Goal: Task Accomplishment & Management: Use online tool/utility

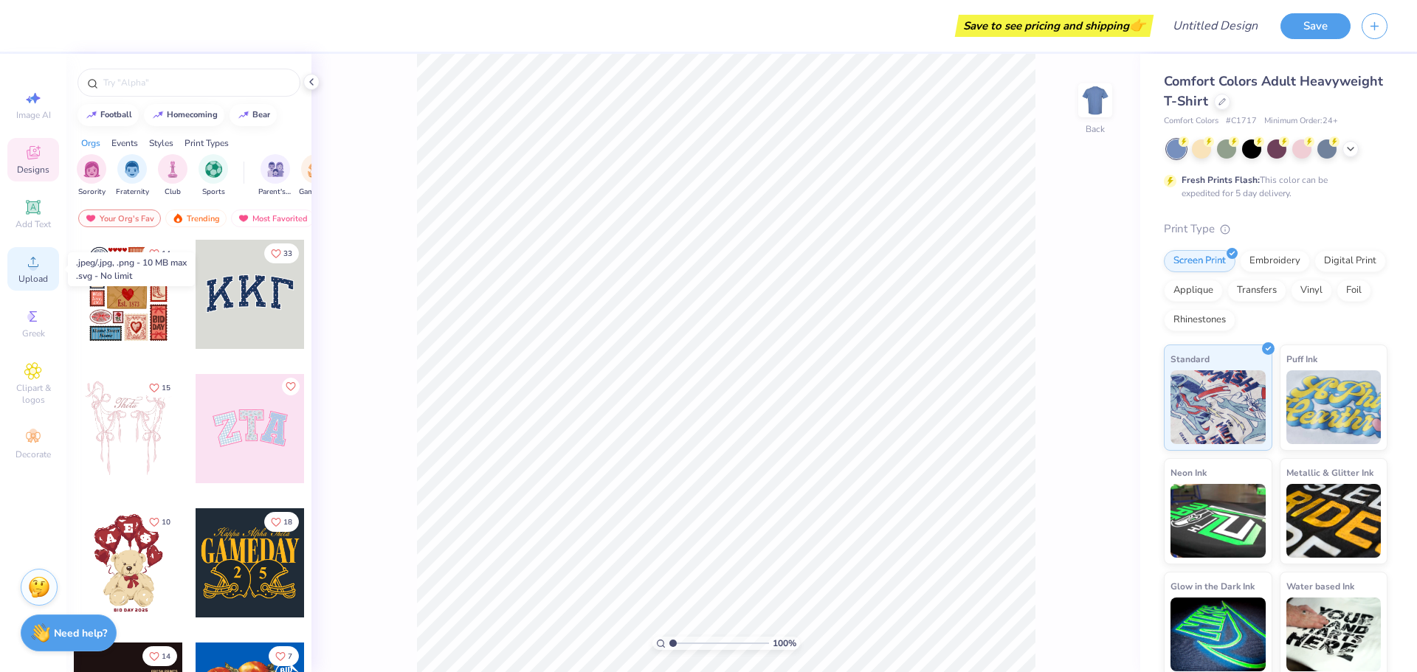
click at [38, 266] on icon at bounding box center [33, 262] width 18 height 18
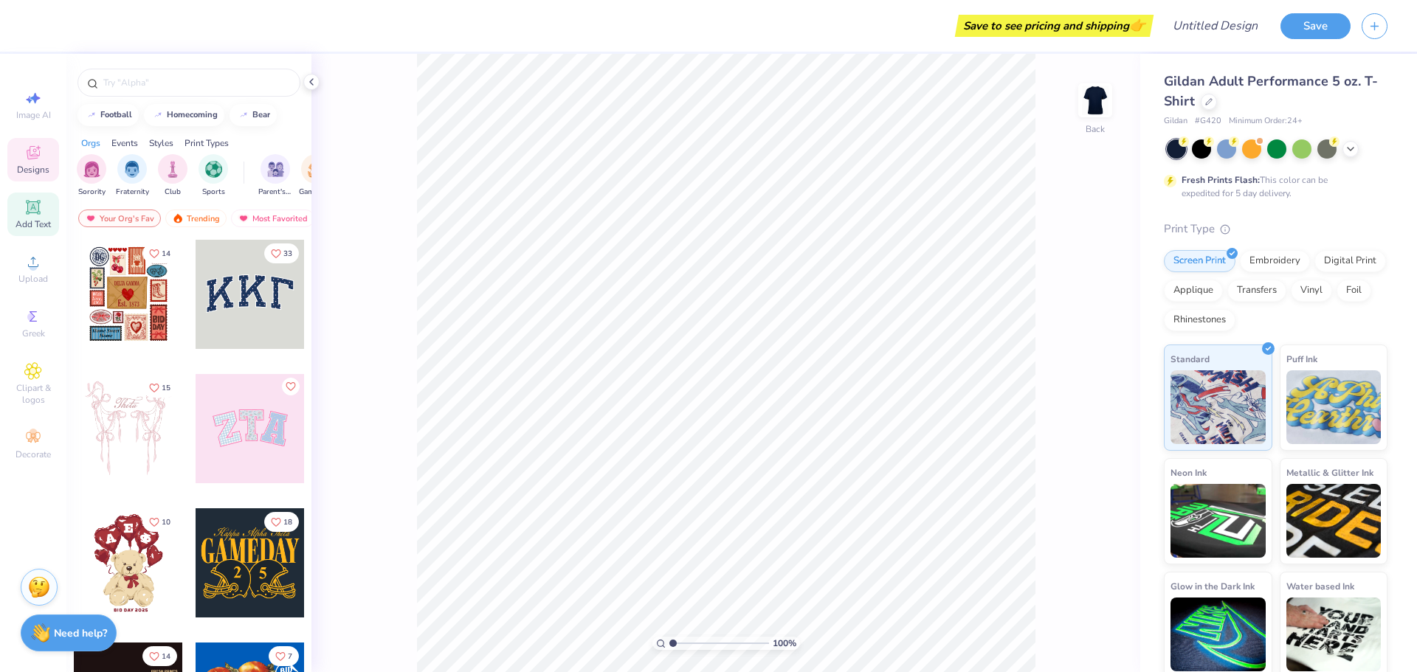
click at [33, 213] on icon at bounding box center [33, 207] width 14 height 14
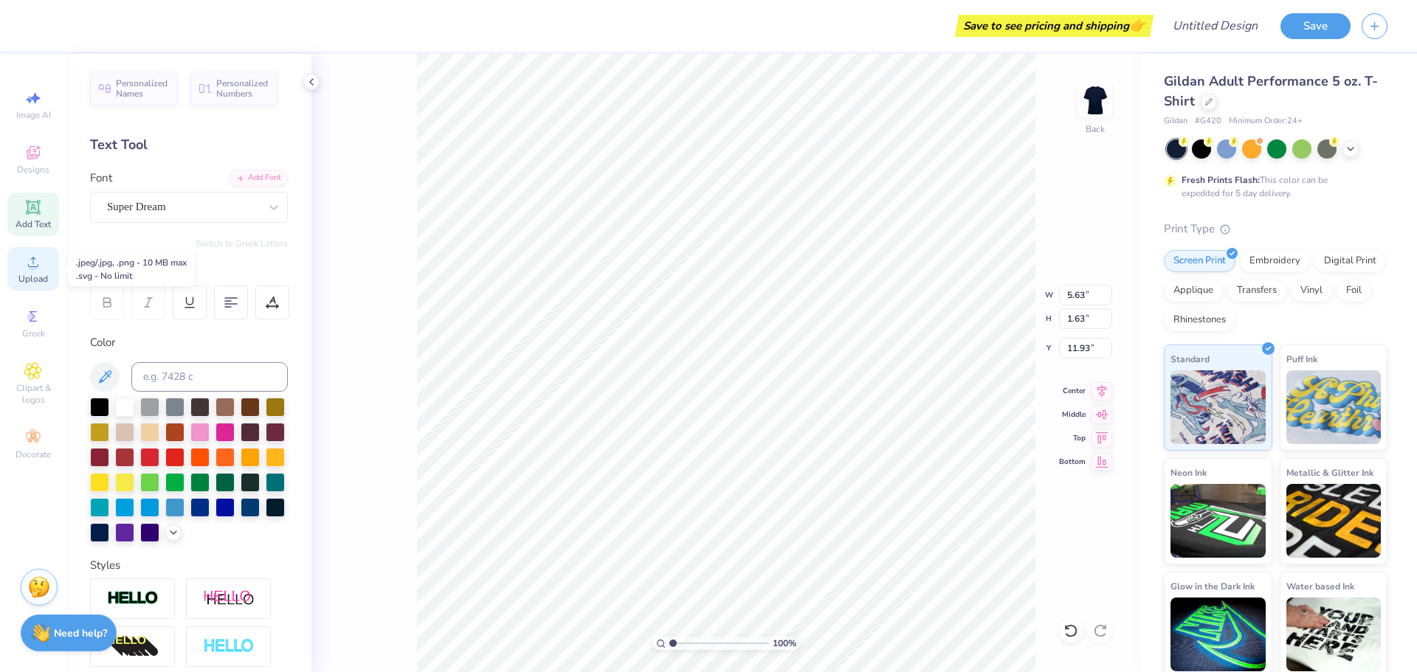
click at [35, 269] on circle at bounding box center [33, 267] width 8 height 8
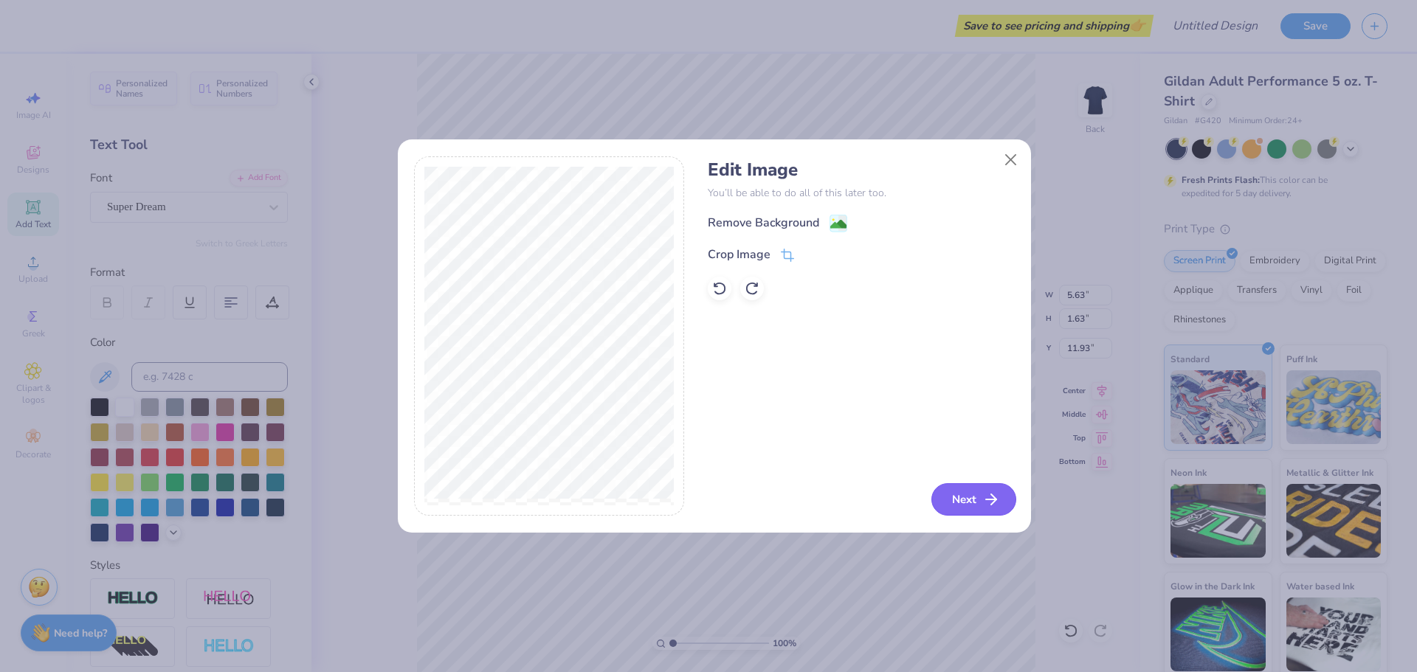
click at [972, 497] on button "Next" at bounding box center [973, 499] width 85 height 32
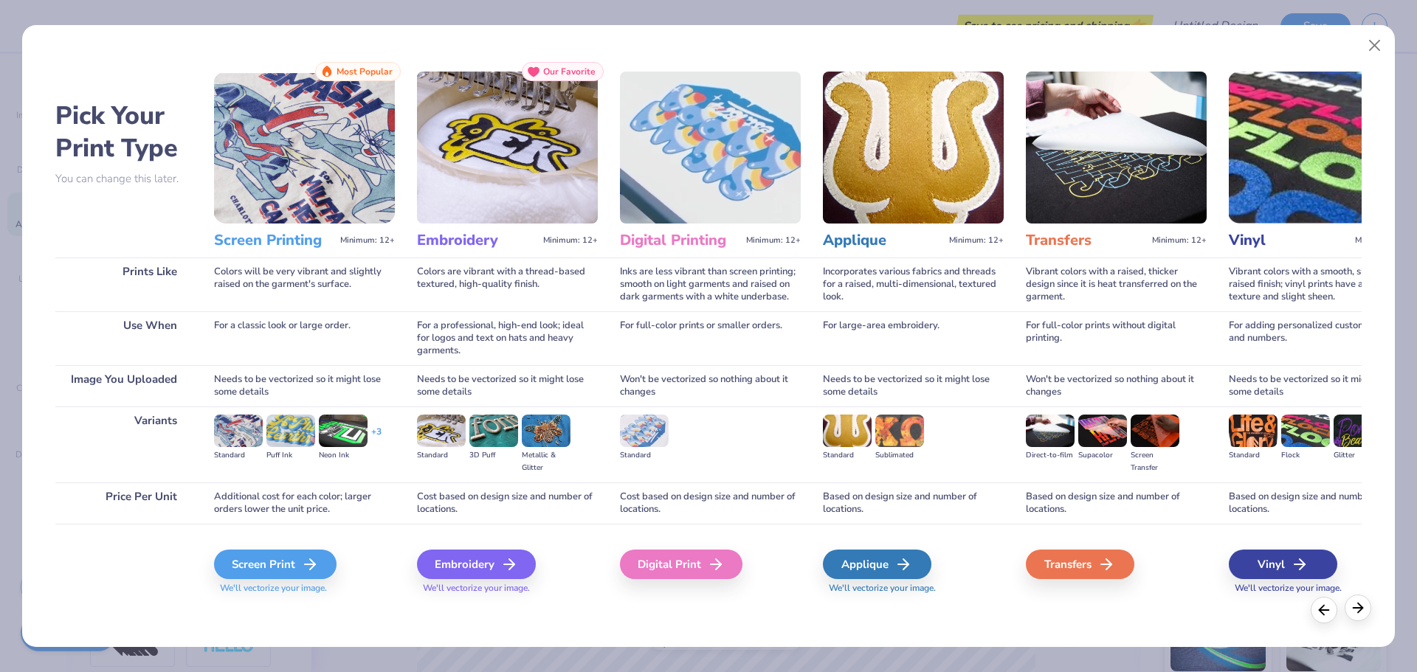
click at [1359, 615] on icon at bounding box center [1358, 608] width 16 height 16
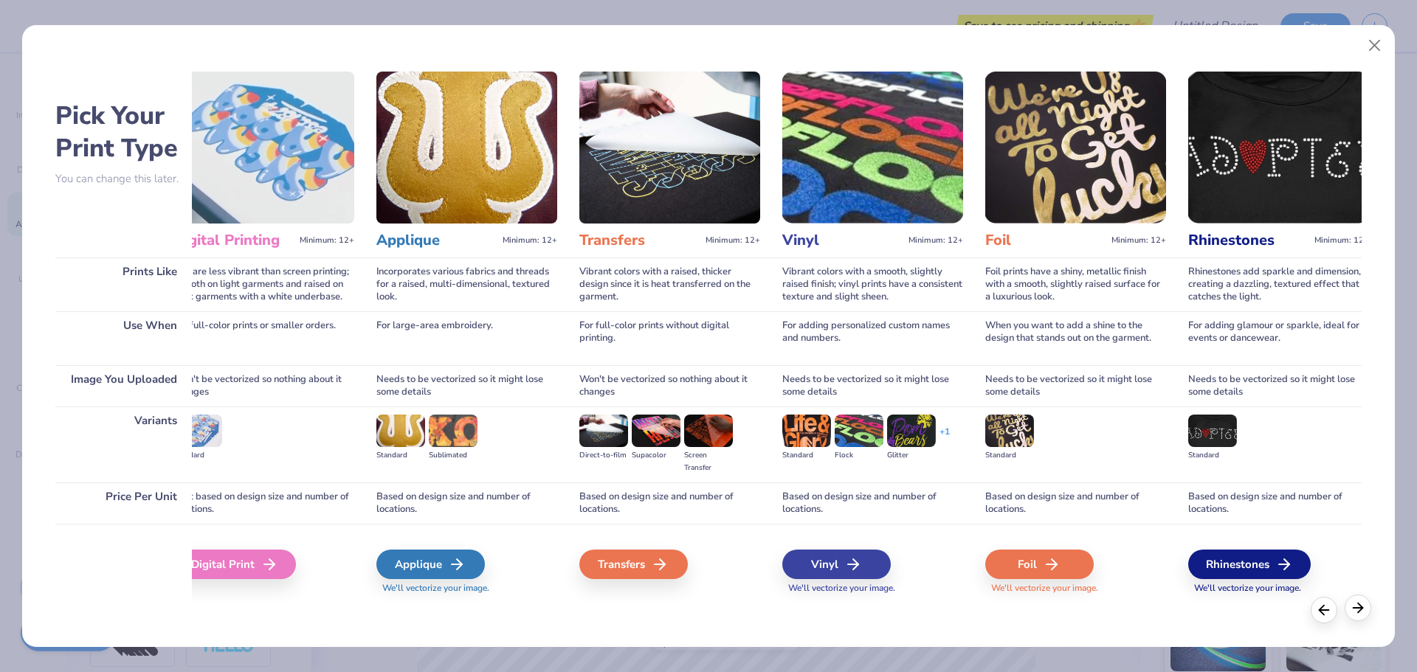
scroll to position [0, 476]
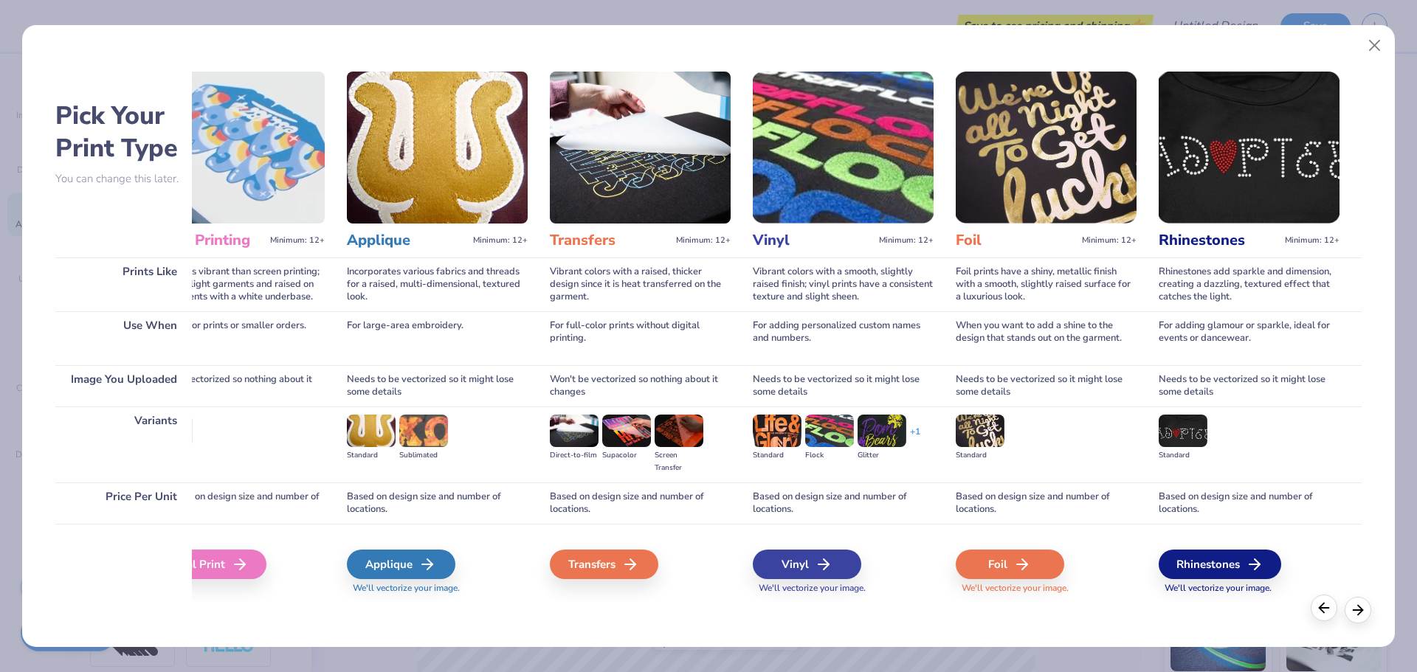
click at [1319, 615] on icon at bounding box center [1324, 608] width 16 height 16
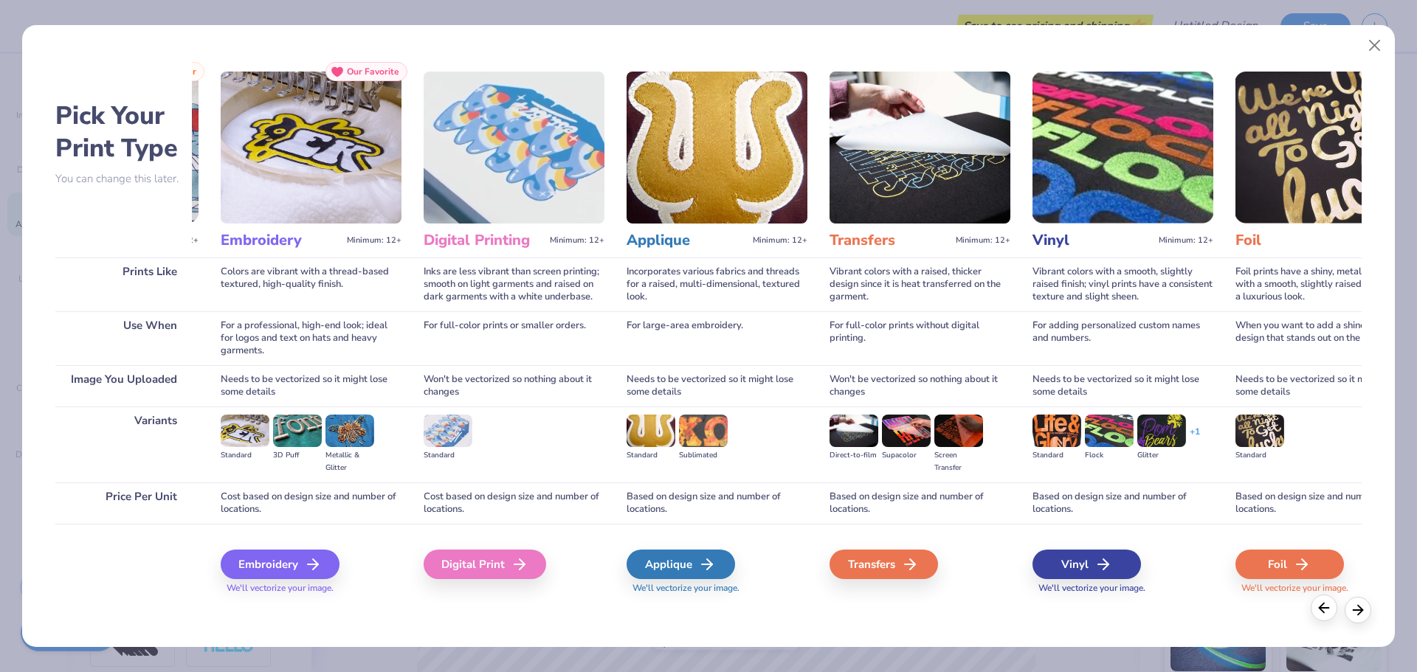
scroll to position [0, 0]
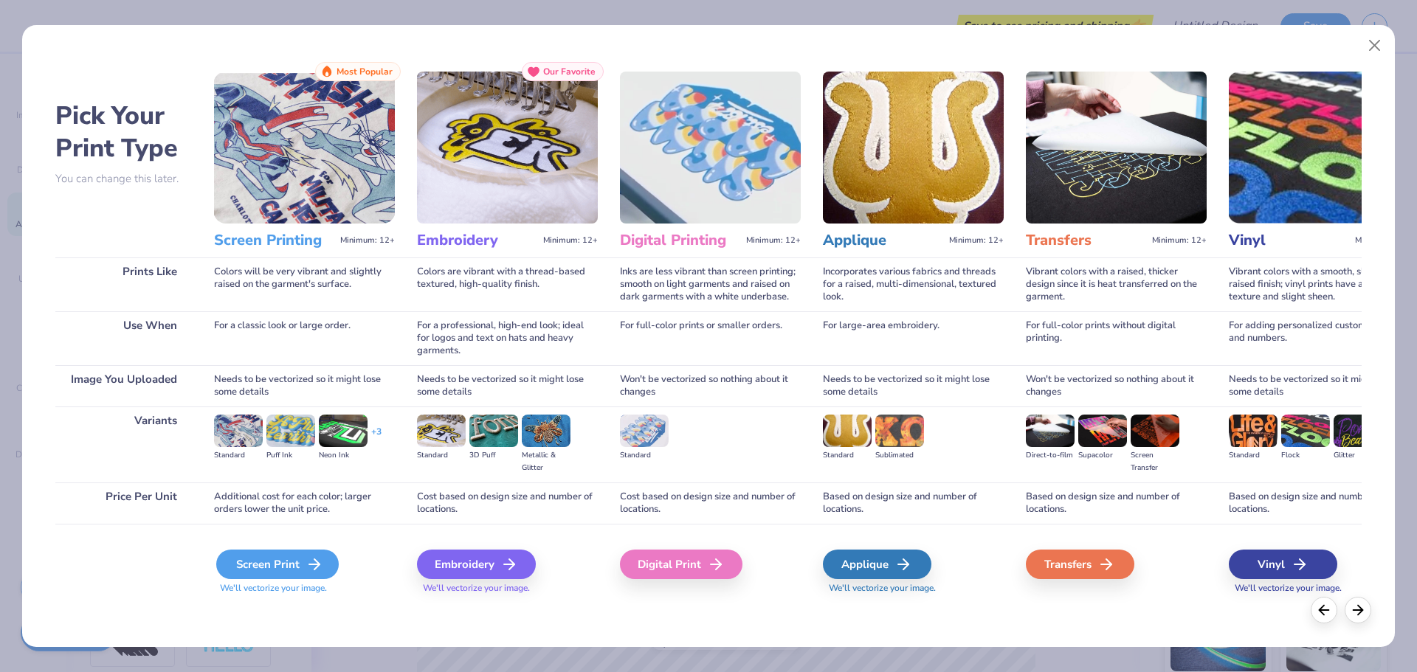
click at [263, 575] on div "Screen Print" at bounding box center [277, 565] width 123 height 30
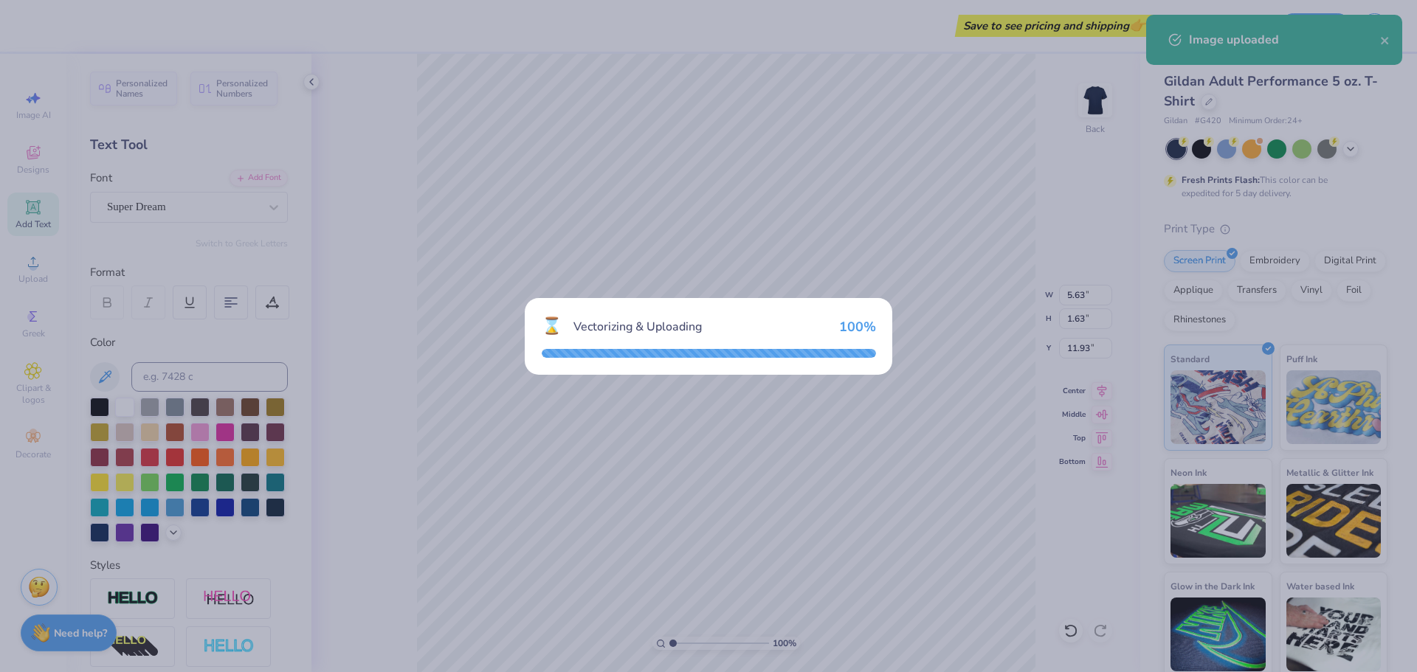
type input "15.00"
type input "16.79"
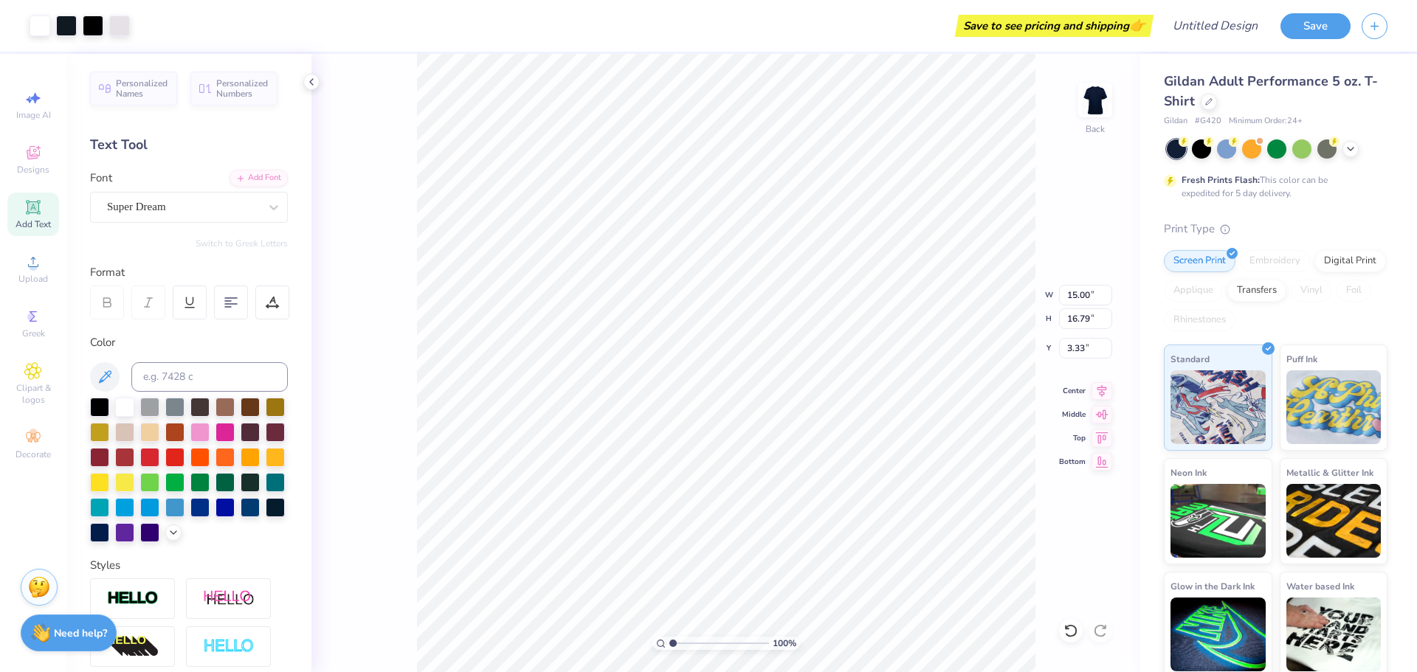
type input "5.17"
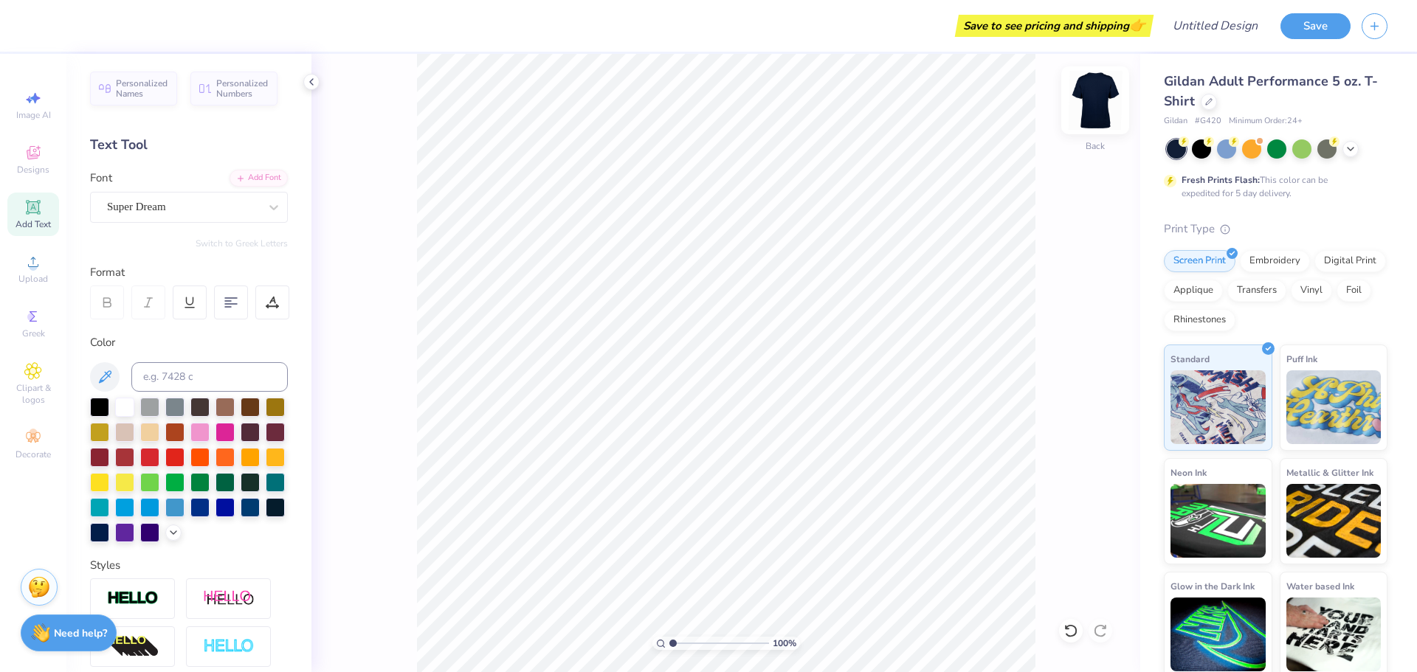
click at [1095, 98] on img at bounding box center [1095, 100] width 59 height 59
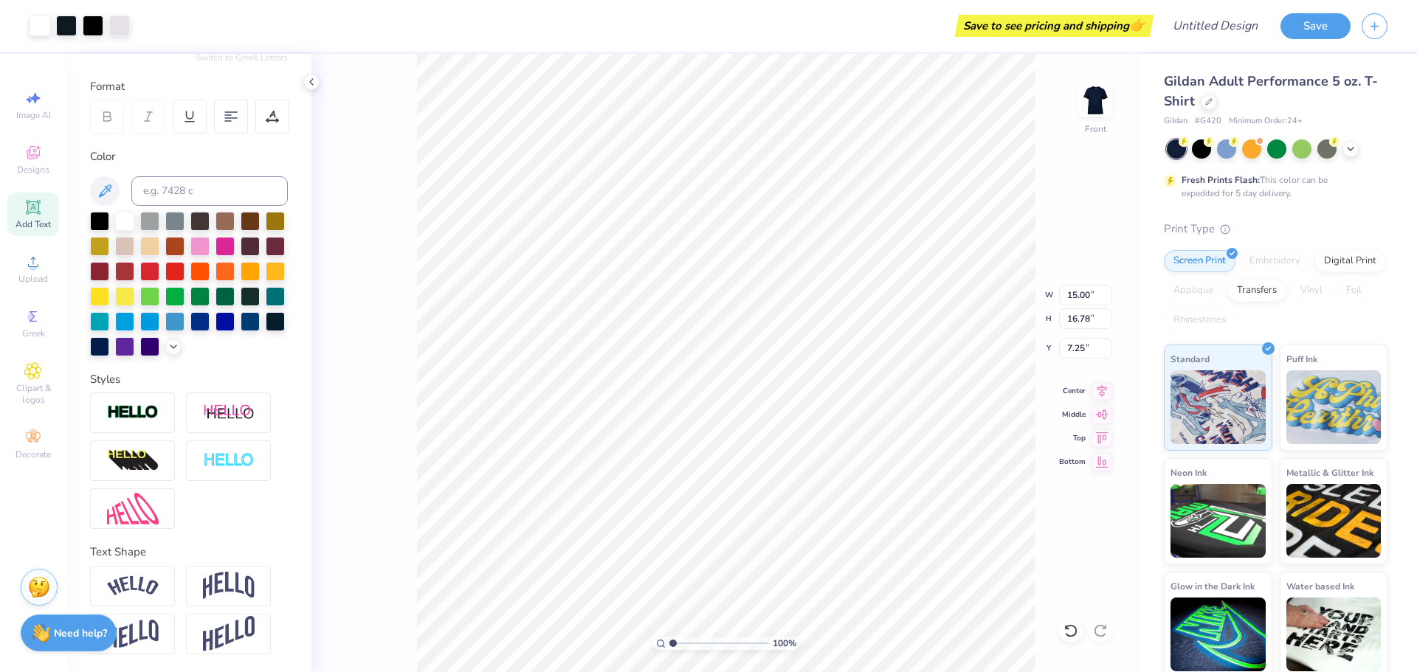
scroll to position [210, 0]
type input "6.90"
click at [131, 210] on div at bounding box center [124, 219] width 19 height 19
click at [27, 162] on div "Designs" at bounding box center [33, 160] width 52 height 44
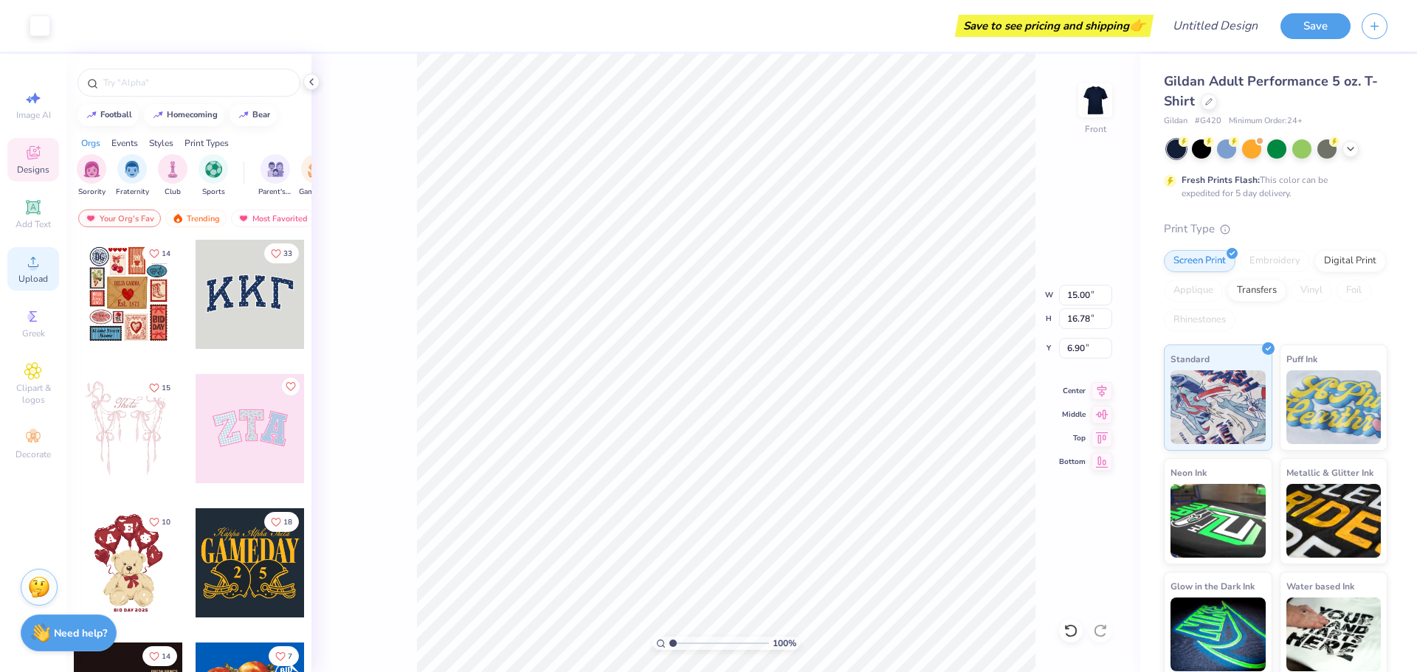
click at [23, 261] on div "Upload" at bounding box center [33, 269] width 52 height 44
click at [35, 209] on icon at bounding box center [33, 208] width 18 height 18
type input "5.64"
type input "1.63"
type input "12.93"
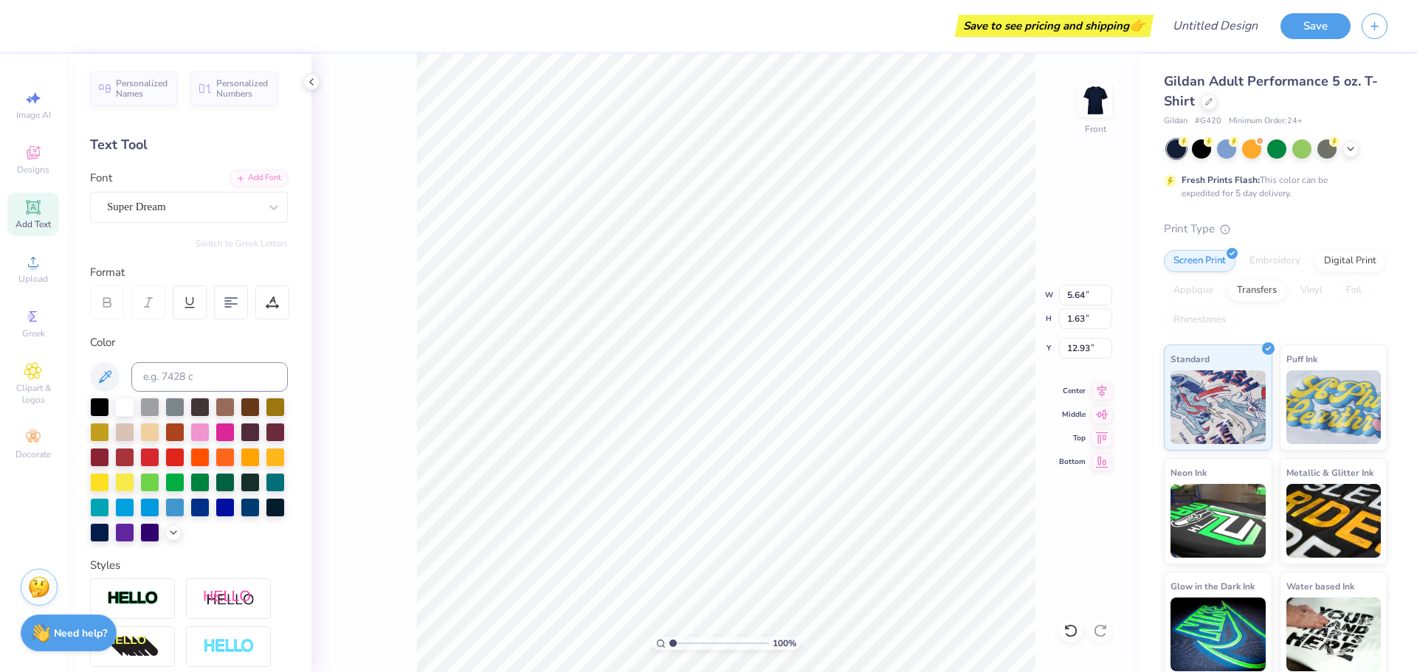
type input "15.00"
type input "16.78"
type input "6.90"
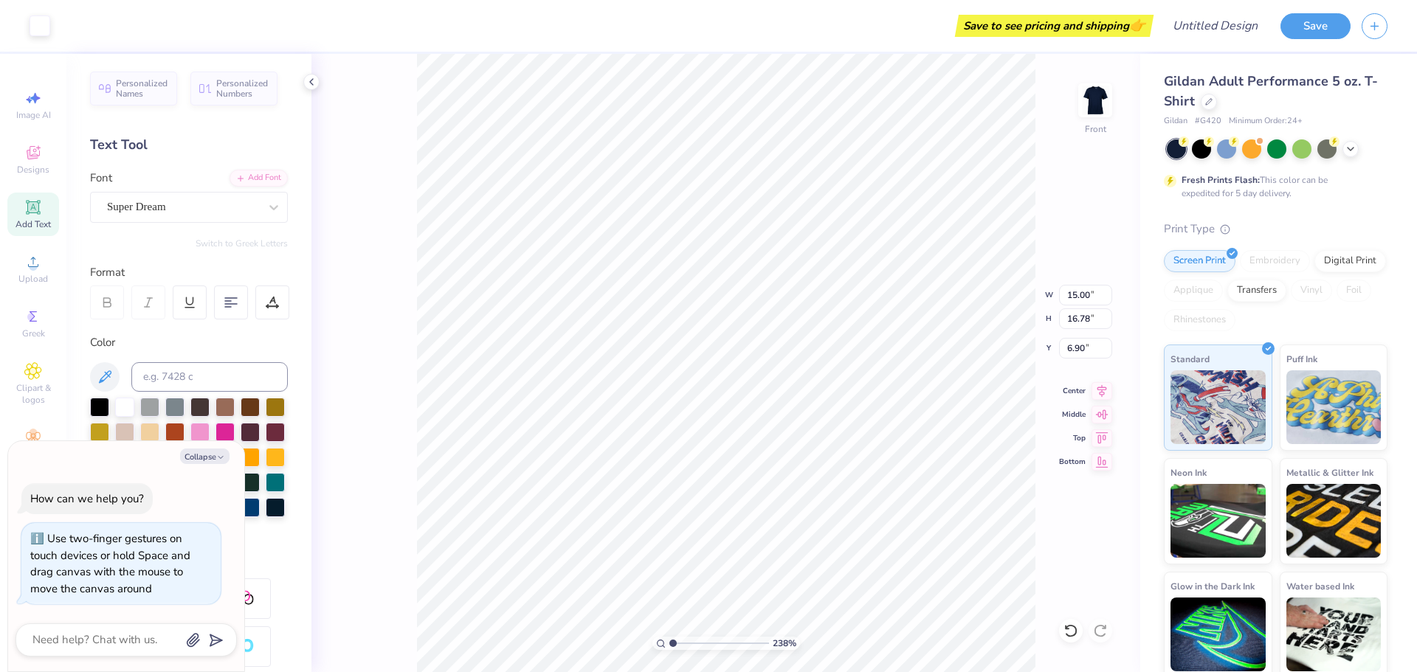
type input "1"
drag, startPoint x: 675, startPoint y: 643, endPoint x: 665, endPoint y: 637, distance: 11.3
click at [669, 638] on input "range" at bounding box center [719, 643] width 100 height 13
type input "0.80"
type input "1.07"
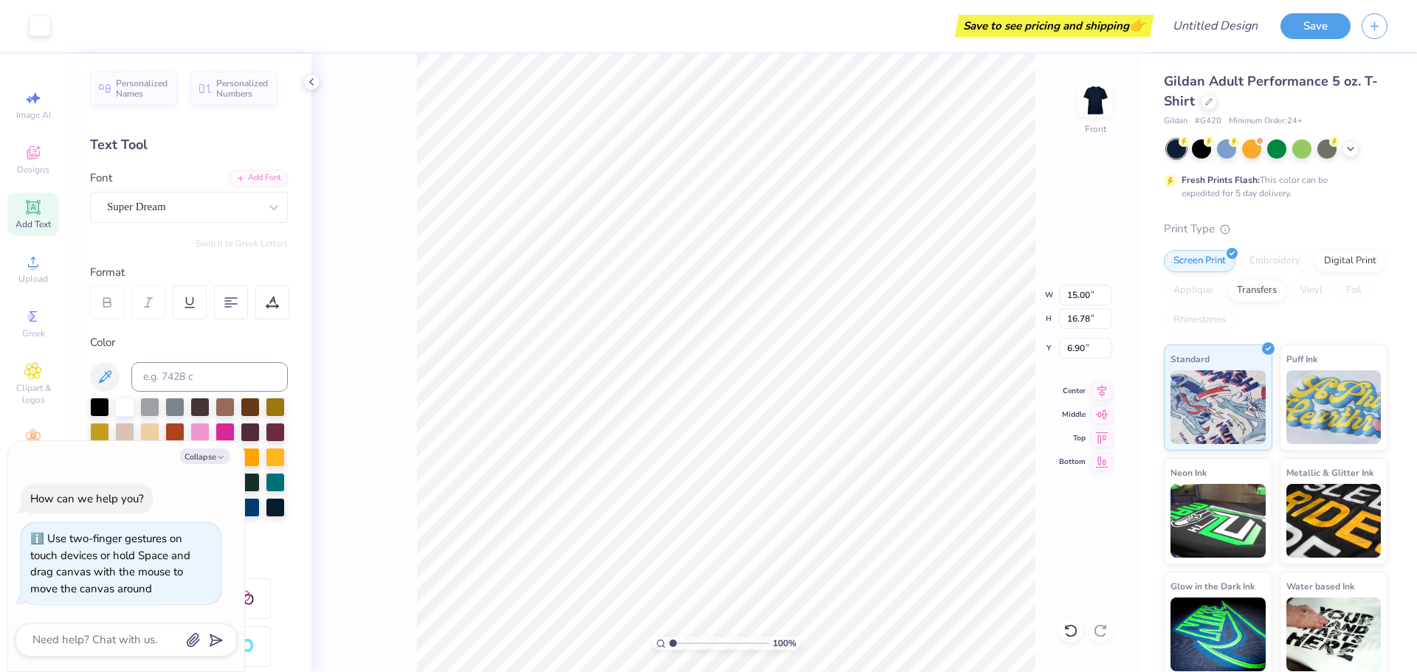
type input "16.78"
type textarea "x"
type input "15.00"
type input "16.78"
type input "6.90"
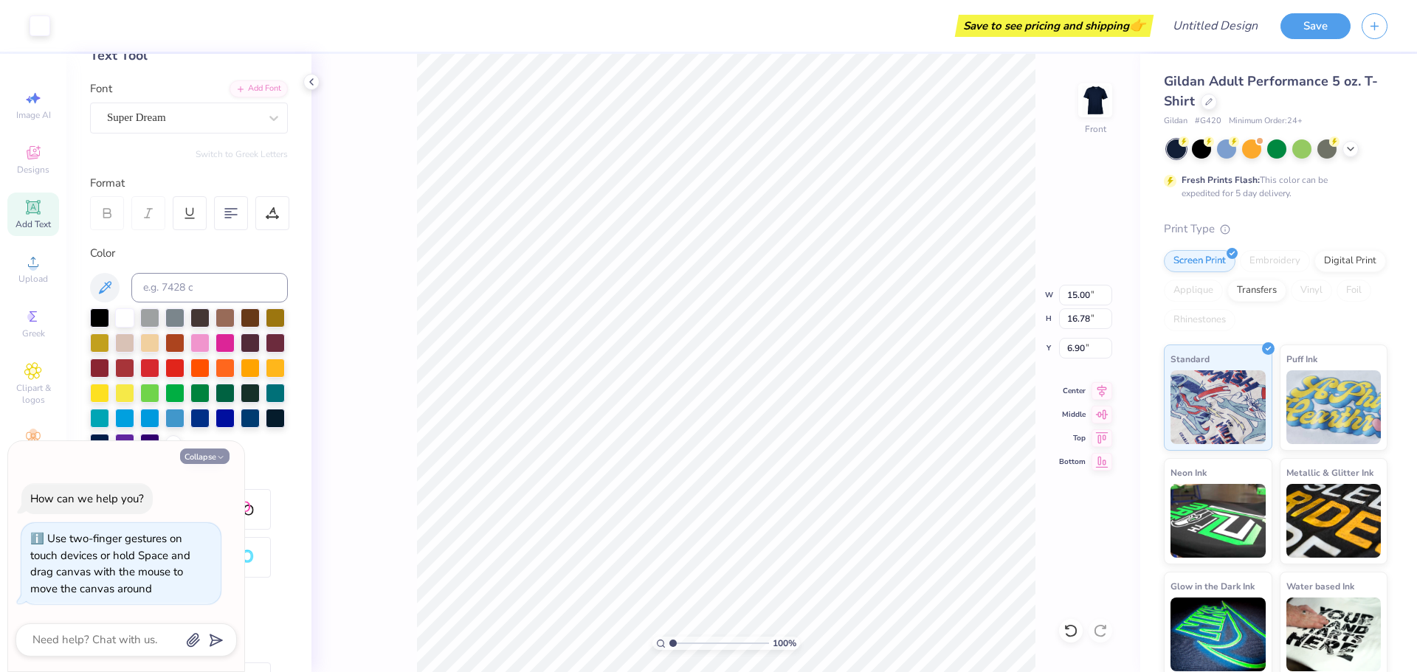
scroll to position [91, 0]
click at [199, 458] on button "Collapse" at bounding box center [204, 456] width 49 height 15
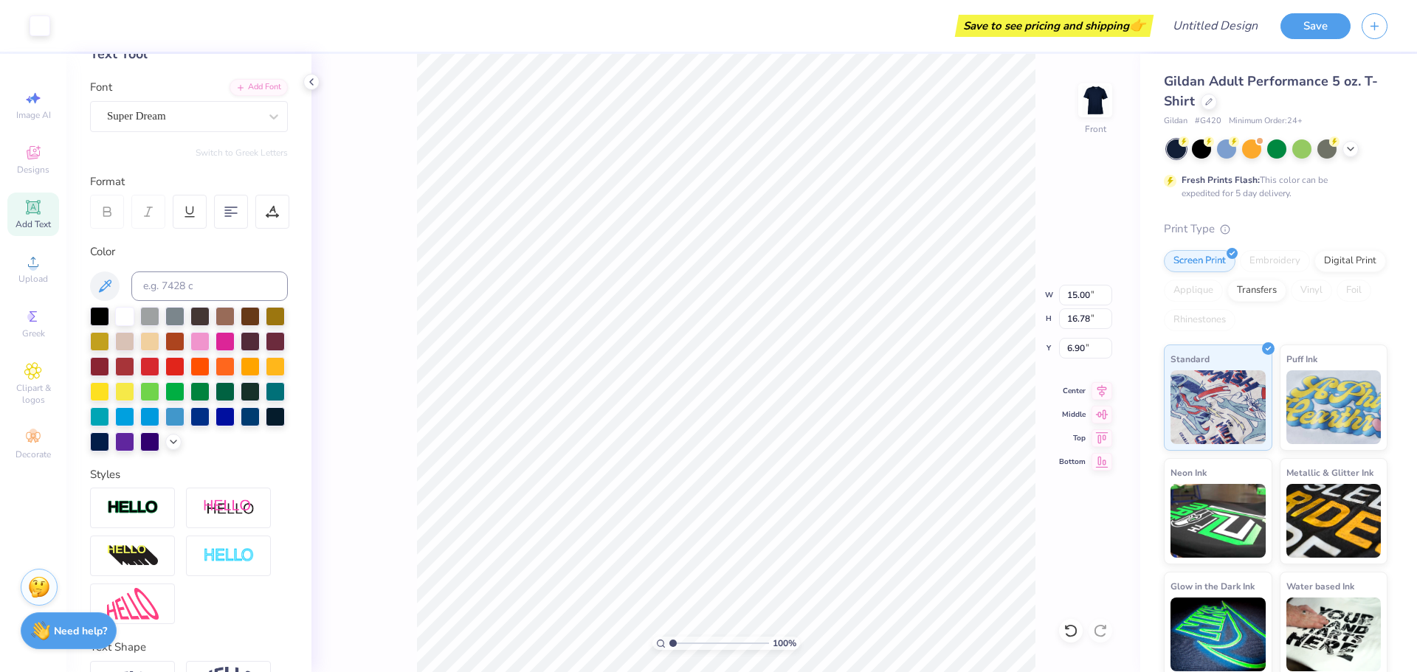
click at [73, 630] on strong "Need help?" at bounding box center [80, 631] width 53 height 14
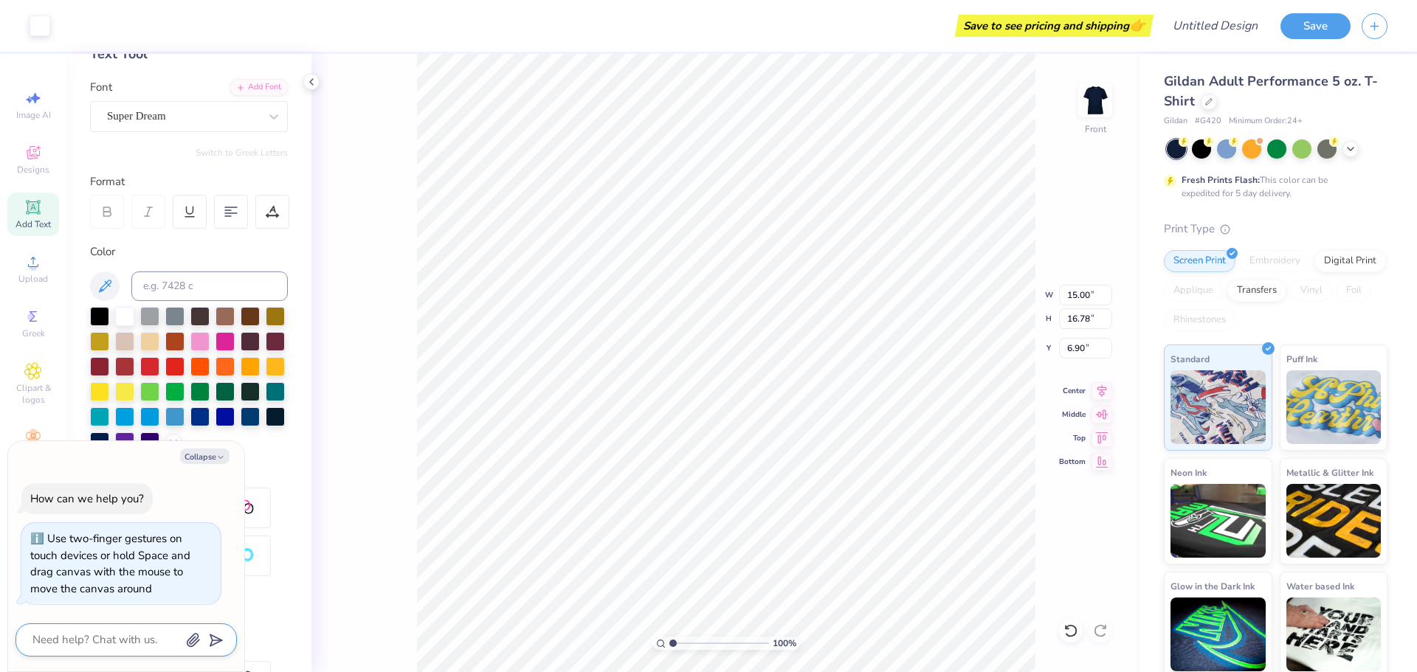
click at [89, 638] on textarea at bounding box center [106, 640] width 150 height 20
type textarea "x"
type textarea "h"
type textarea "x"
type textarea "ho"
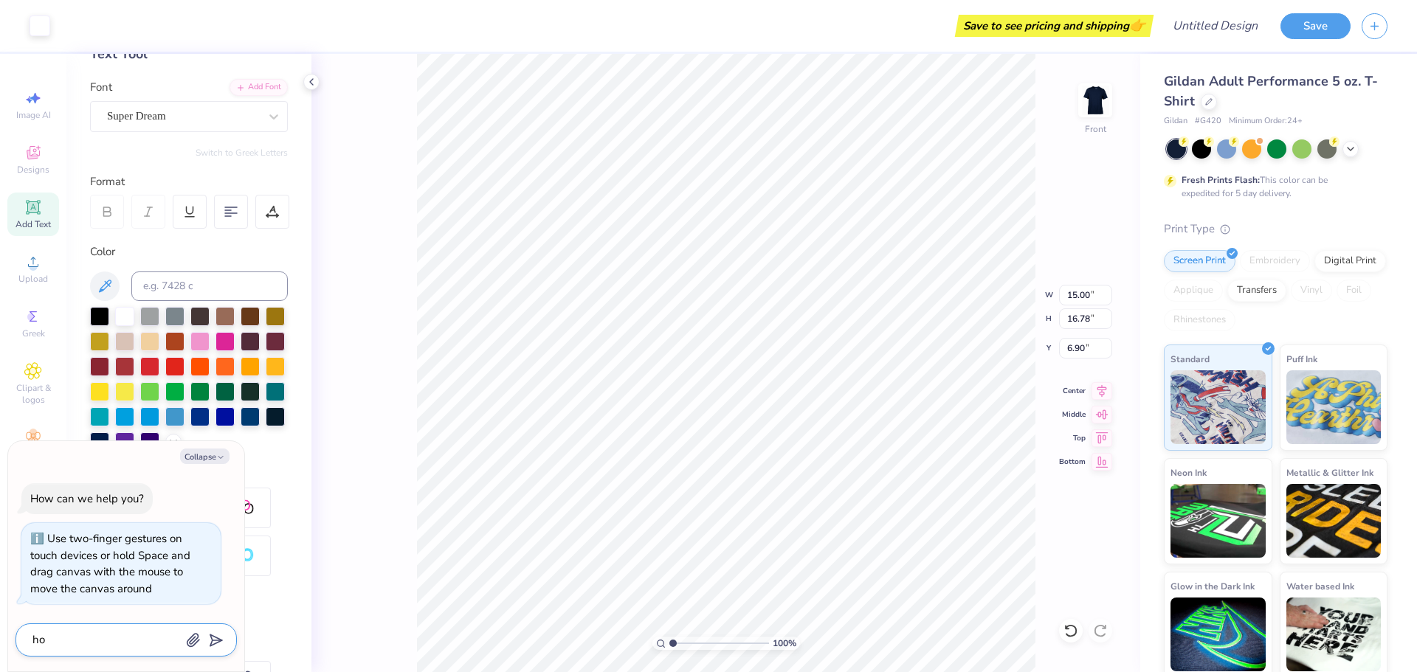
type textarea "x"
type textarea "how"
type textarea "x"
type textarea "how"
type textarea "x"
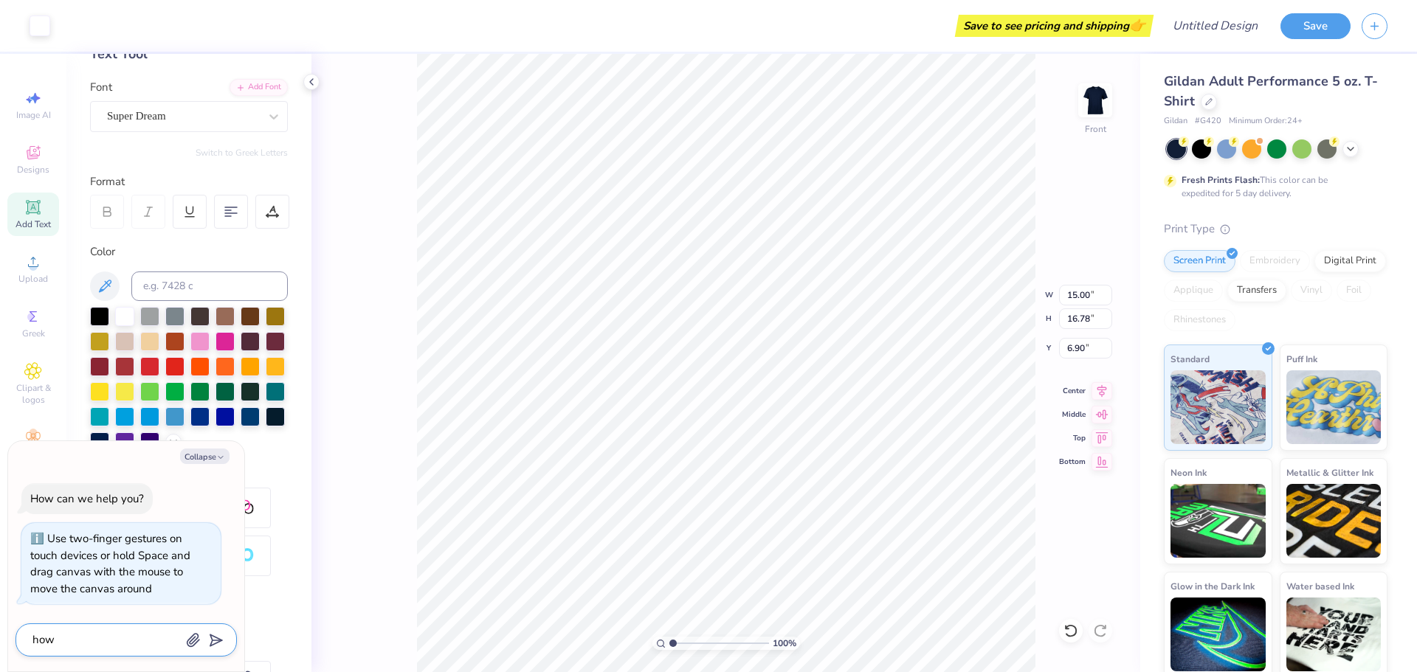
type textarea "how t"
type textarea "x"
type textarea "how to"
type textarea "x"
type textarea "how to"
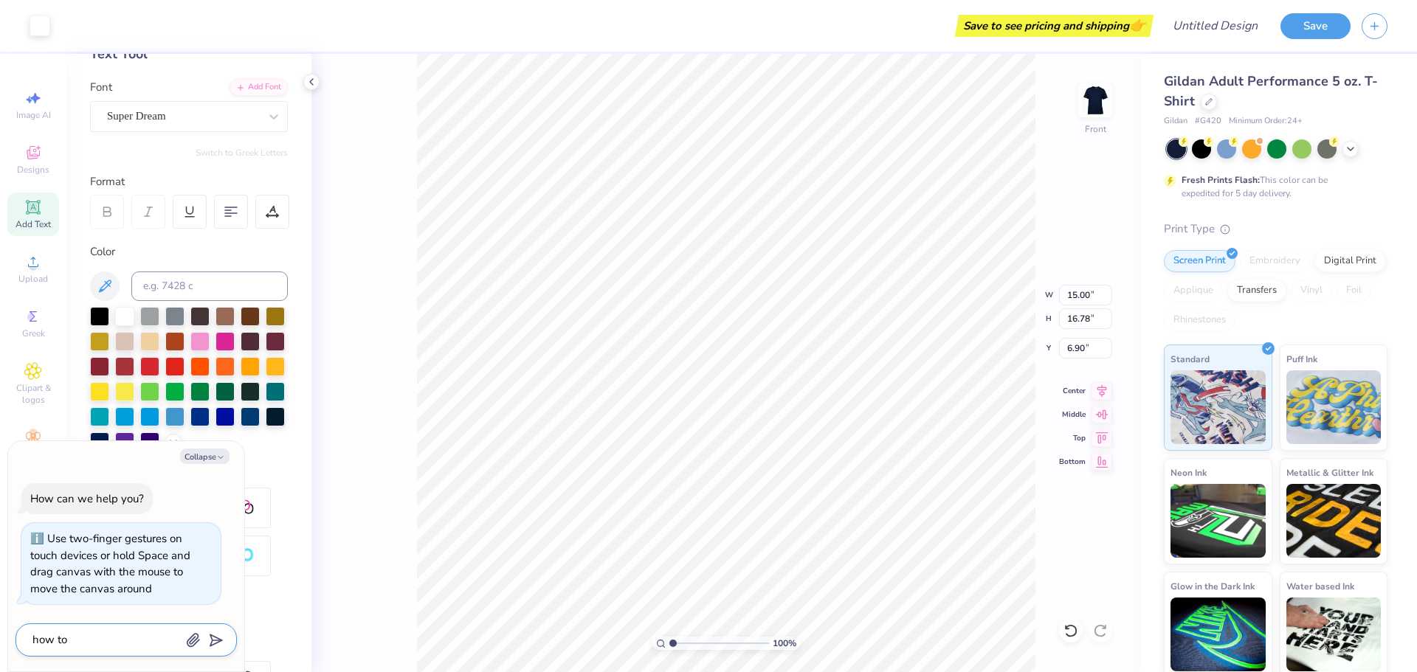
type textarea "x"
type textarea "how to i"
type textarea "x"
type textarea "how to in"
type textarea "x"
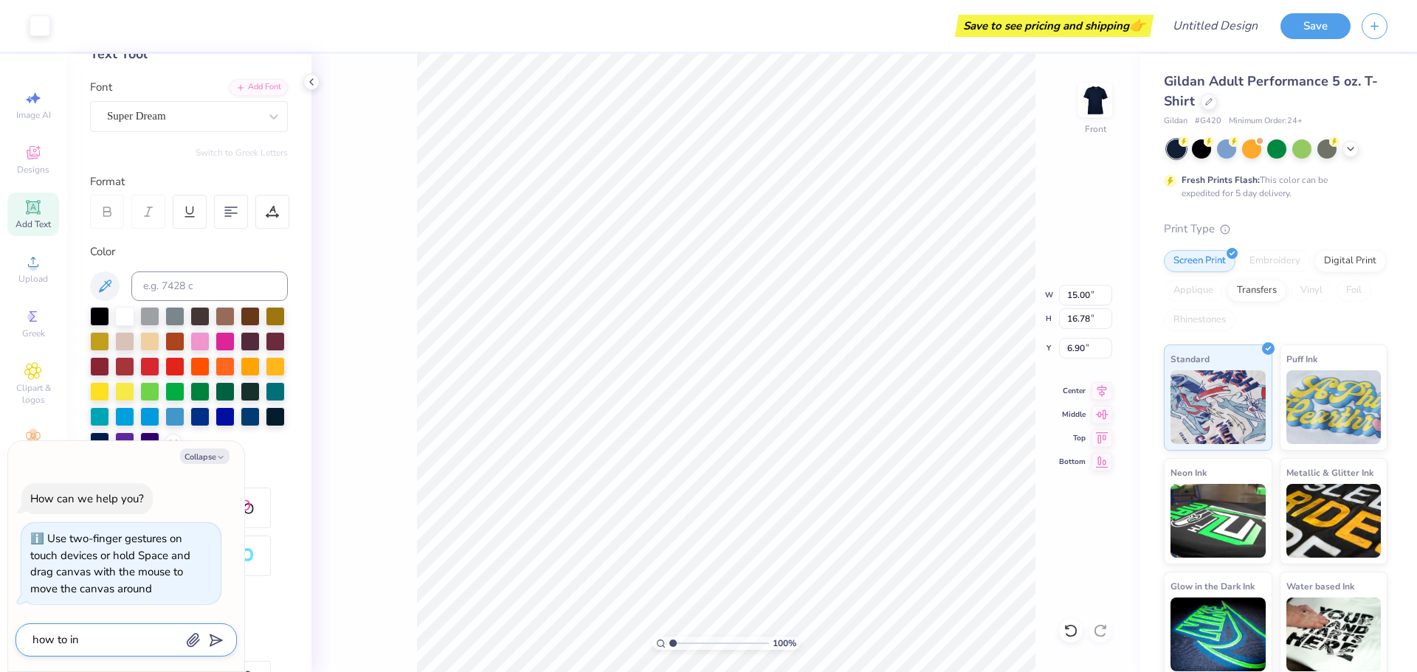
type textarea "how to inv"
type textarea "x"
type textarea "how to inve"
type textarea "x"
type textarea "how to inver"
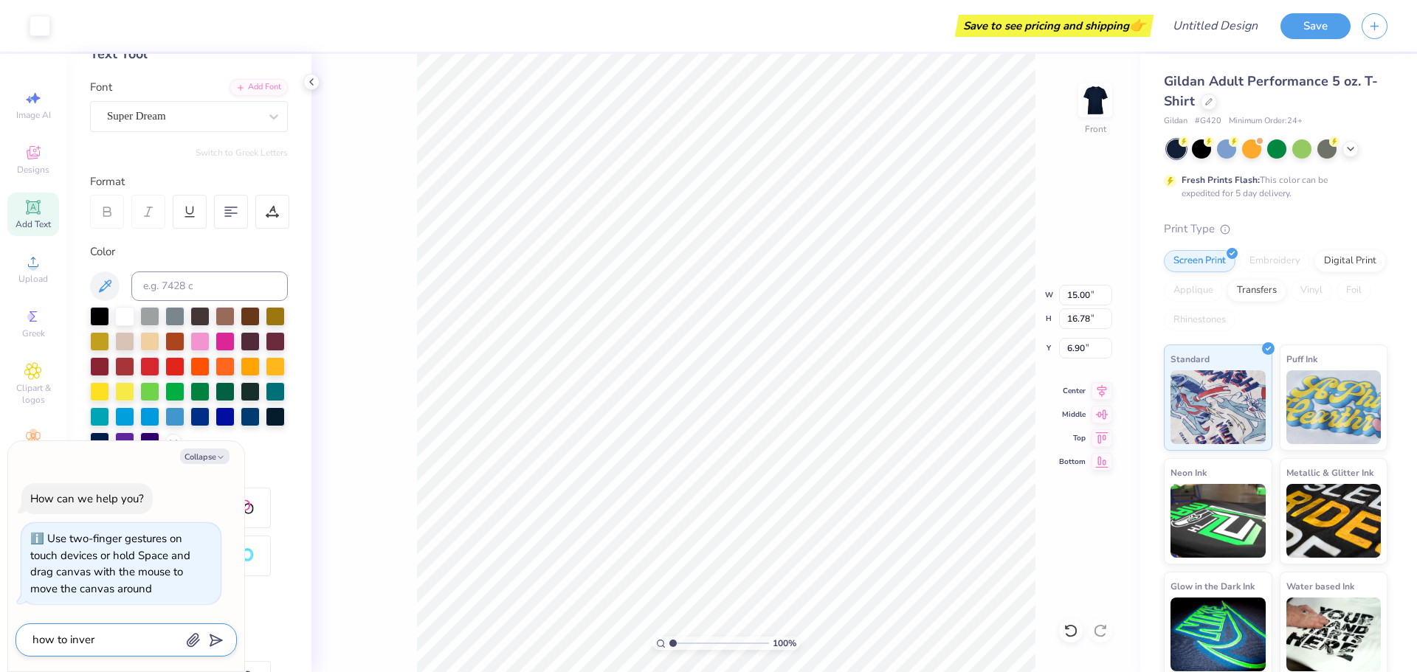
type textarea "x"
type textarea "how to invers"
type textarea "x"
type textarea "how to inver"
type textarea "x"
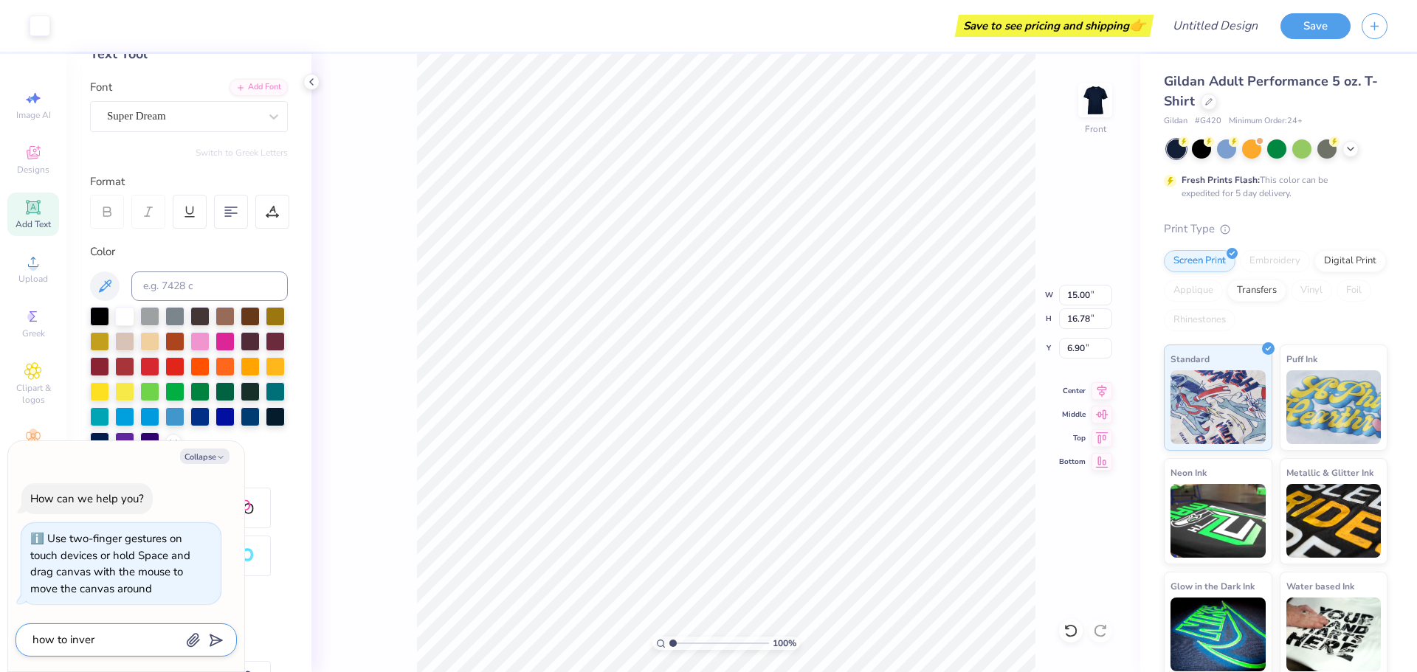
type textarea "how to invert"
type textarea "x"
type textarea "how to invert"
type textarea "x"
type textarea "how to invert c"
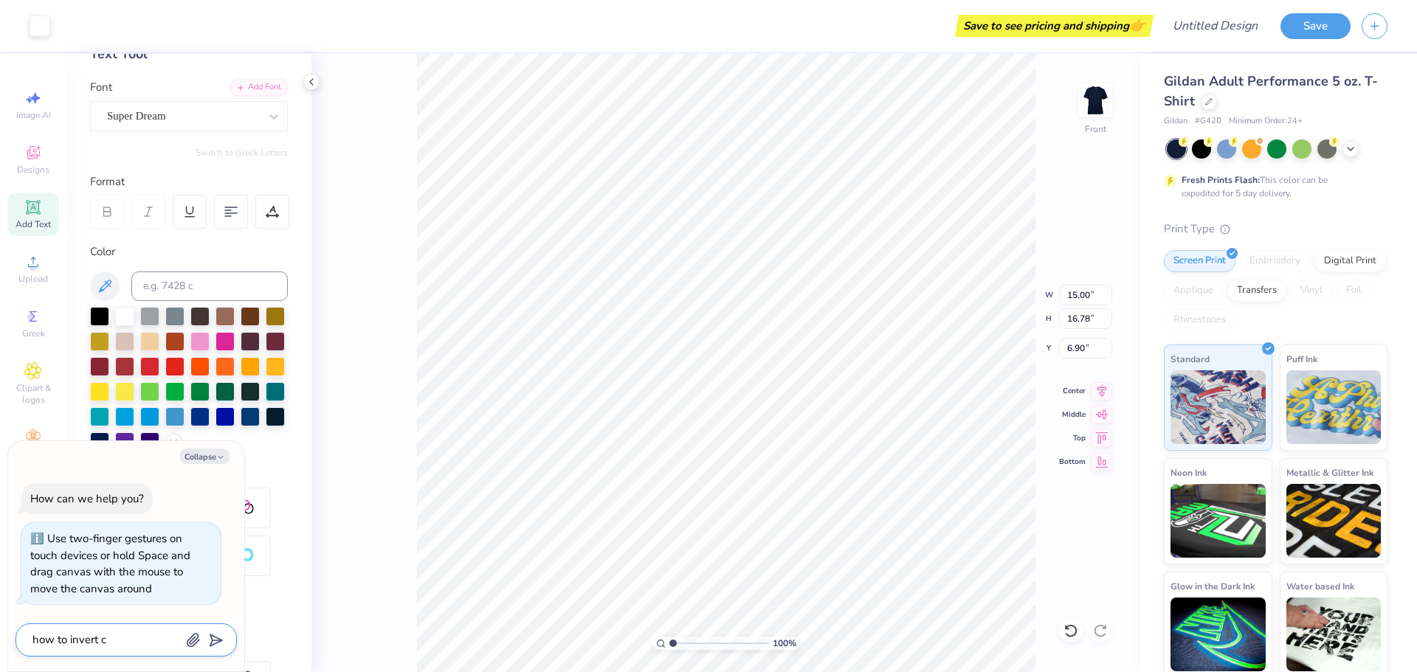
type textarea "x"
type textarea "how to invert co"
type textarea "x"
type textarea "how to invert col"
type textarea "x"
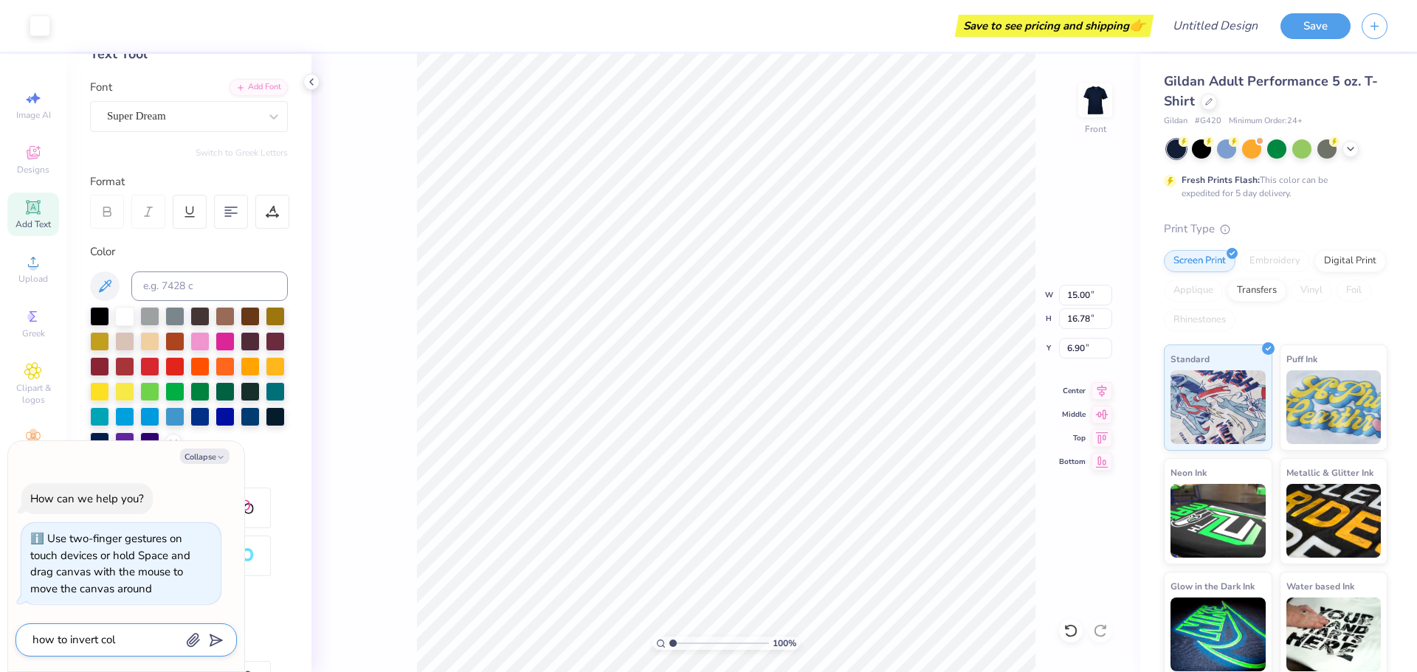
type textarea "how to invert colo"
type textarea "x"
type textarea "how to invert color"
type textarea "x"
type textarea "how to invert colors"
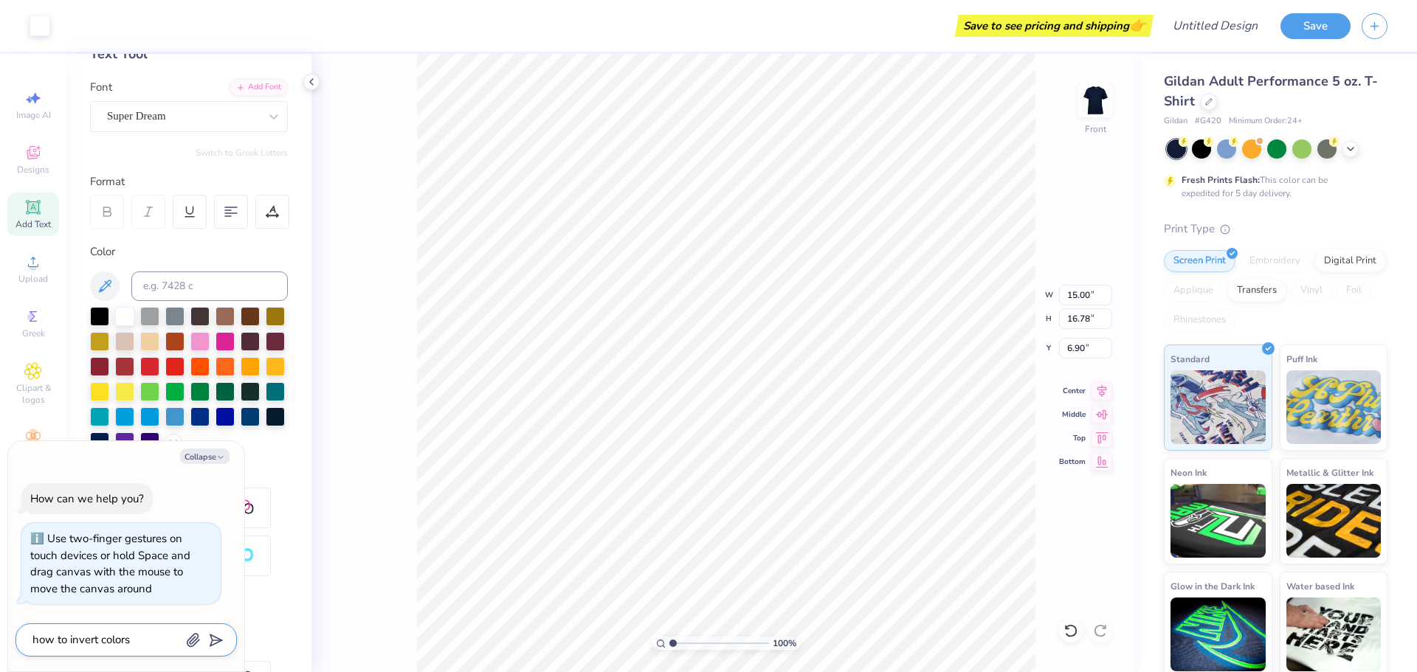
type textarea "x"
type textarea "how to invert colors"
type textarea "x"
type textarea "how to invert colors o"
type textarea "x"
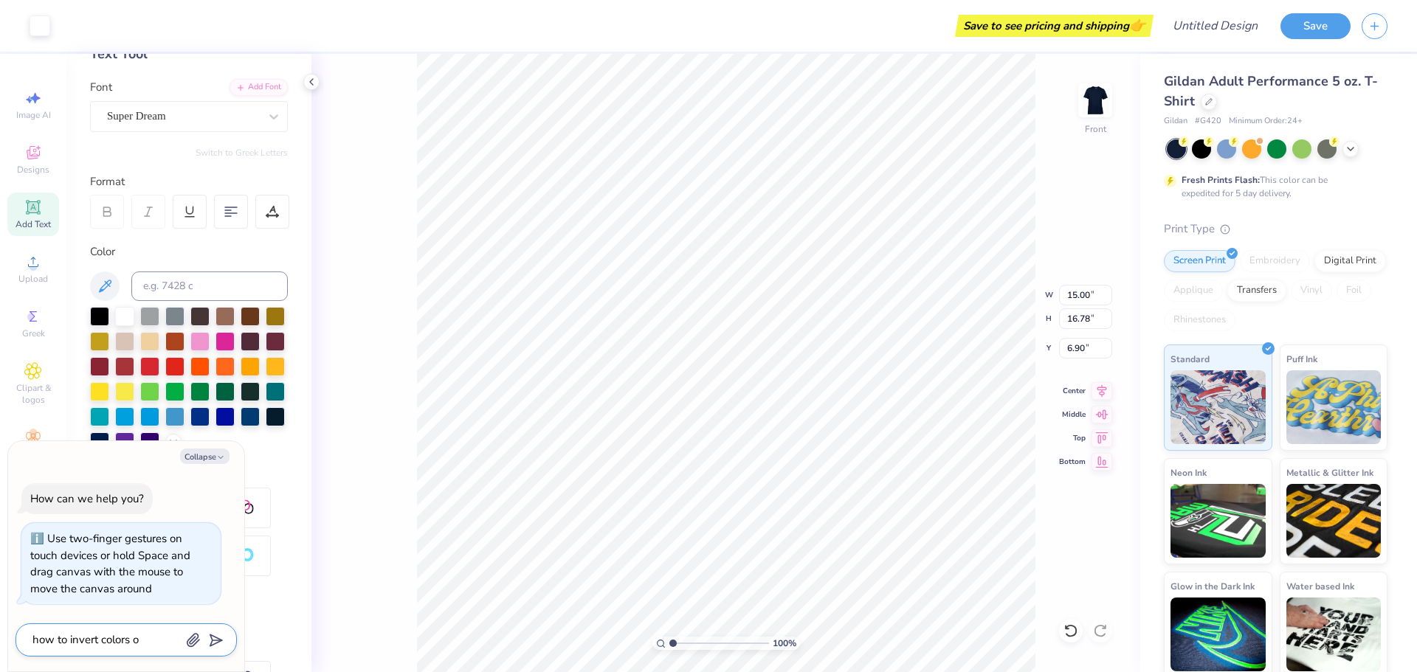
type textarea "how to invert colors on"
type textarea "x"
type textarea "how to invert colors on"
type textarea "x"
type textarea "how to invert colors on d"
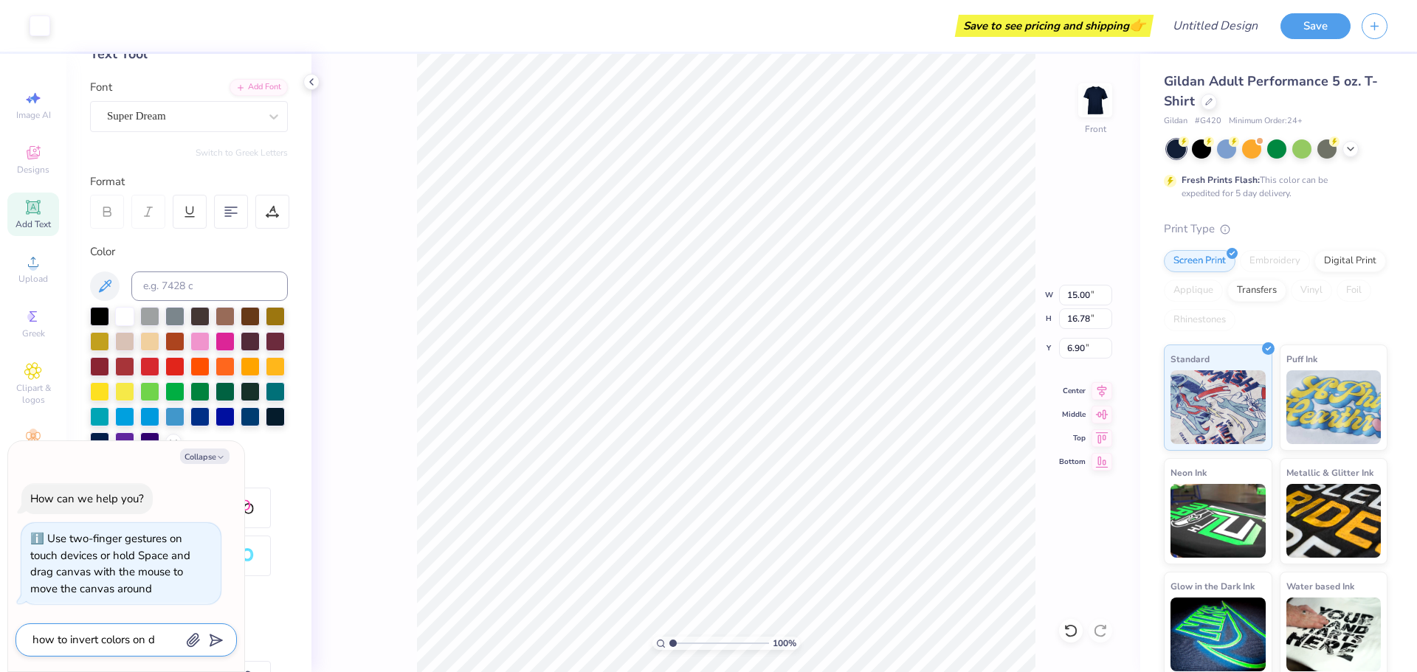
type textarea "x"
type textarea "how to invert colors on de"
type textarea "x"
type textarea "how to invert colors on des"
type textarea "x"
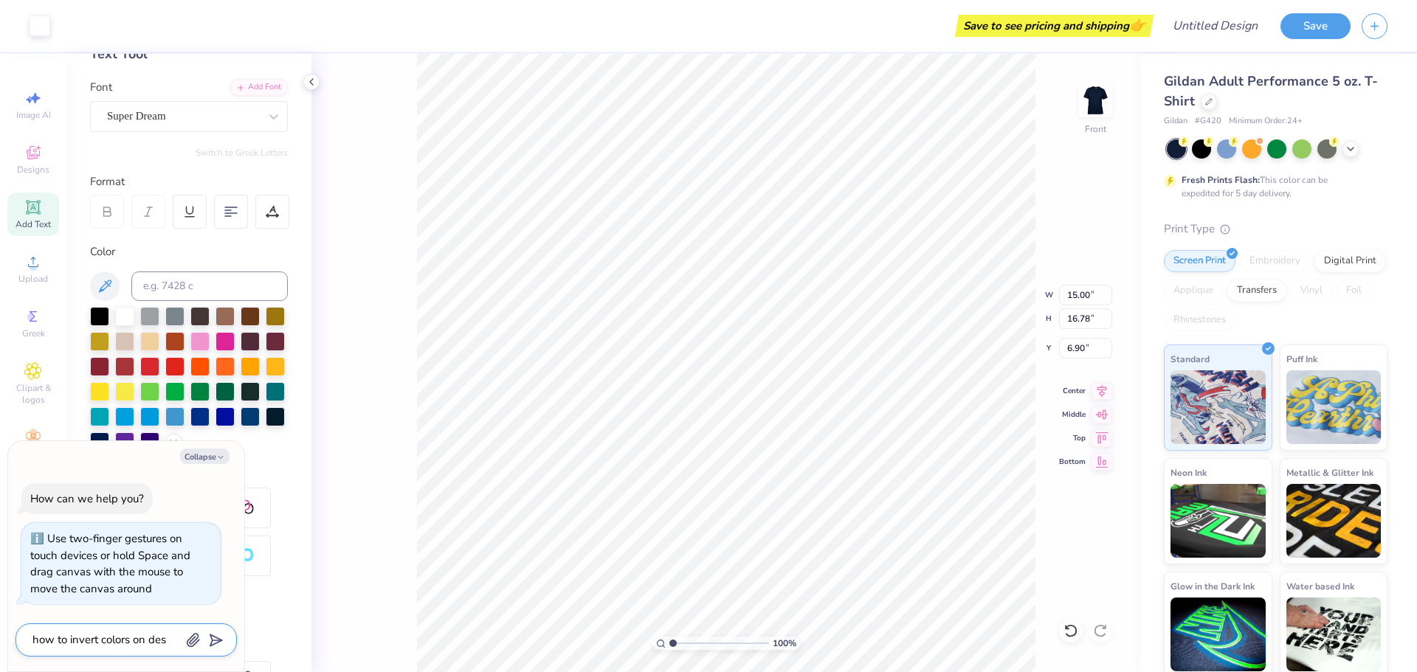
type textarea "how to invert colors on desi"
type textarea "x"
type textarea "how to invert colors on desig"
type textarea "x"
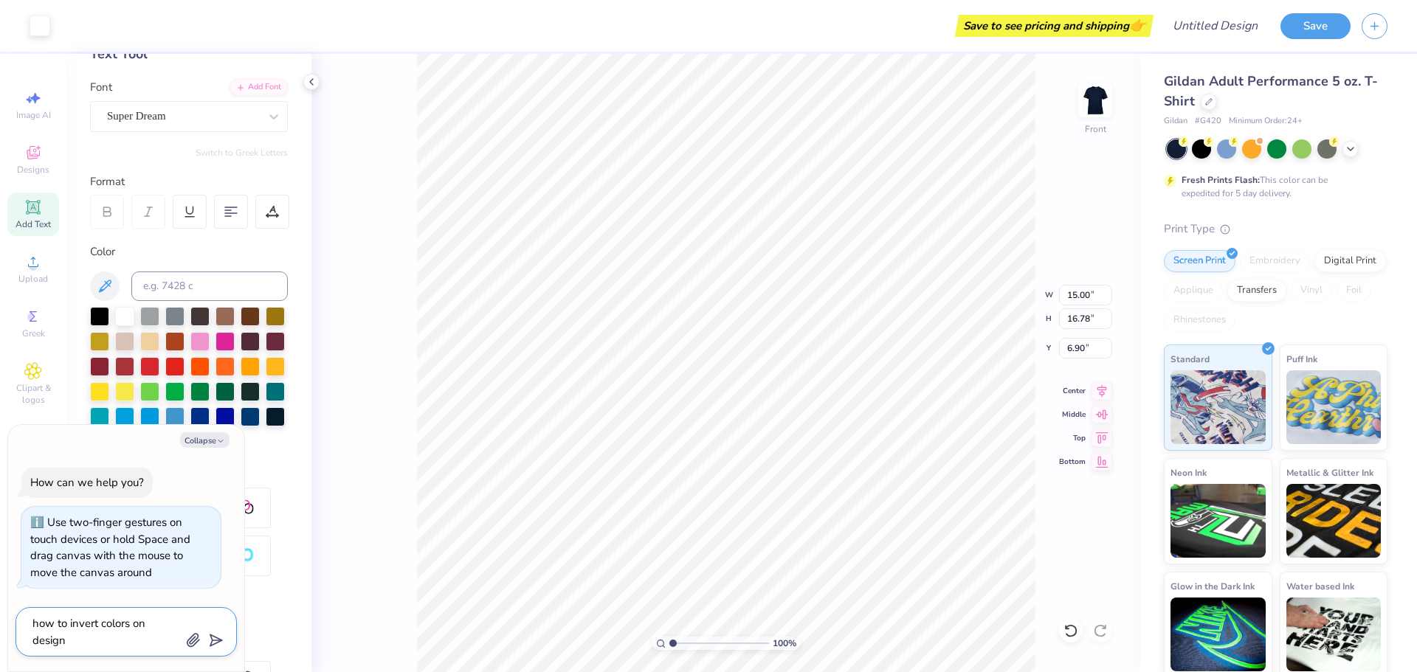
type textarea "how to invert colors on design"
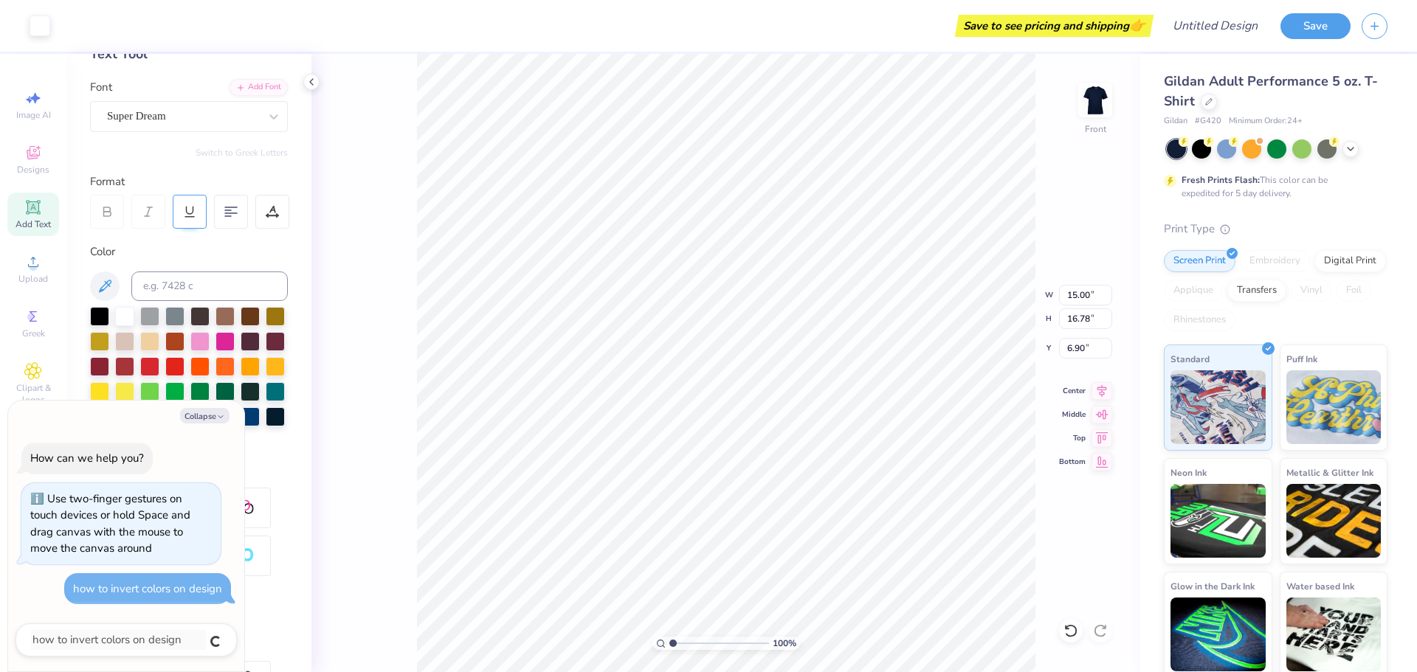
type textarea "x"
type input "2.80"
type input "2.53"
type input "15.74"
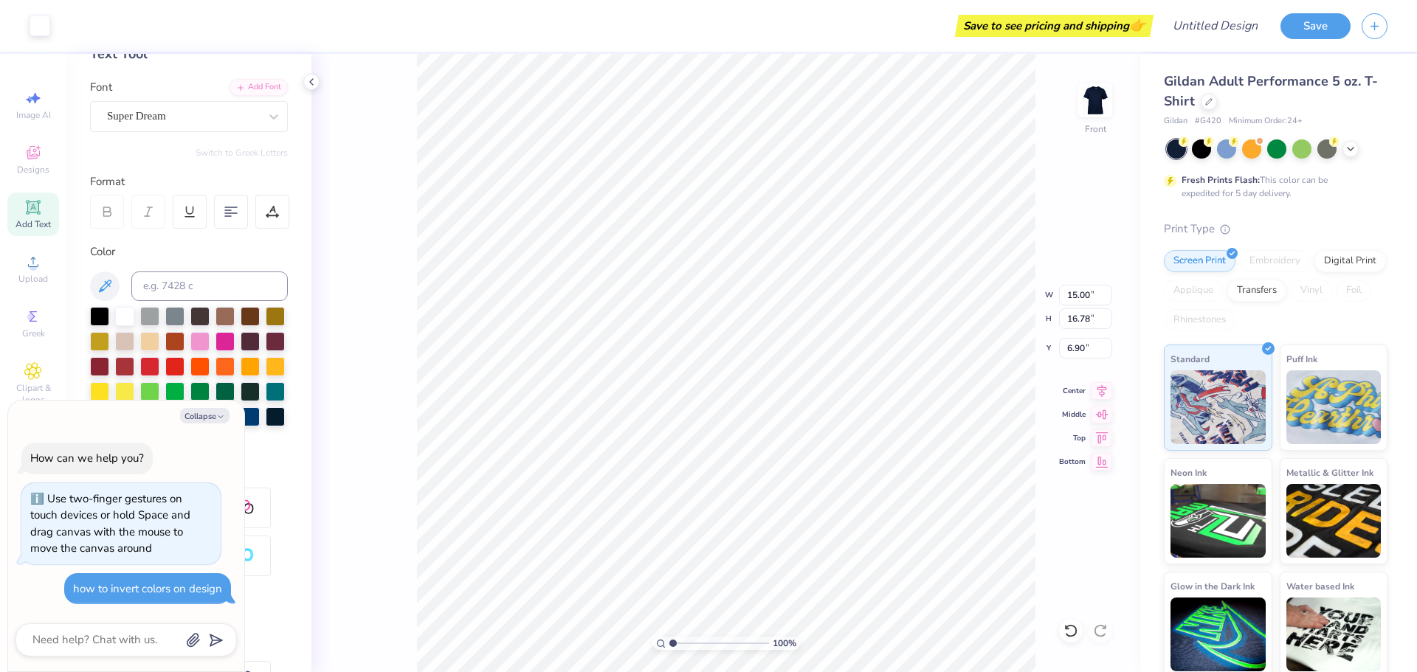
type textarea "x"
type input "5.64"
type input "1.63"
type input "12.93"
type textarea "x"
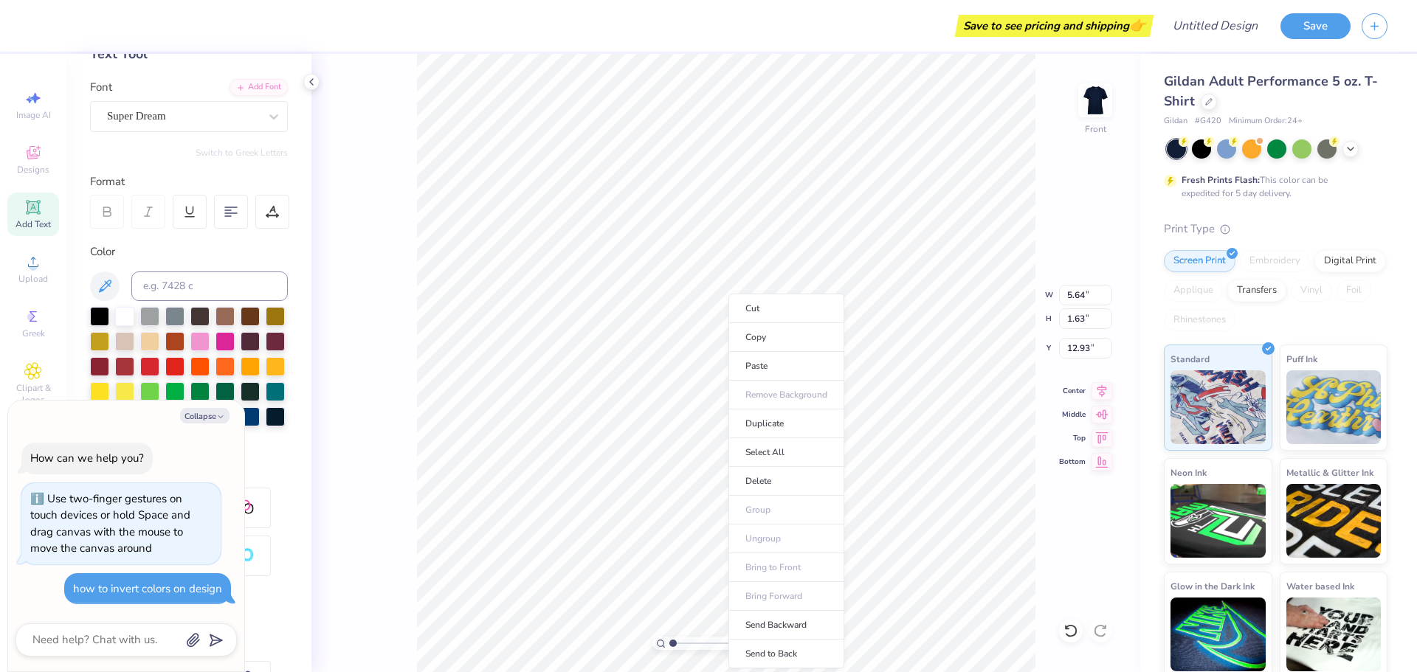
type input "15.00"
type input "16.78"
type input "6.90"
type textarea "x"
type input "5.64"
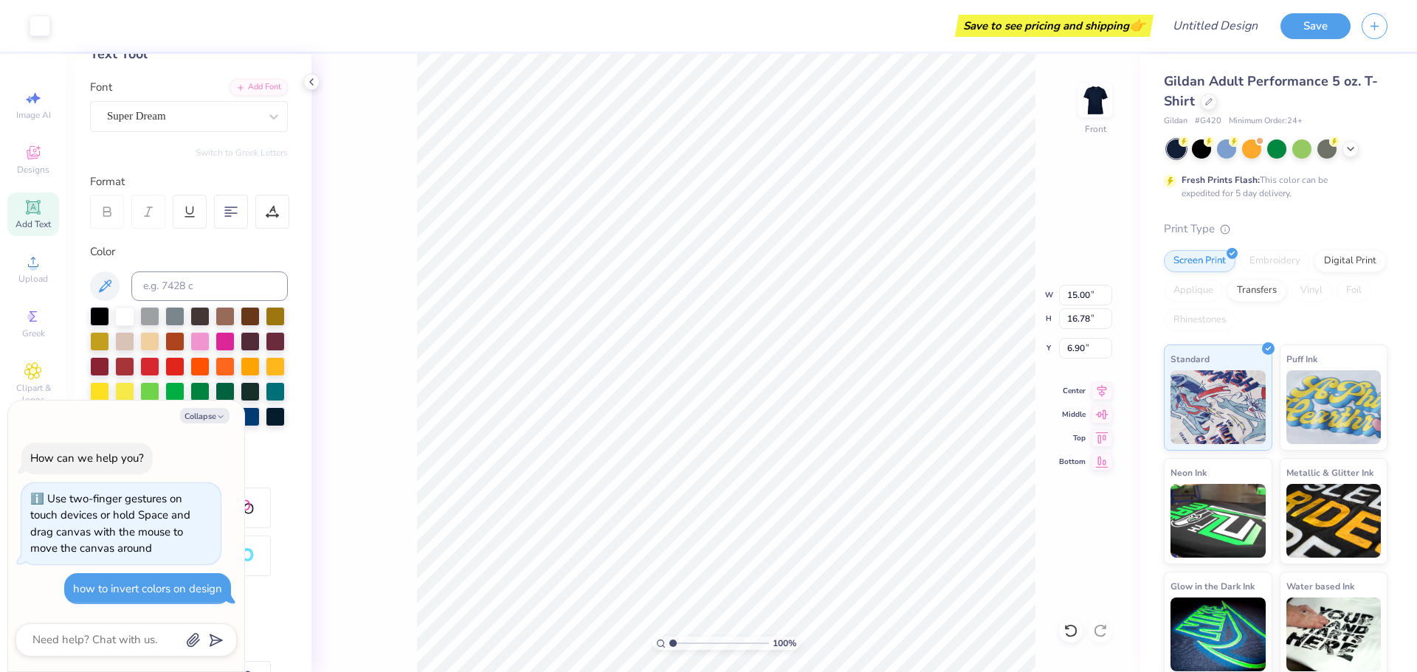
type input "1.63"
type input "12.93"
click at [782, 311] on li "Cut" at bounding box center [784, 309] width 116 height 30
click at [94, 311] on div at bounding box center [99, 315] width 19 height 19
click at [123, 312] on div at bounding box center [124, 315] width 19 height 19
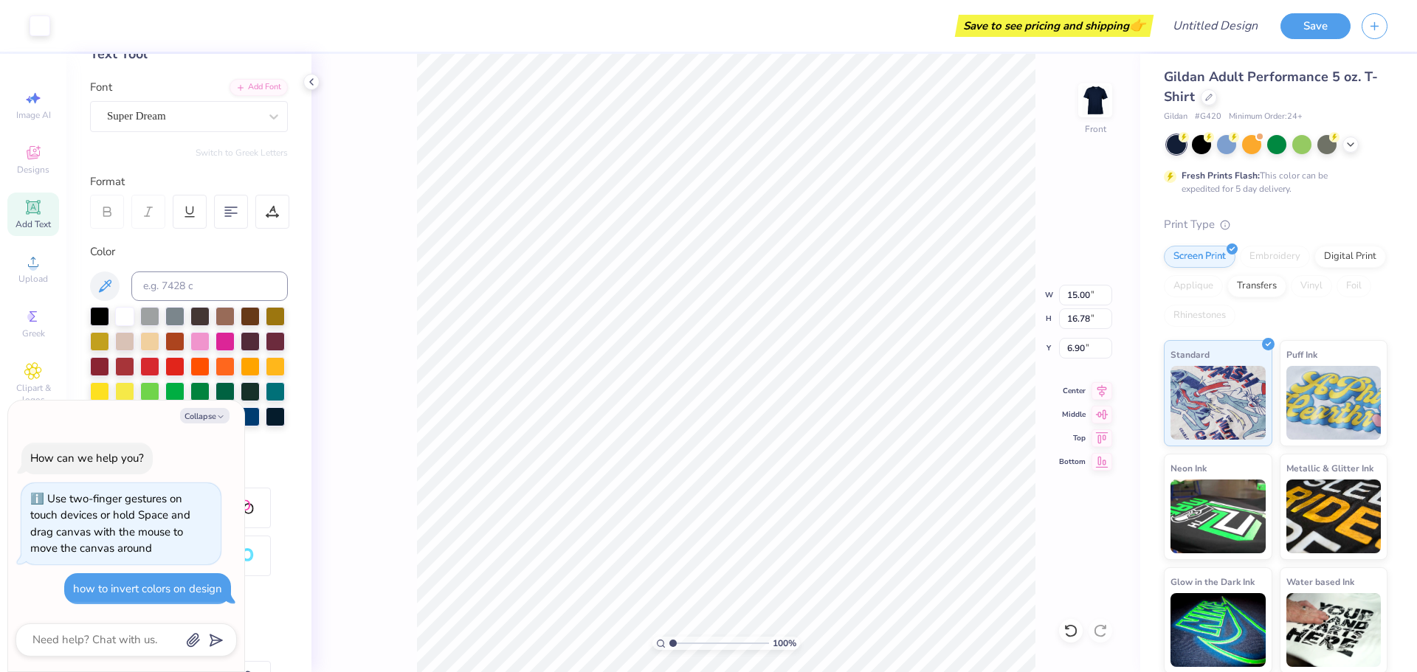
scroll to position [6, 0]
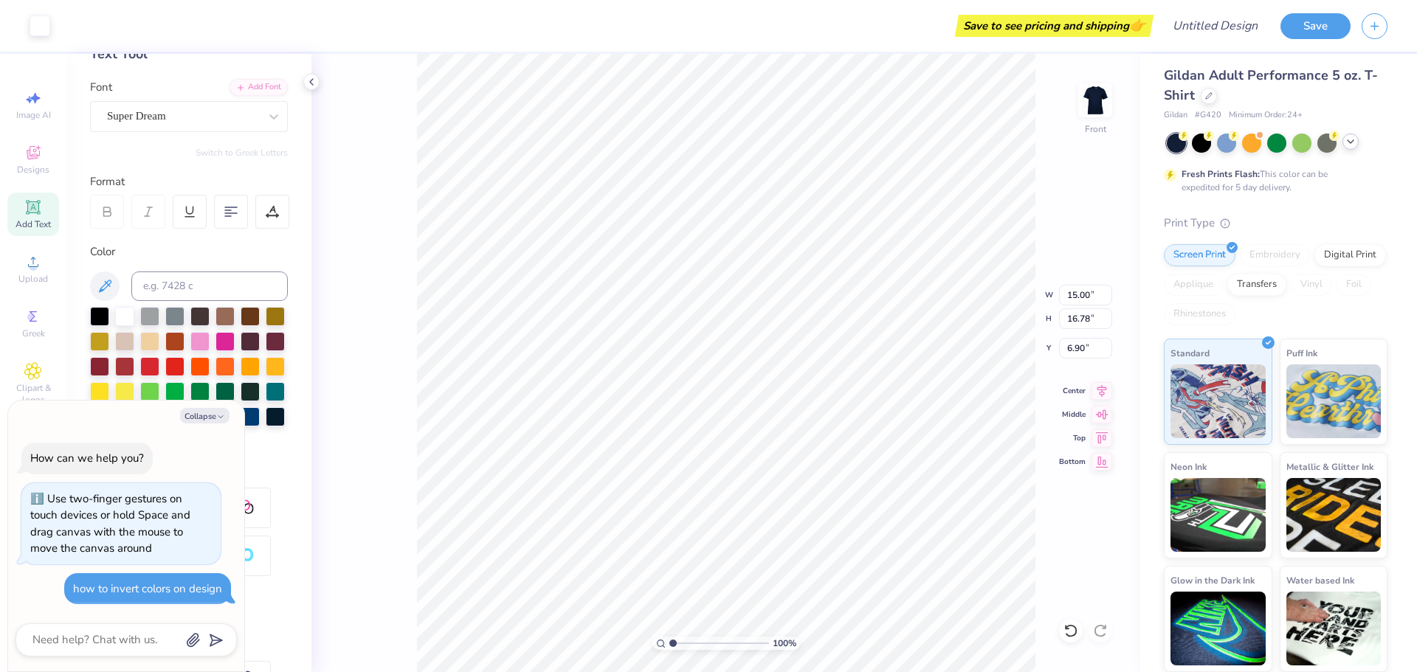
click at [1355, 141] on icon at bounding box center [1351, 142] width 12 height 12
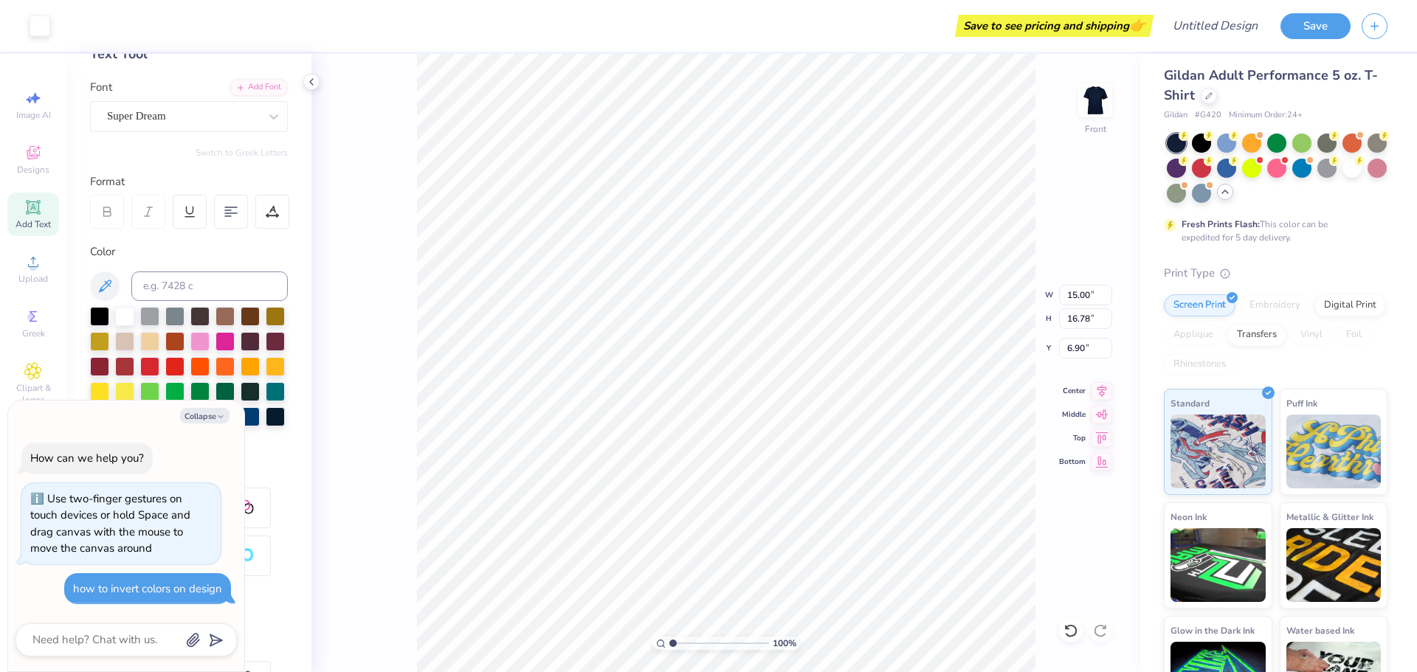
click at [1233, 198] on div at bounding box center [1225, 192] width 16 height 16
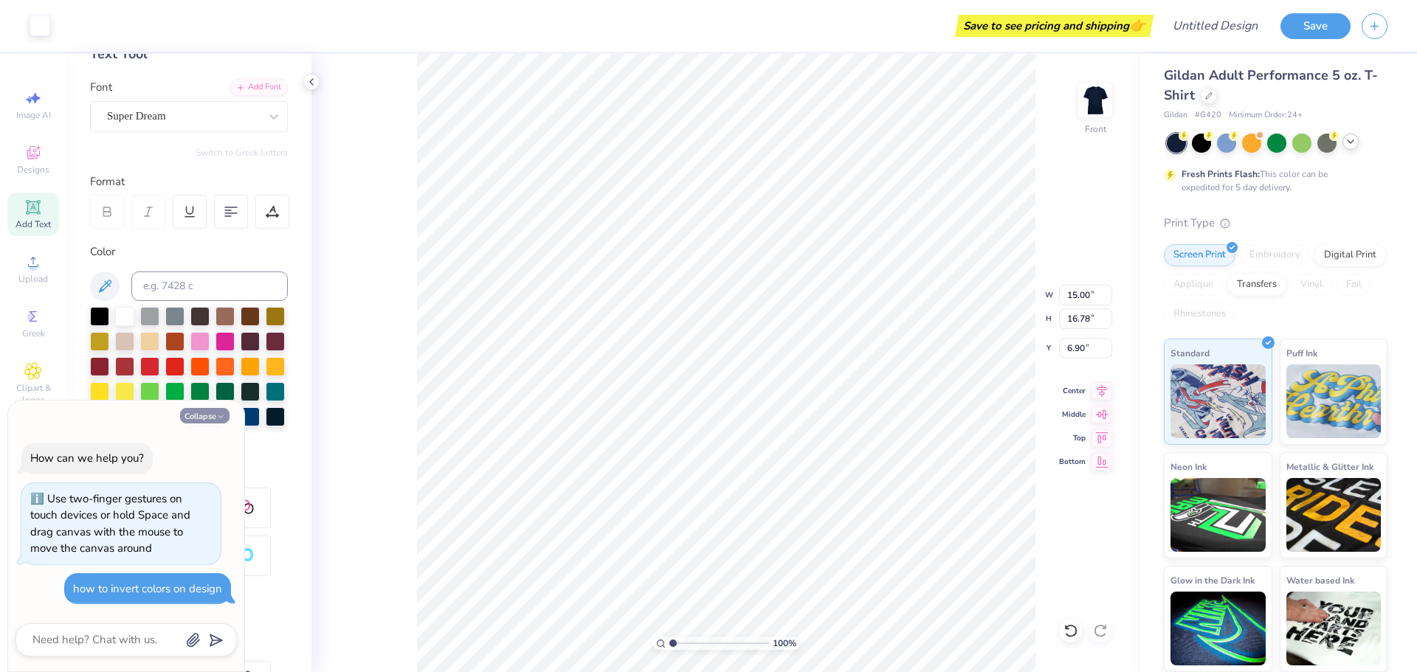
click at [207, 413] on button "Collapse" at bounding box center [204, 415] width 49 height 15
type textarea "x"
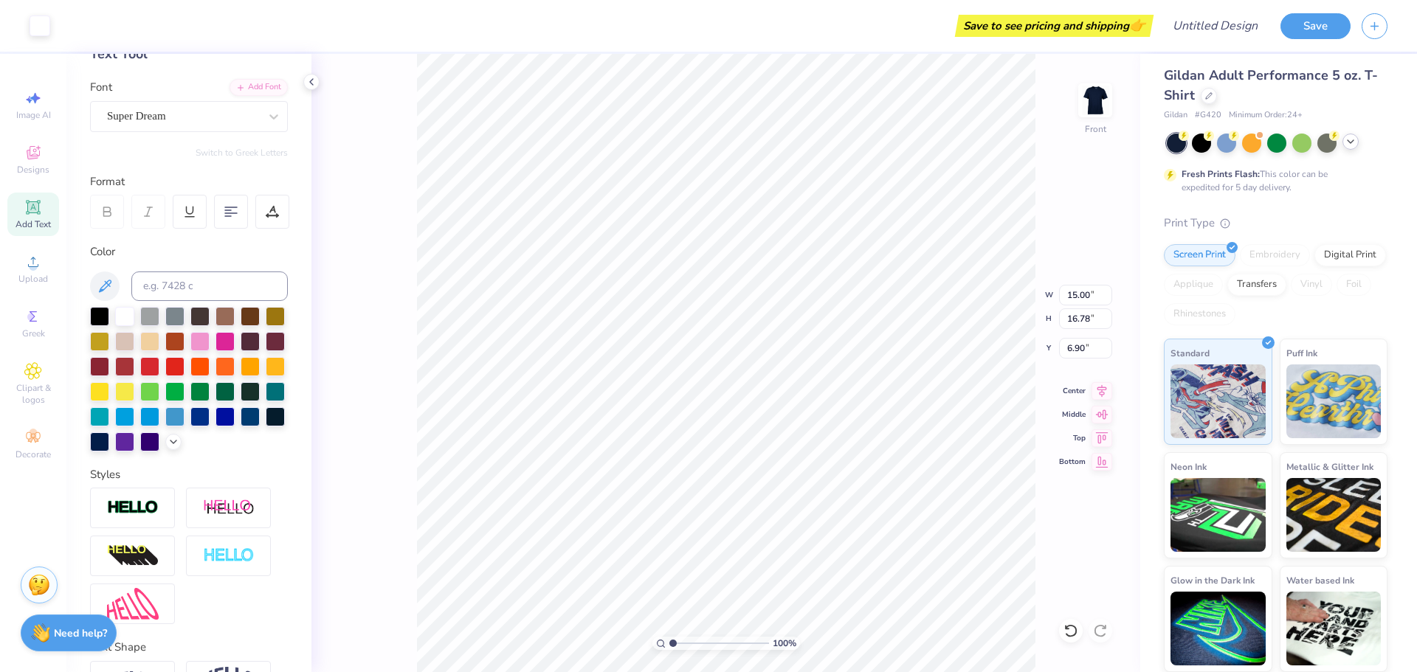
click at [44, 584] on img at bounding box center [39, 585] width 22 height 22
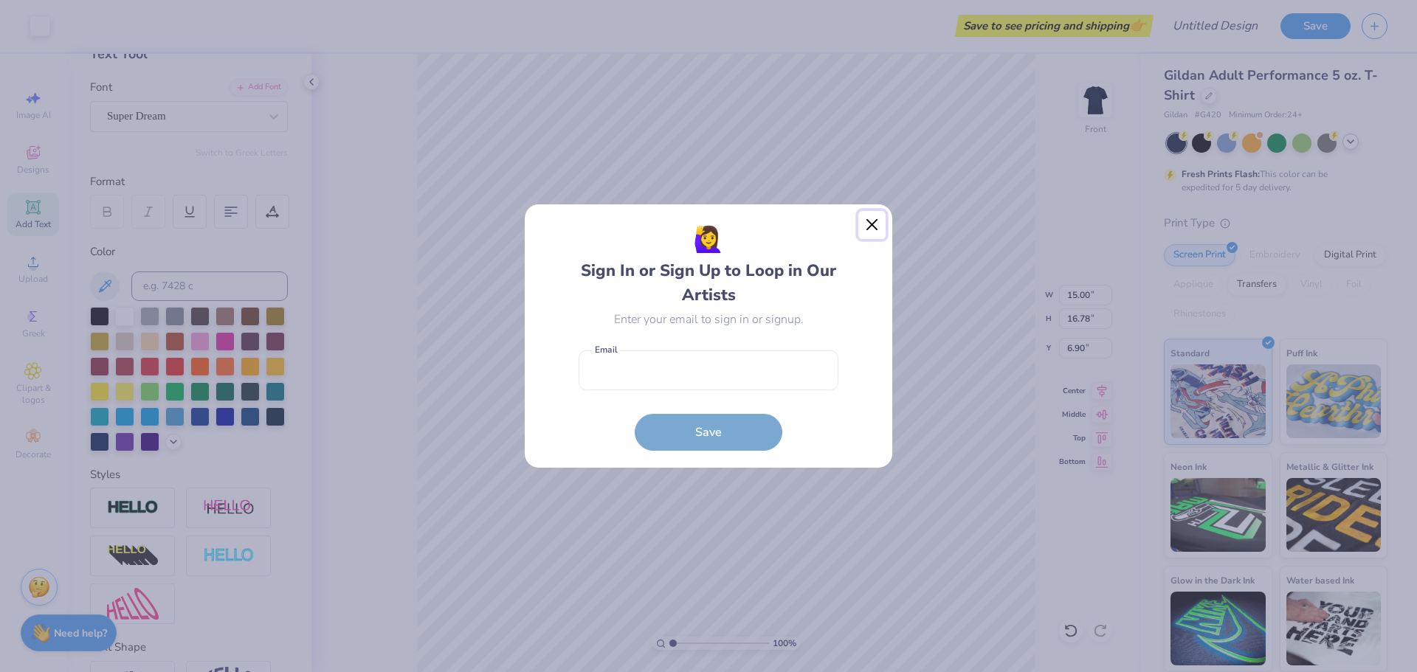
click at [861, 219] on button "Close" at bounding box center [872, 225] width 28 height 28
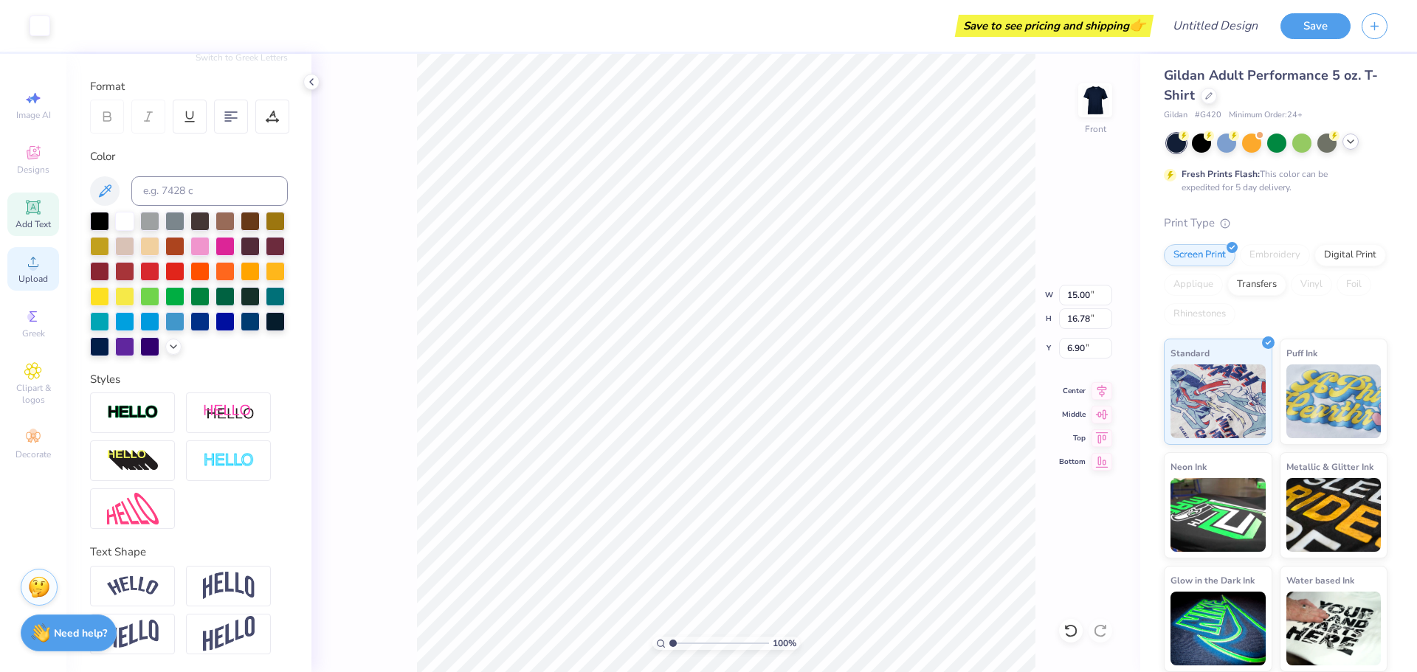
scroll to position [211, 0]
click at [37, 263] on icon at bounding box center [33, 262] width 18 height 18
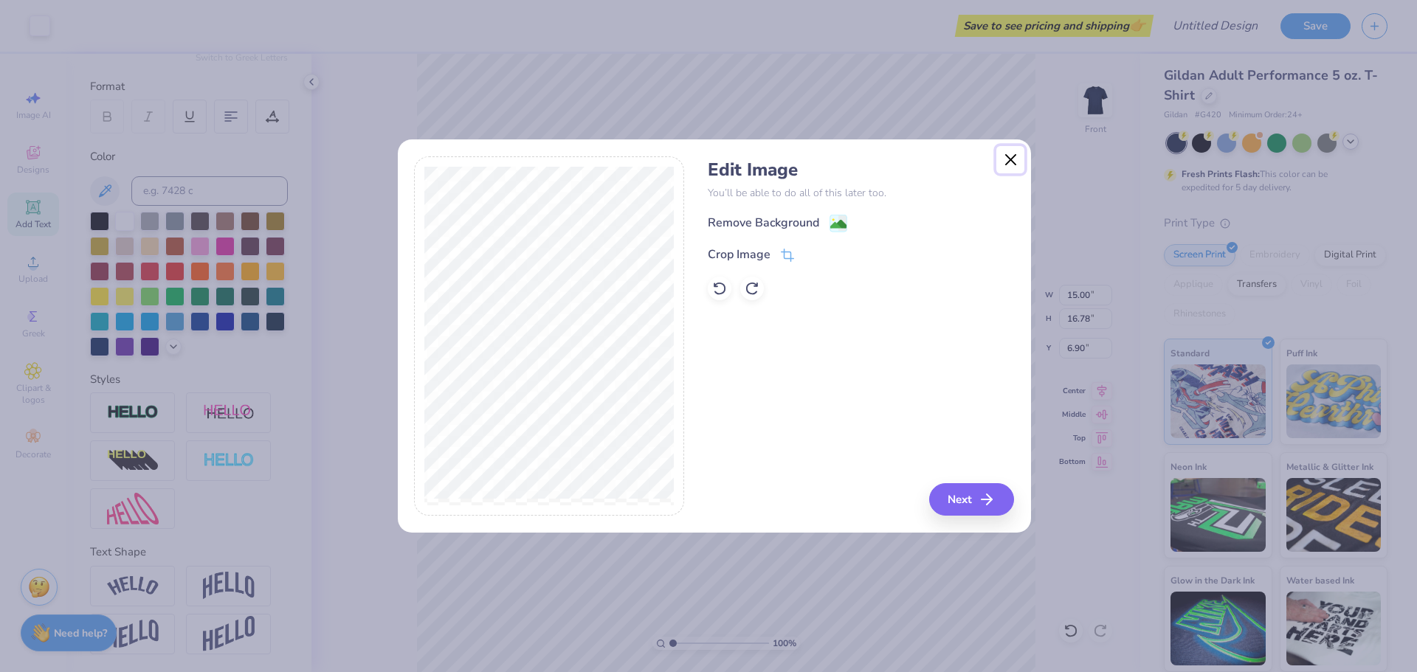
click at [1007, 162] on button "Close" at bounding box center [1010, 160] width 28 height 28
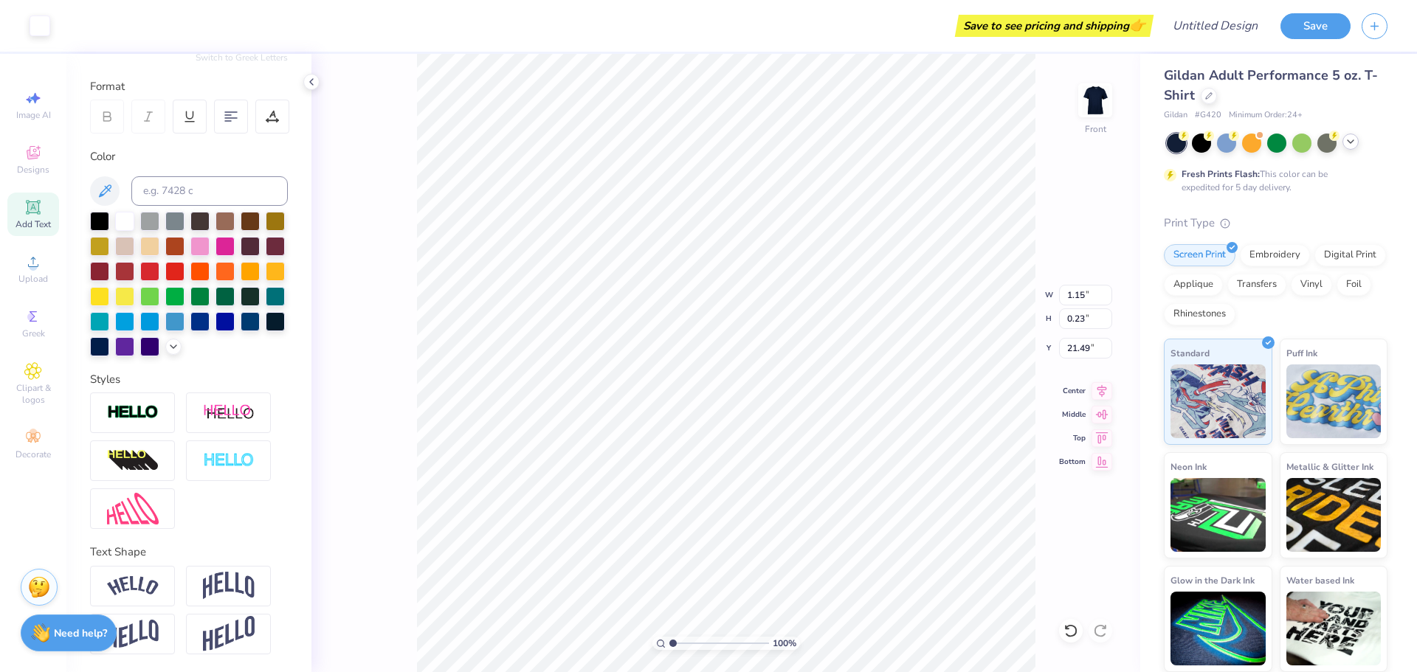
type input "8.08"
type input "4.12"
type input "17.57"
type input "1.61"
type input "1.12"
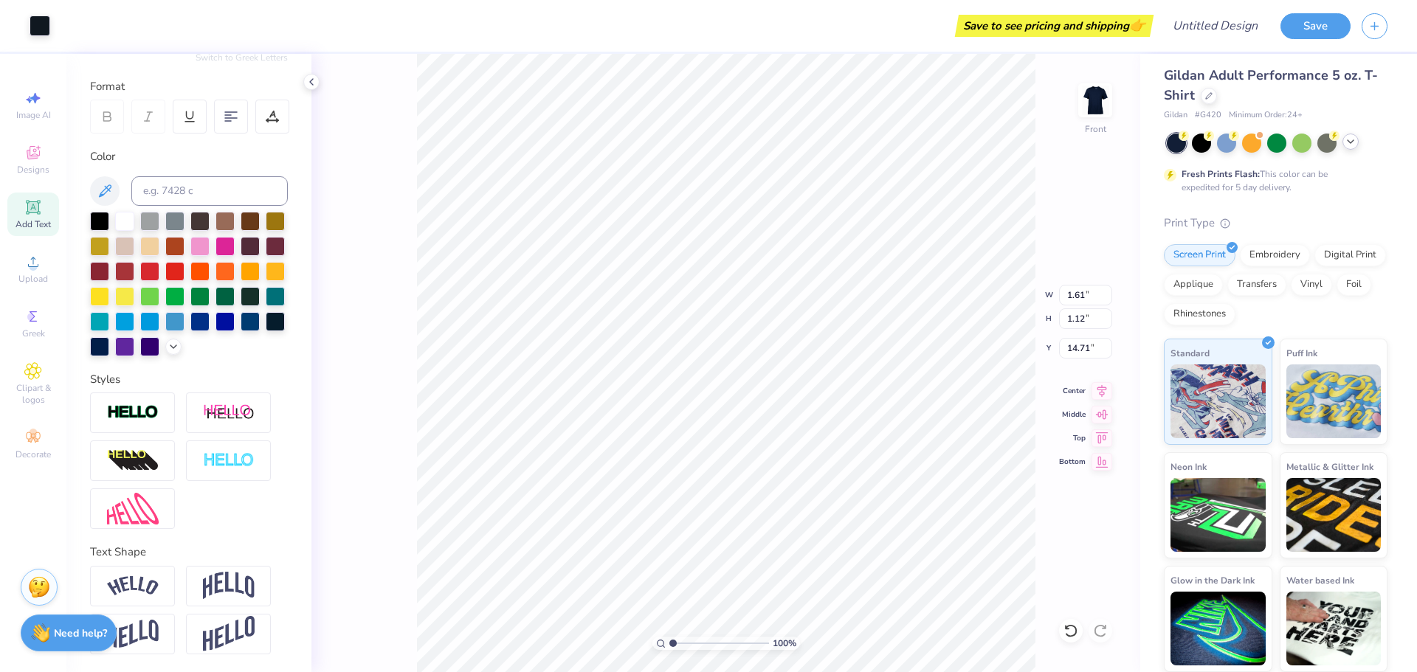
type input "14.62"
click at [134, 210] on div at bounding box center [124, 219] width 19 height 19
click at [131, 210] on div at bounding box center [124, 219] width 19 height 19
click at [1345, 374] on img at bounding box center [1333, 399] width 95 height 74
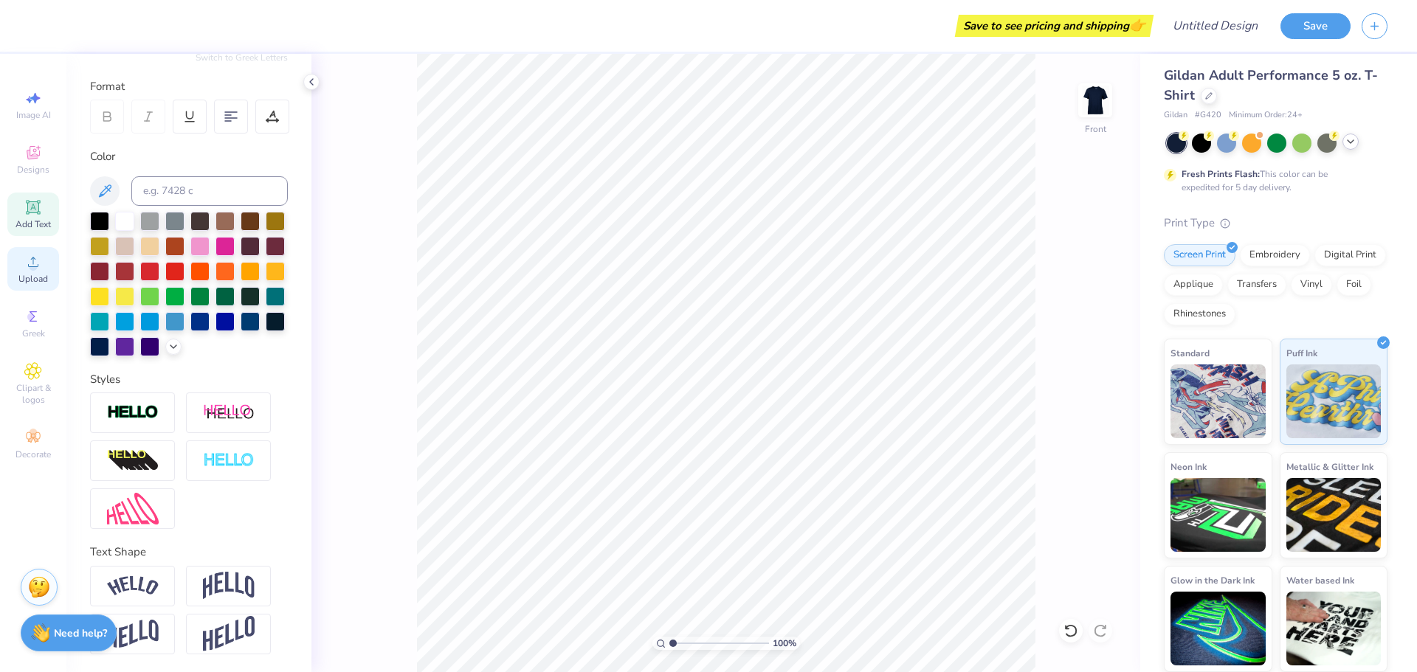
click at [37, 258] on icon at bounding box center [33, 262] width 18 height 18
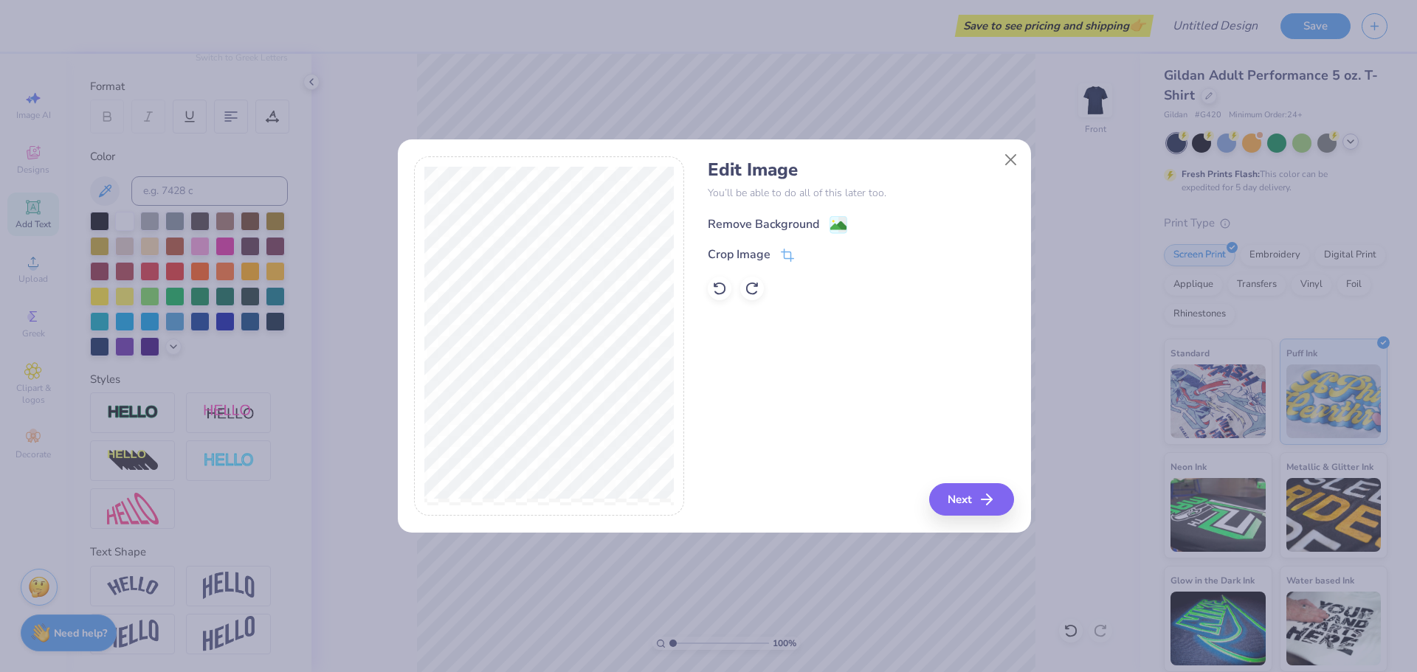
click at [828, 220] on div "Remove Background" at bounding box center [777, 224] width 139 height 18
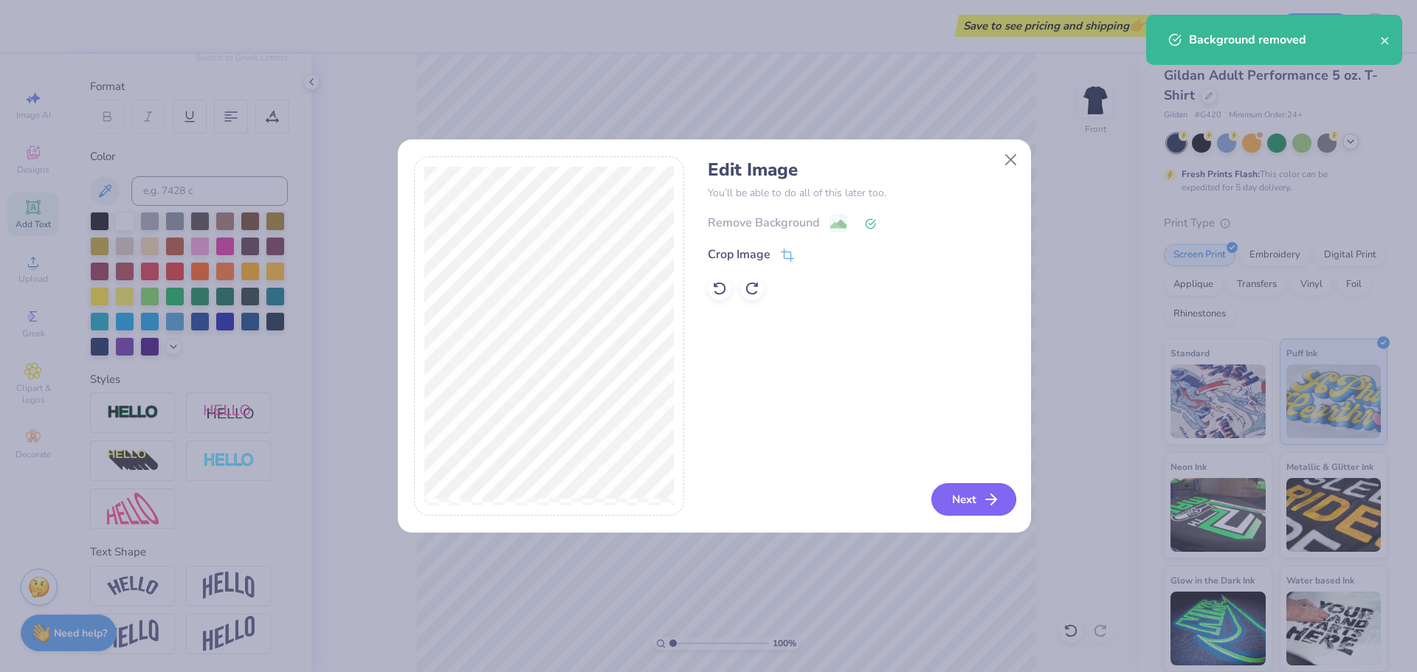
click at [968, 499] on button "Next" at bounding box center [973, 499] width 85 height 32
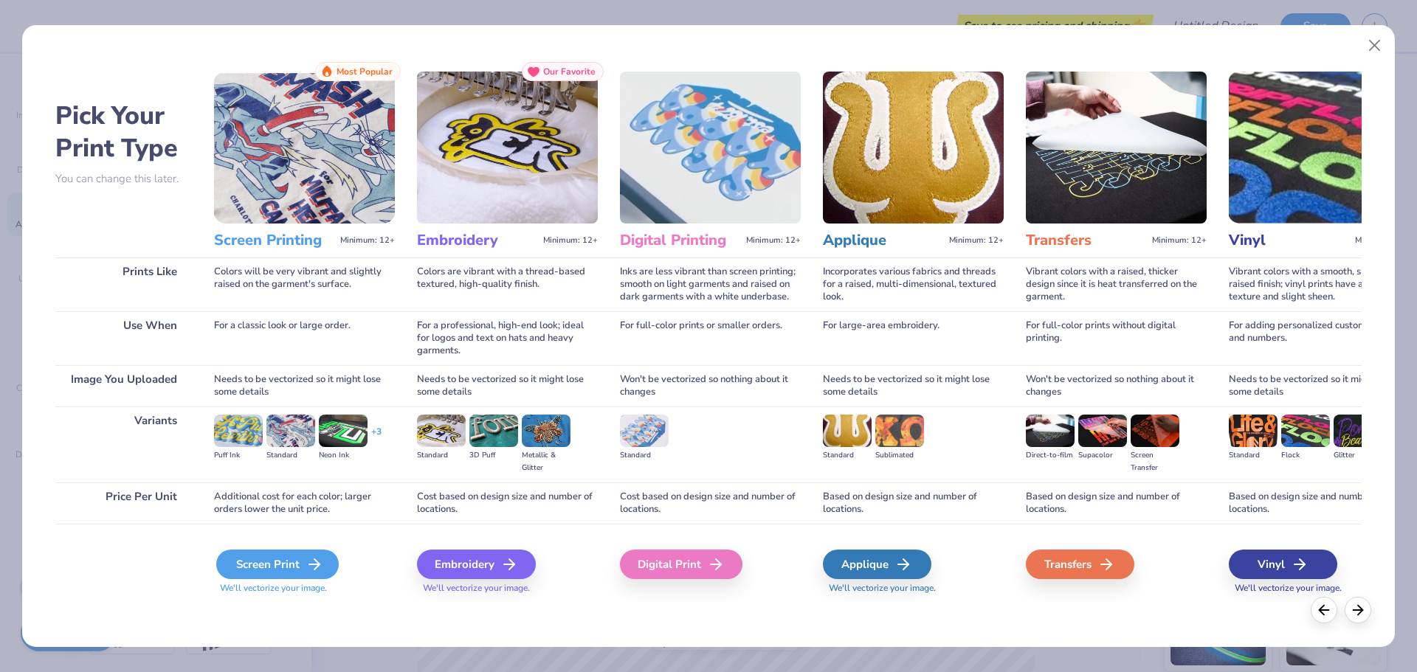
click at [308, 552] on div "Screen Print" at bounding box center [277, 565] width 123 height 30
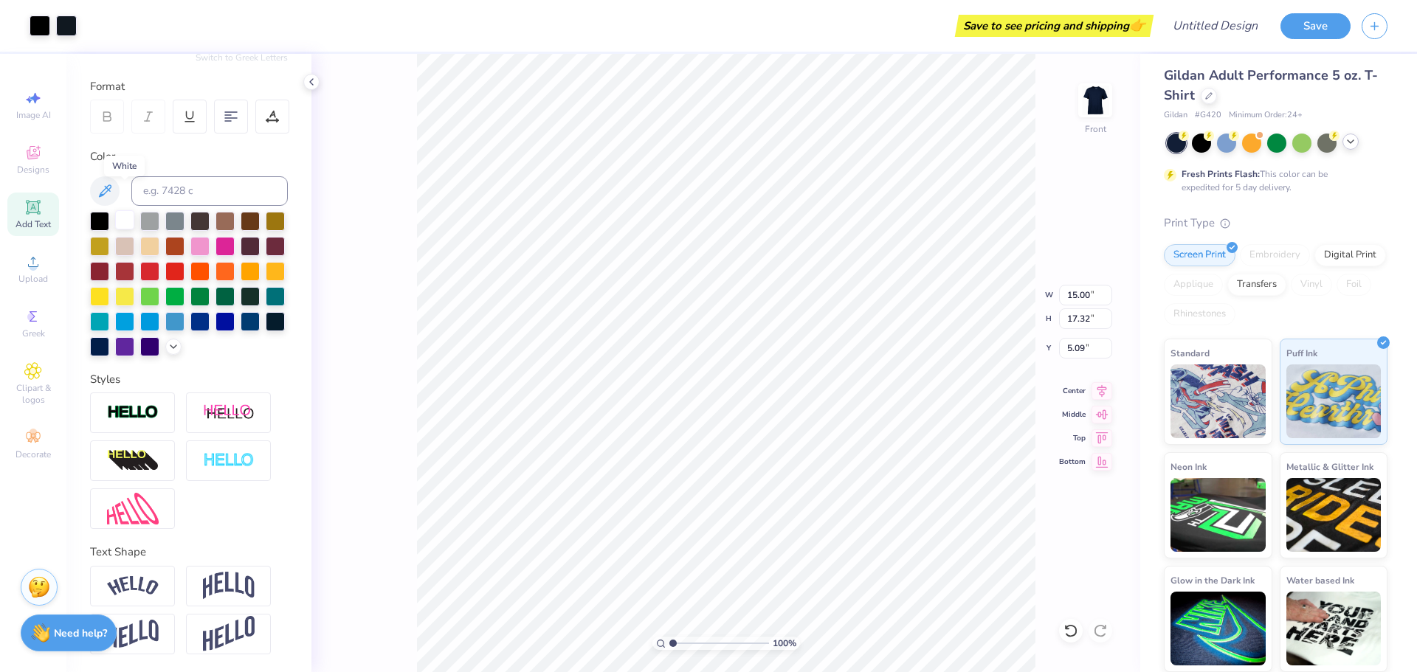
click at [121, 210] on div at bounding box center [124, 219] width 19 height 19
click at [46, 627] on img at bounding box center [40, 630] width 19 height 19
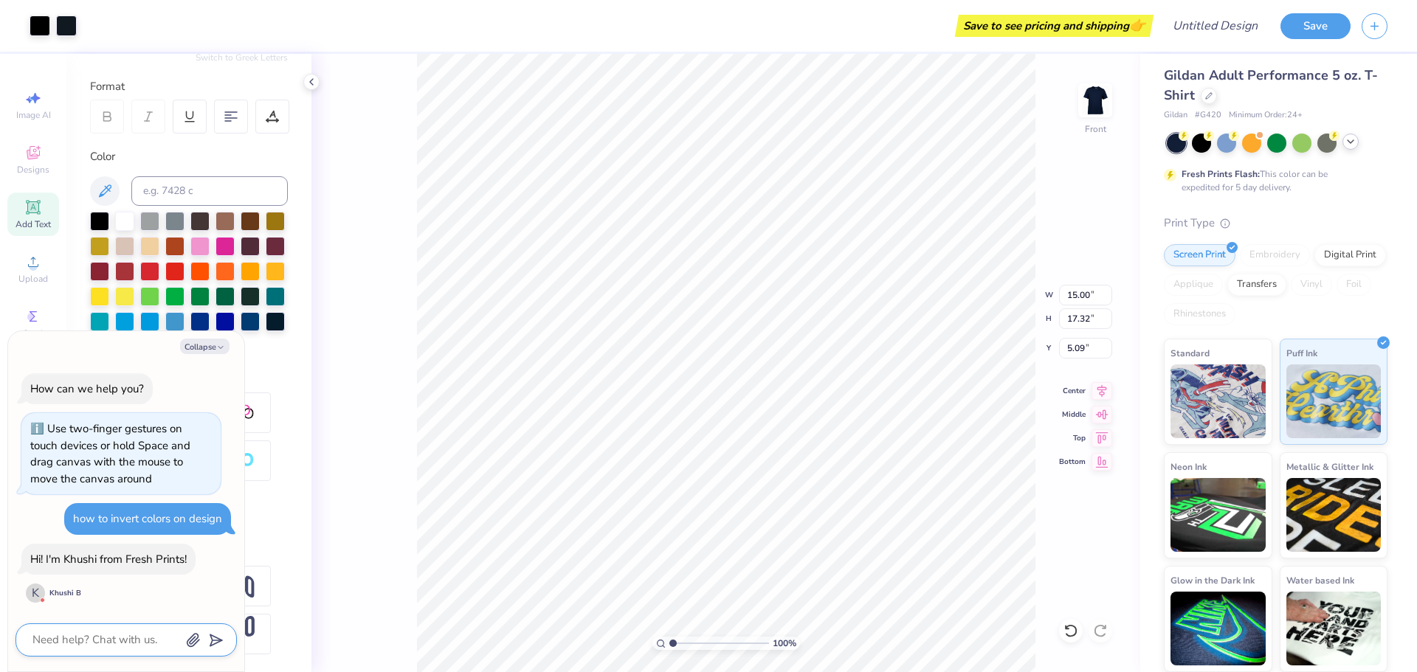
click at [119, 642] on textarea at bounding box center [106, 640] width 150 height 20
type textarea "x"
type textarea "o"
type textarea "x"
type textarea "or"
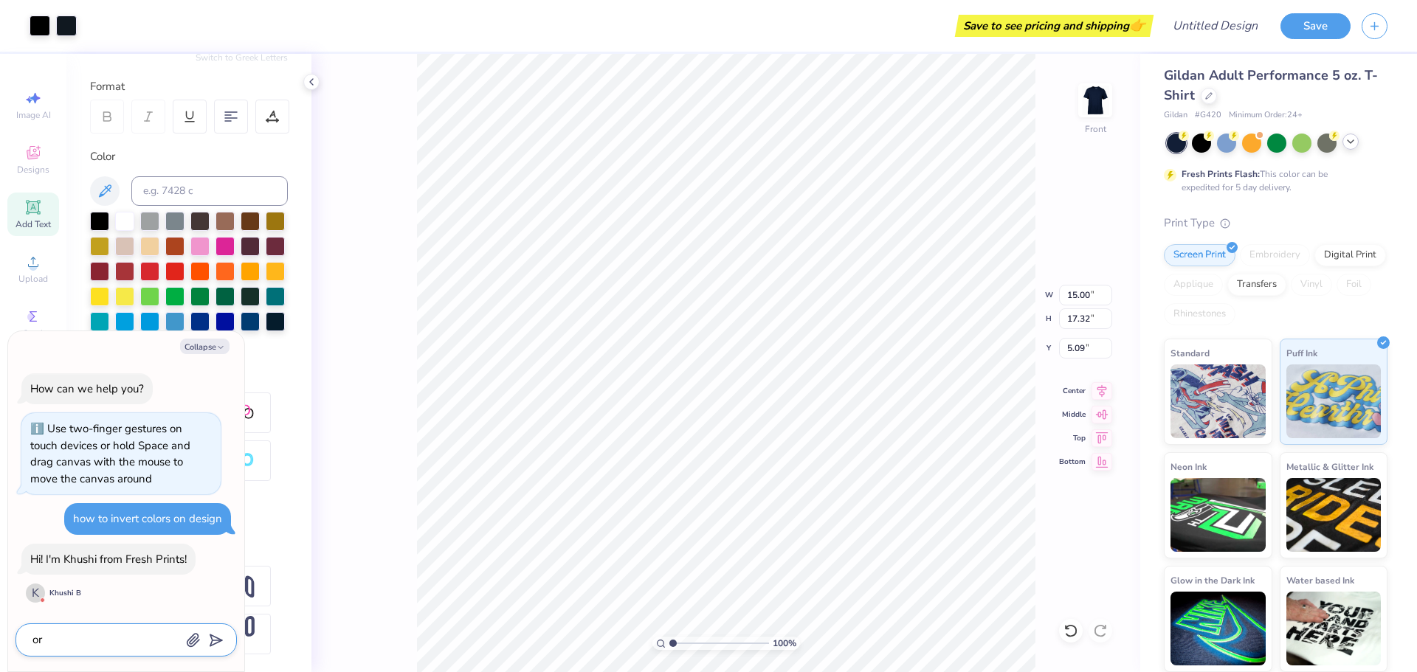
type textarea "x"
type textarea "or"
type textarea "x"
type textarea "or h"
type textarea "x"
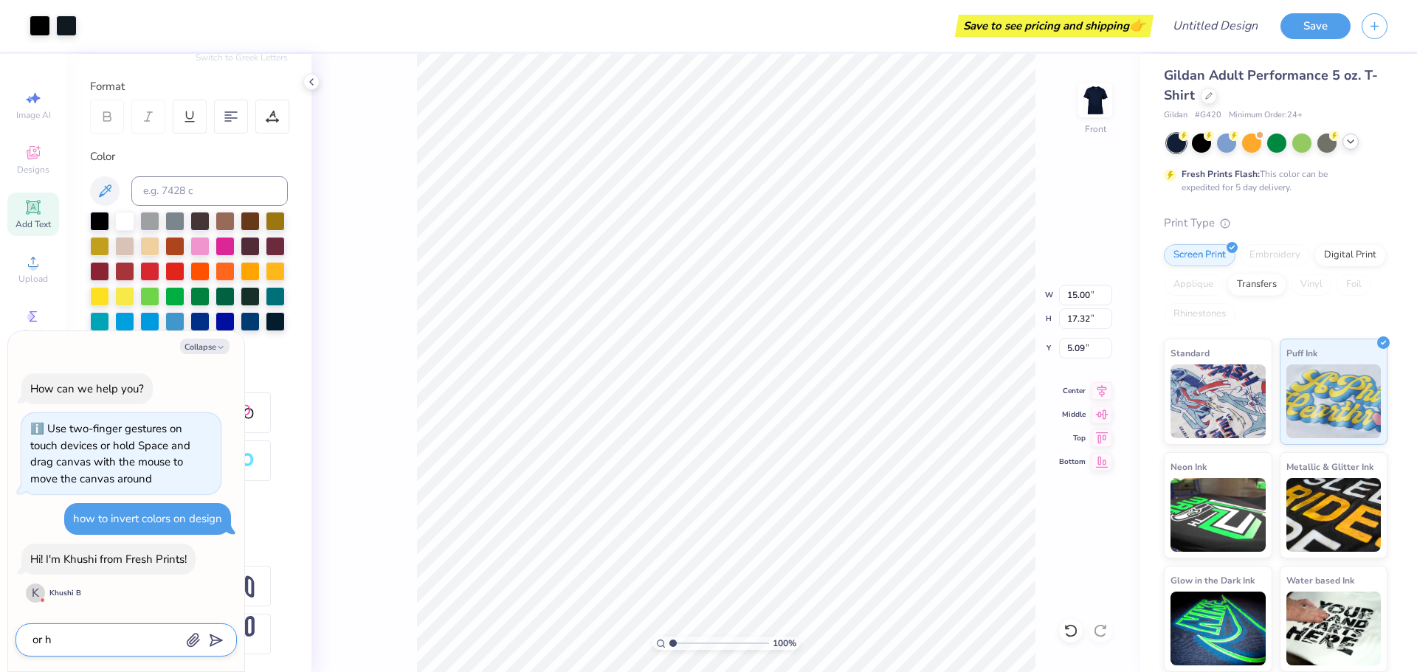
type textarea "or ho"
type textarea "x"
type textarea "or how"
type textarea "x"
type textarea "or how"
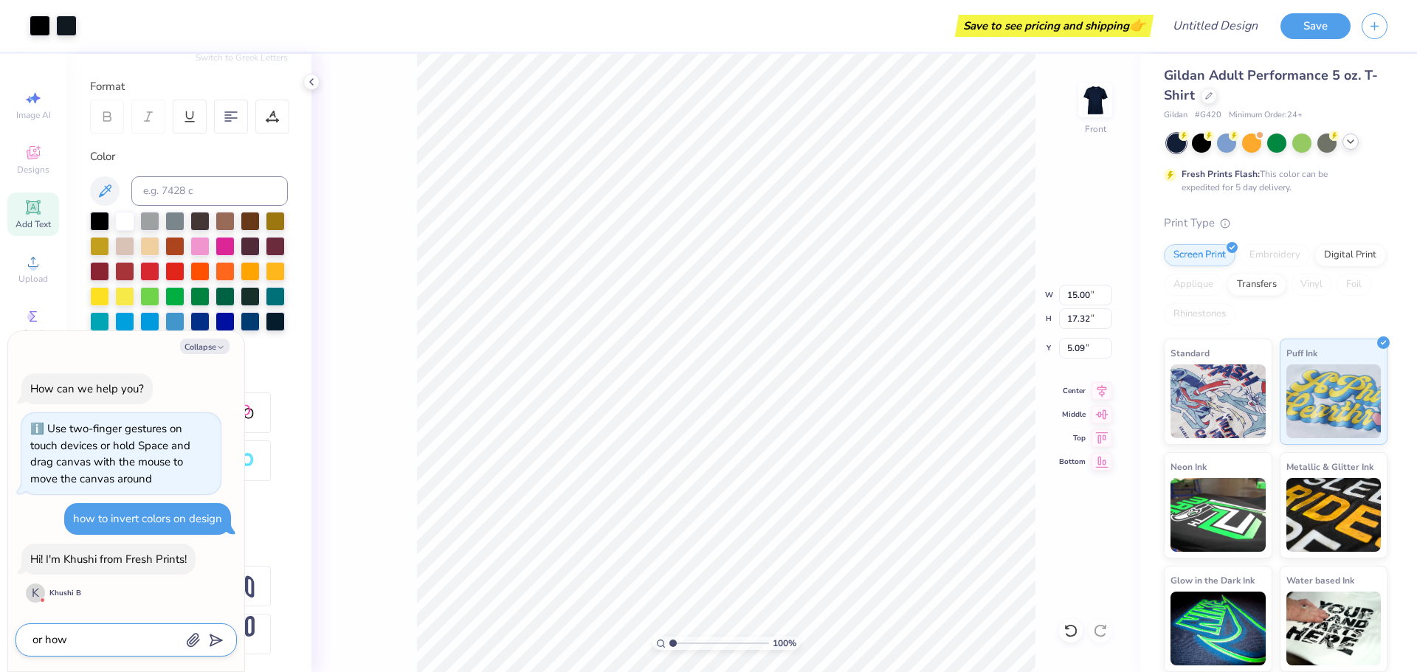
type textarea "x"
type textarea "or how t"
type textarea "x"
type textarea "or how to"
type textarea "x"
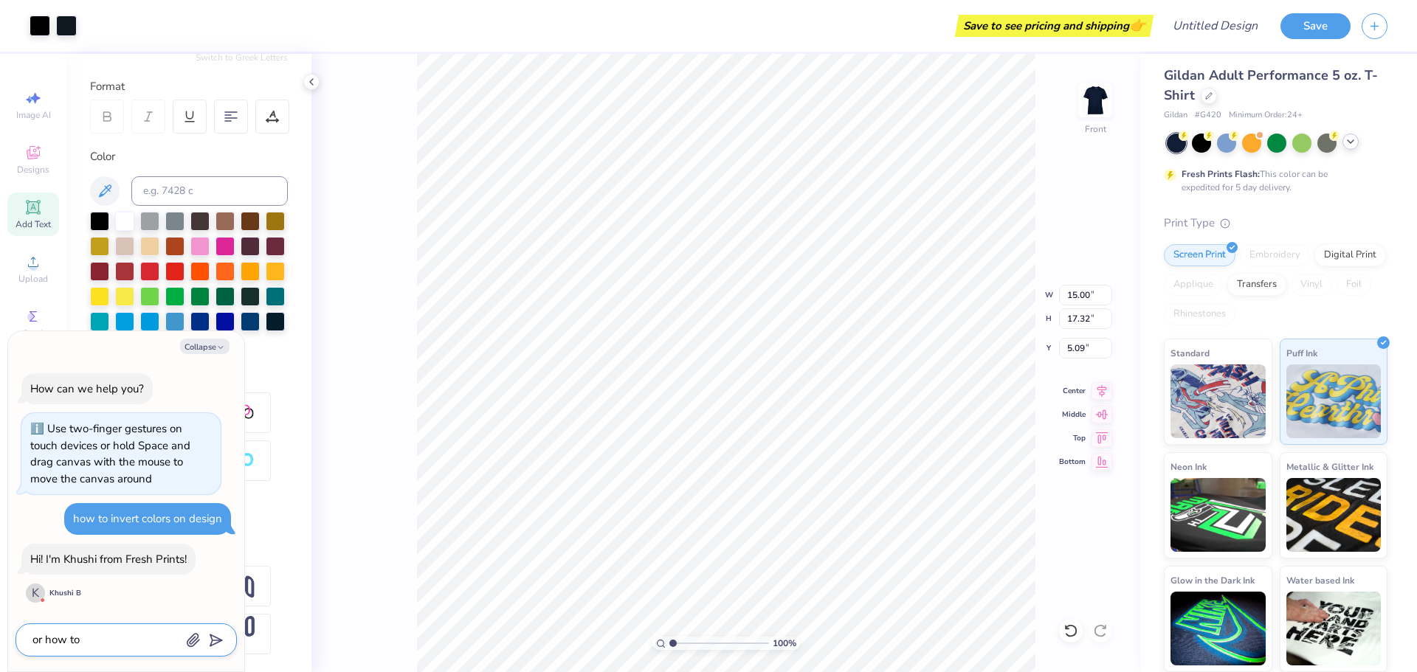
type textarea "or how to"
type textarea "x"
type textarea "or how to c"
type textarea "x"
type textarea "or how to ch"
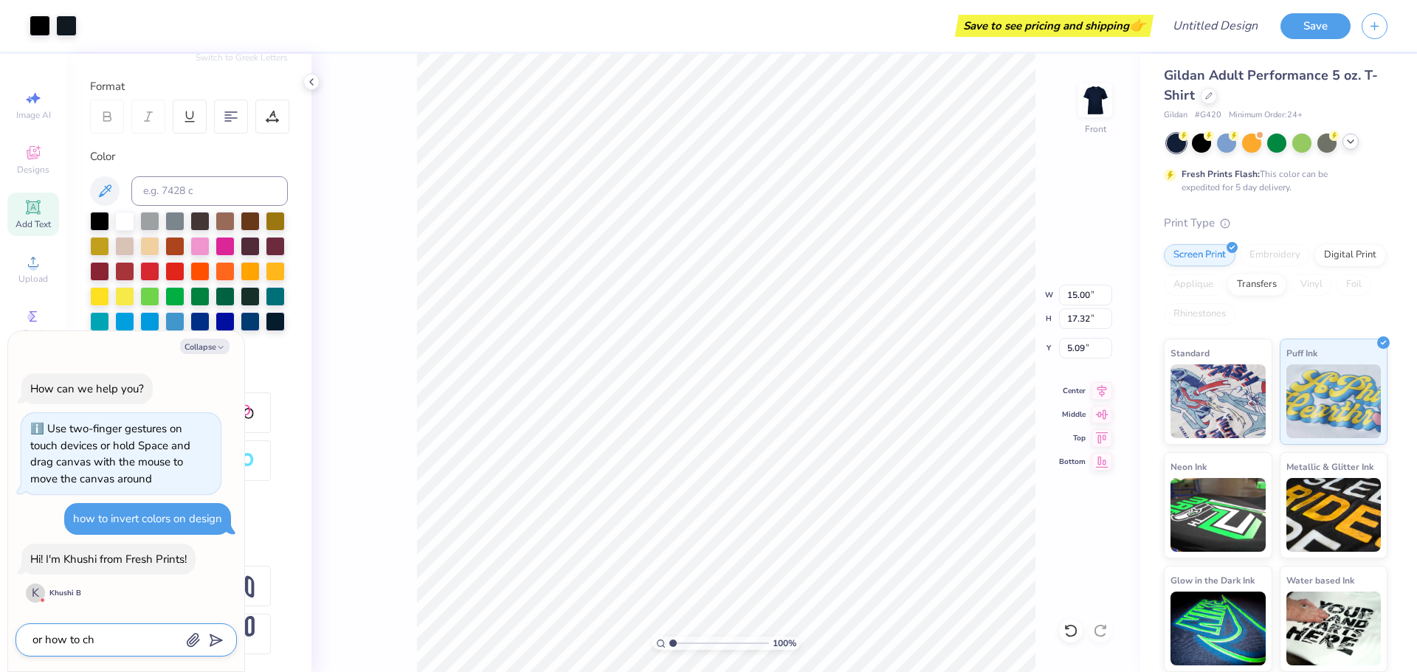
type textarea "x"
type textarea "or how to cha"
type textarea "x"
type textarea "or how to [PERSON_NAME]"
type textarea "x"
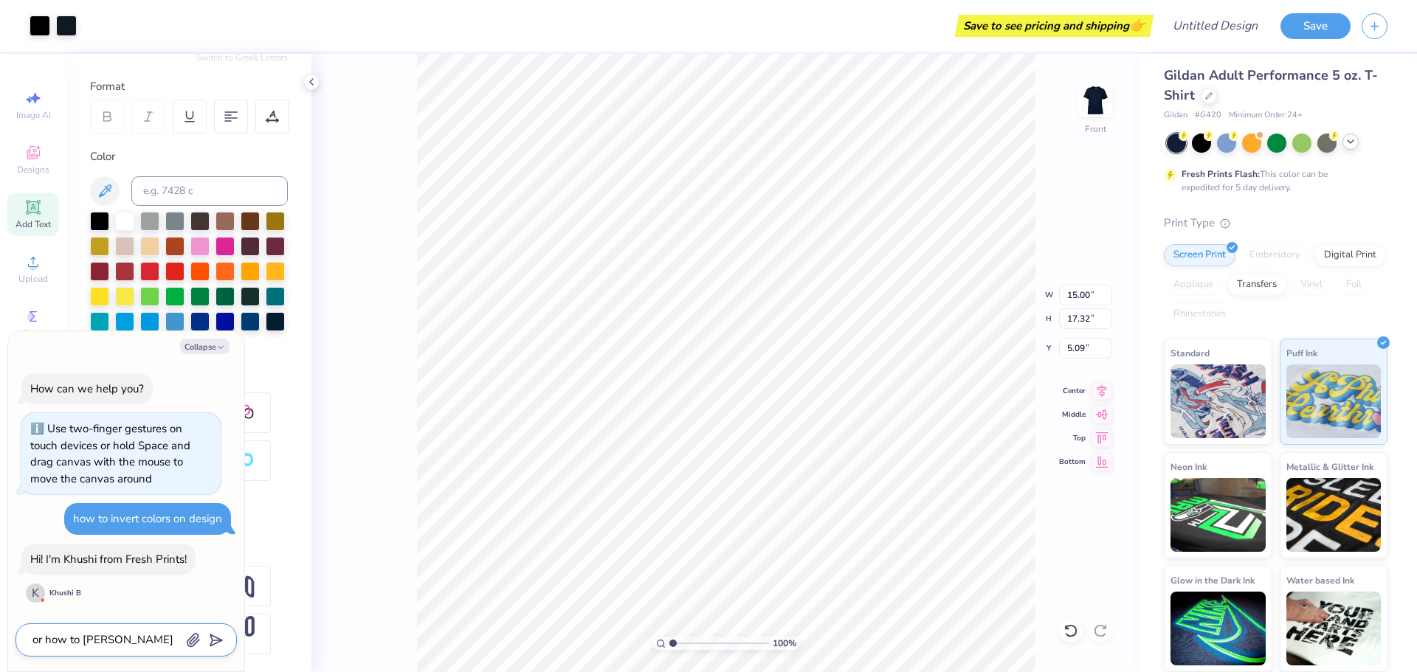
type textarea "or how to [PERSON_NAME]"
type textarea "x"
type textarea "or how to change"
type textarea "x"
type textarea "or how to change"
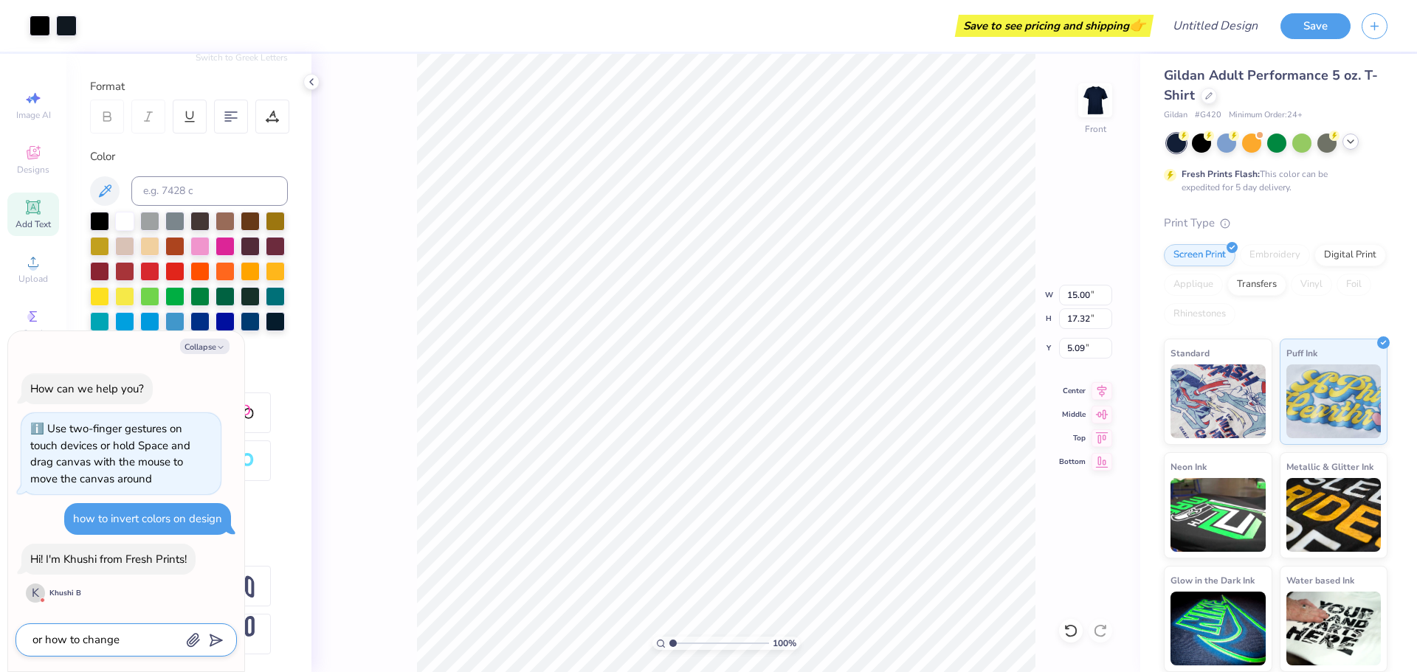
type textarea "x"
type textarea "or how to change c"
type textarea "x"
type textarea "or how to change co"
type textarea "x"
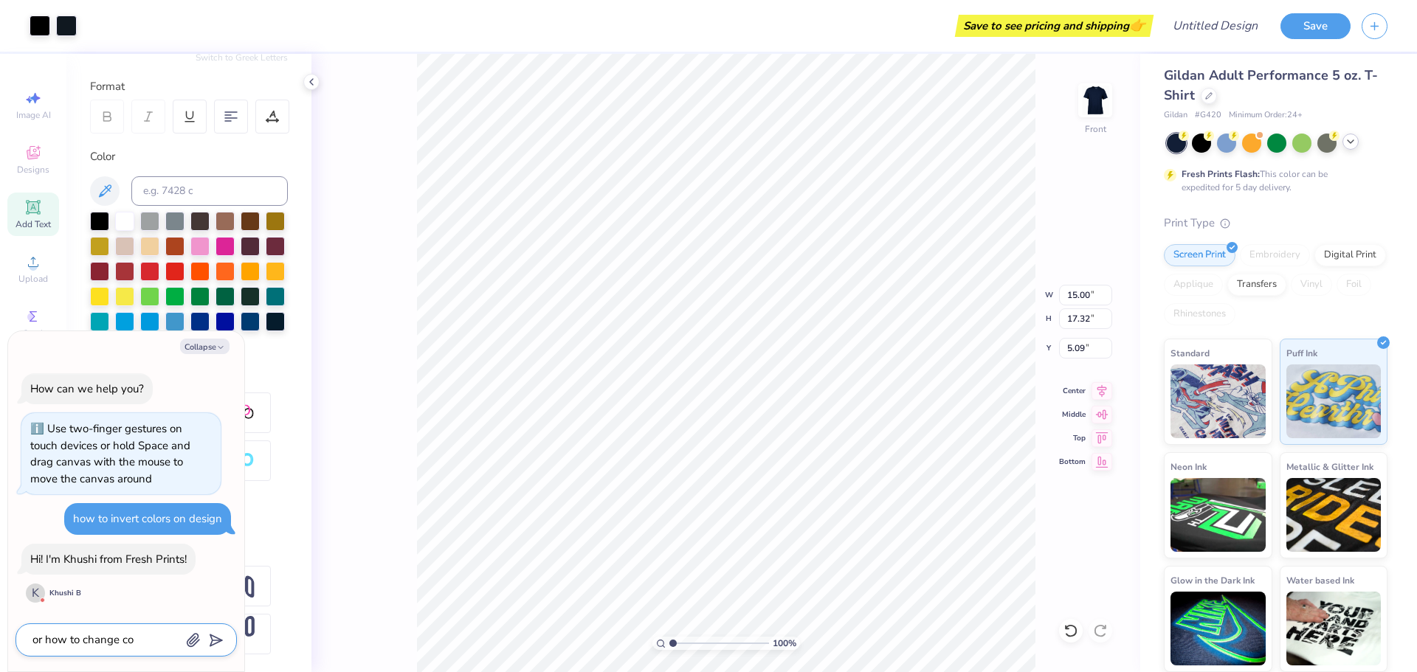
type textarea "or how to change col"
type textarea "x"
type textarea "or how to change colo"
type textarea "x"
type textarea "or how to change color"
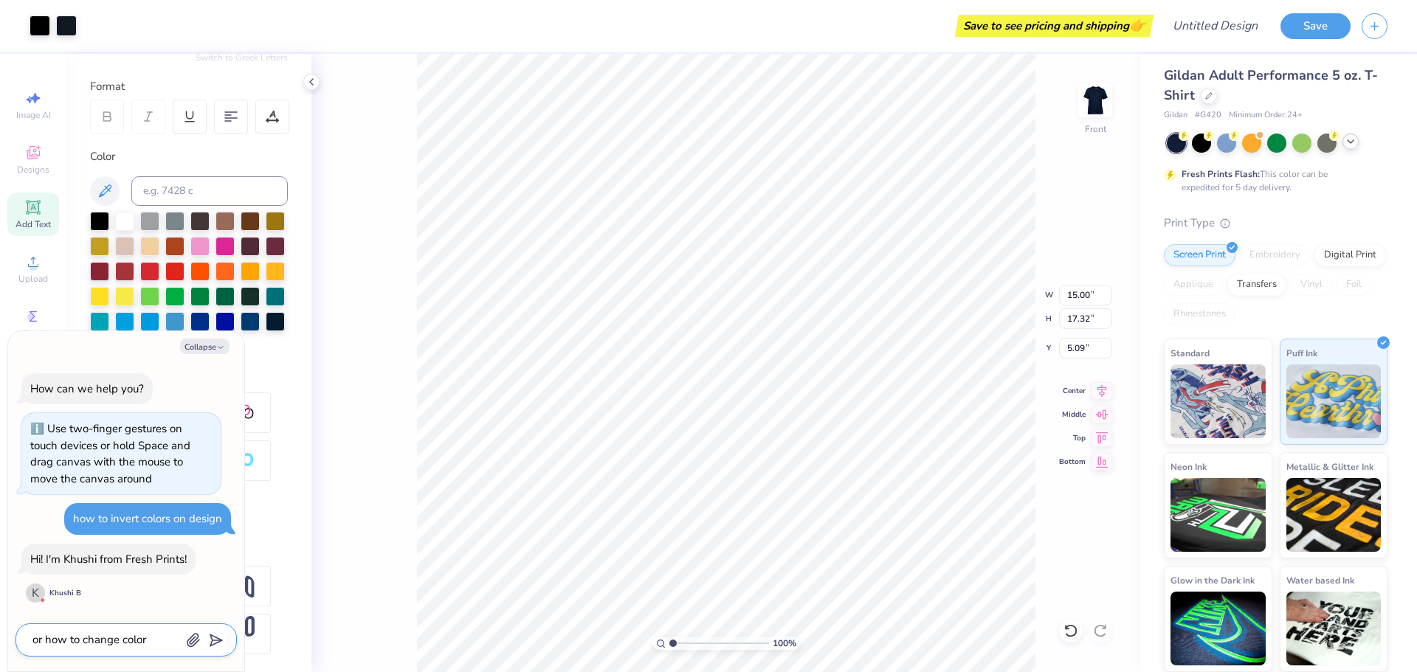
type textarea "x"
type textarea "or how to change color"
type textarea "x"
type textarea "or how to change color o"
type textarea "x"
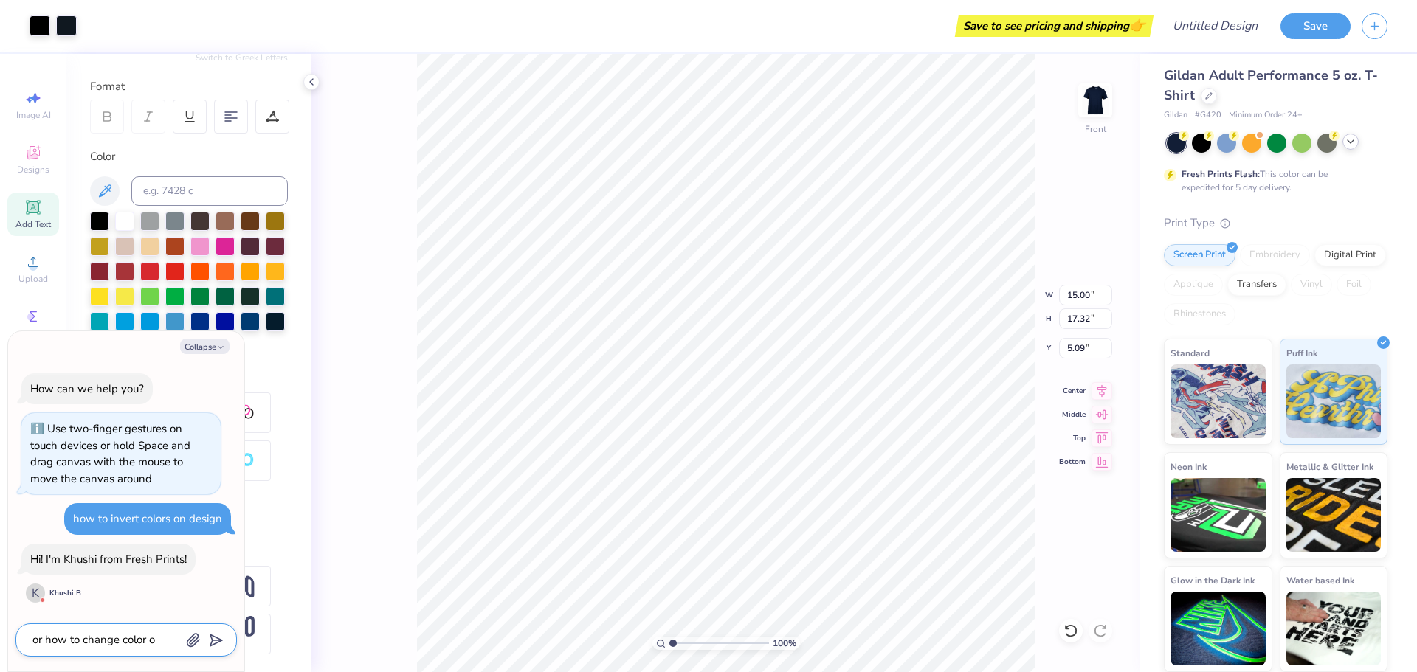
type textarea "or how to change color of"
type textarea "x"
type textarea "or how to change color of"
type textarea "x"
type textarea "or how to change color of d"
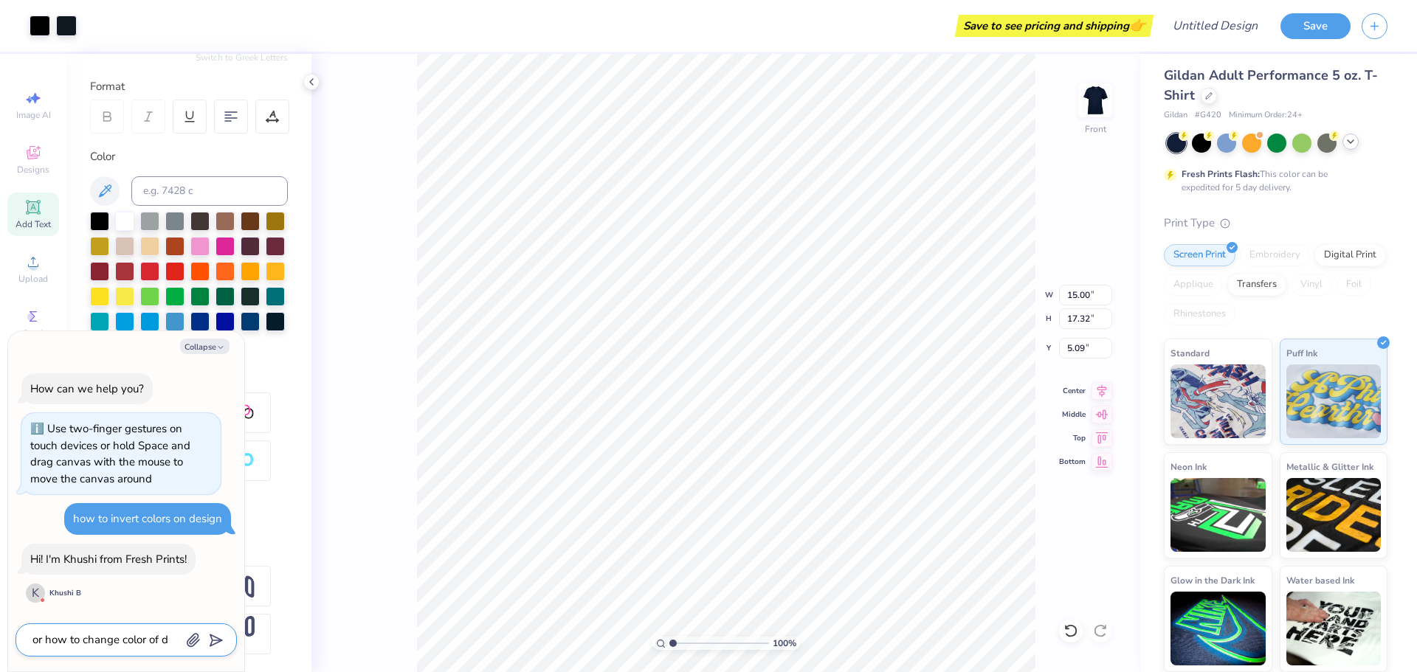
type textarea "x"
type textarea "or how to change color of de"
type textarea "x"
type textarea "or how to change color of des"
type textarea "x"
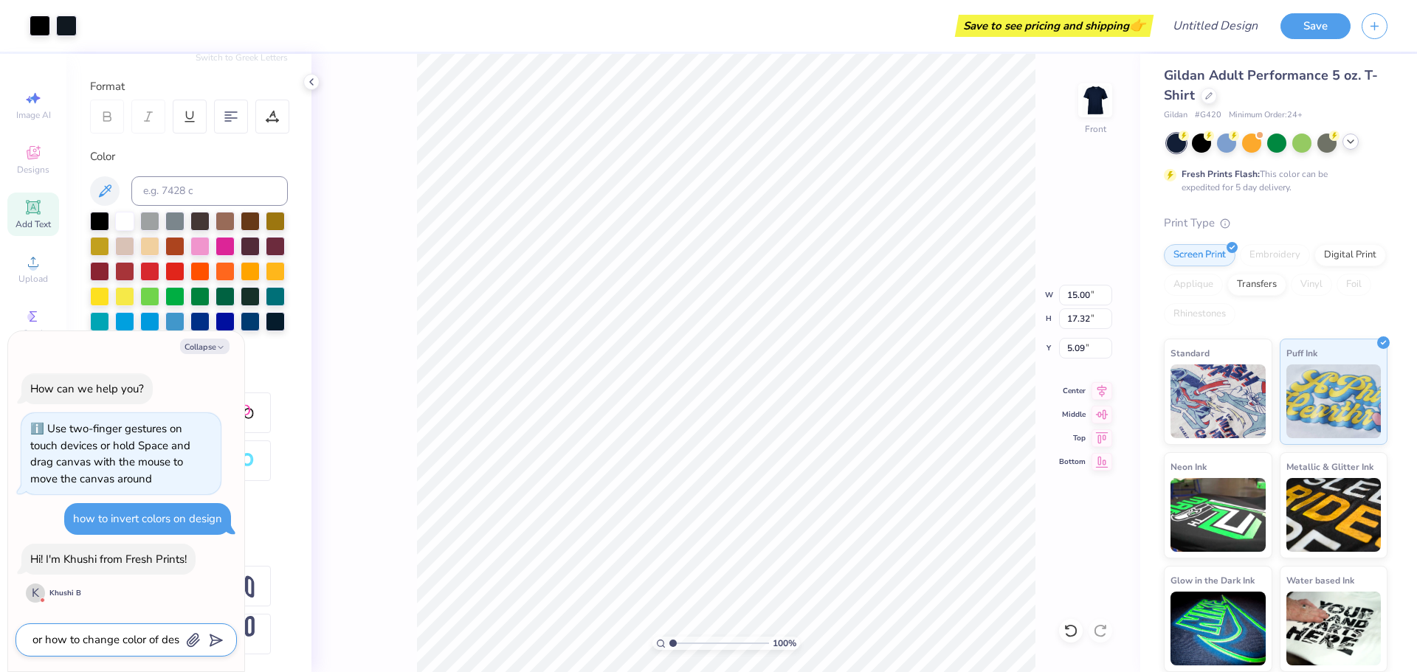
type textarea "or how to change color of desi"
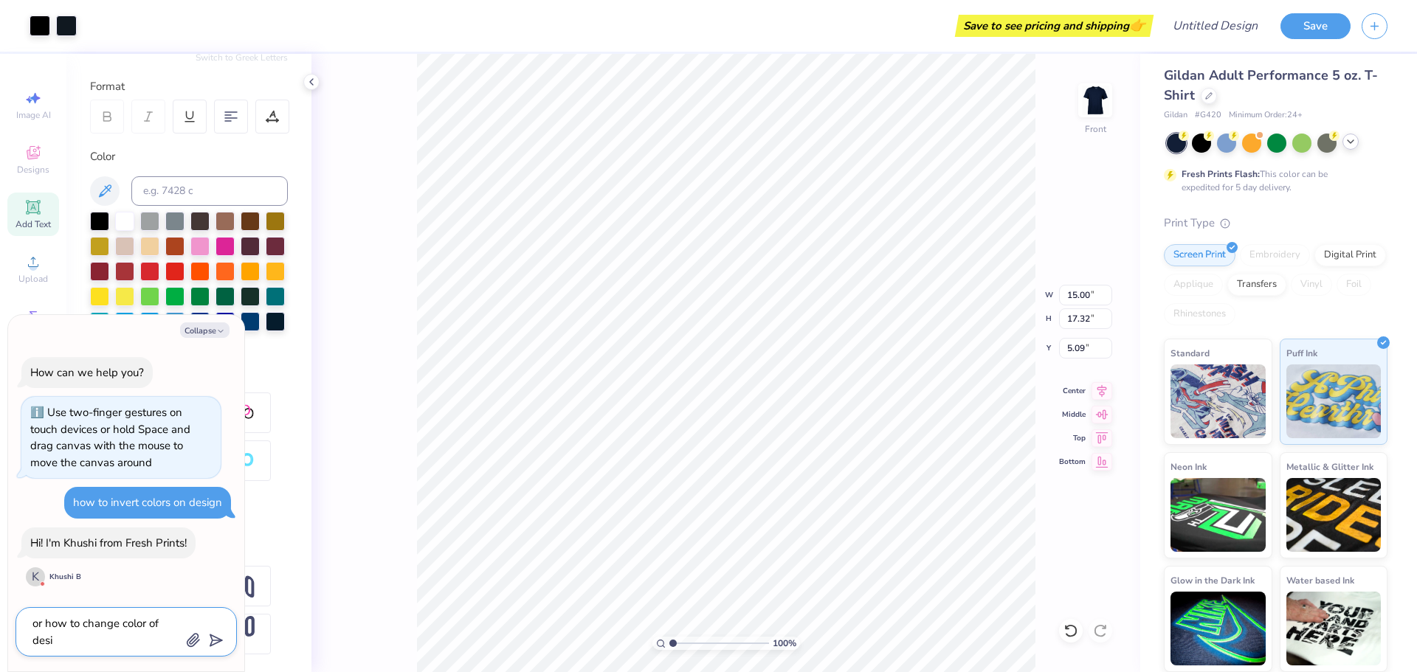
type textarea "x"
type textarea "or how to change color of desig"
type textarea "x"
type textarea "or how to change color of design"
type textarea "x"
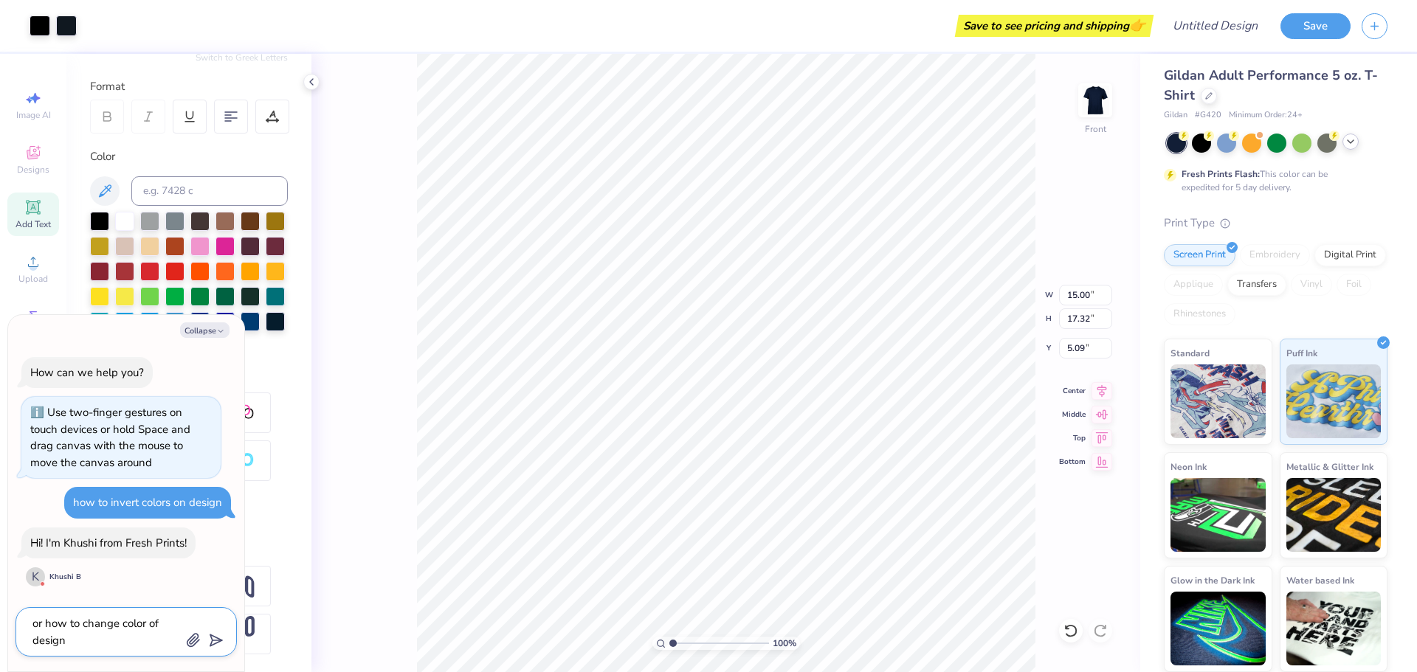
type textarea "or how to change color of design"
type textarea "x"
type textarea "or how to change color of design o"
type textarea "x"
type textarea "or how to change color of design on"
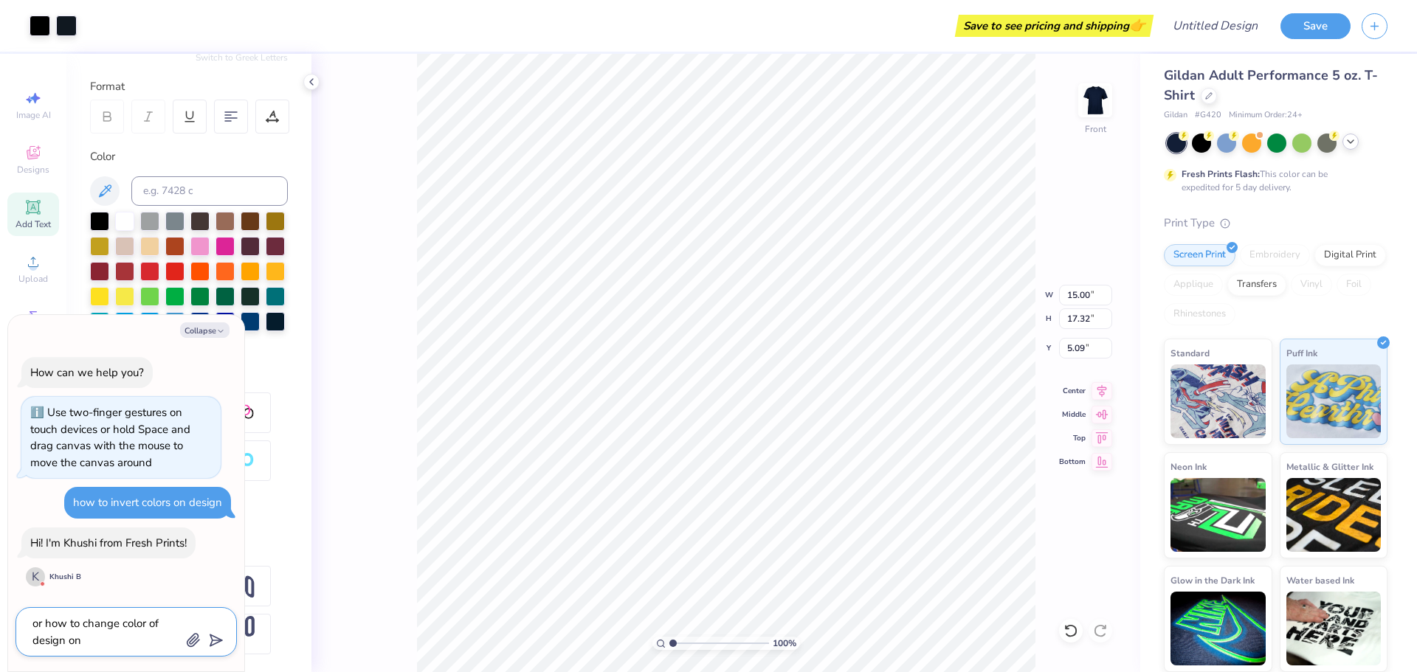
type textarea "x"
type textarea "or how to change color of design onc"
type textarea "x"
type textarea "or how to change color of design once"
type textarea "x"
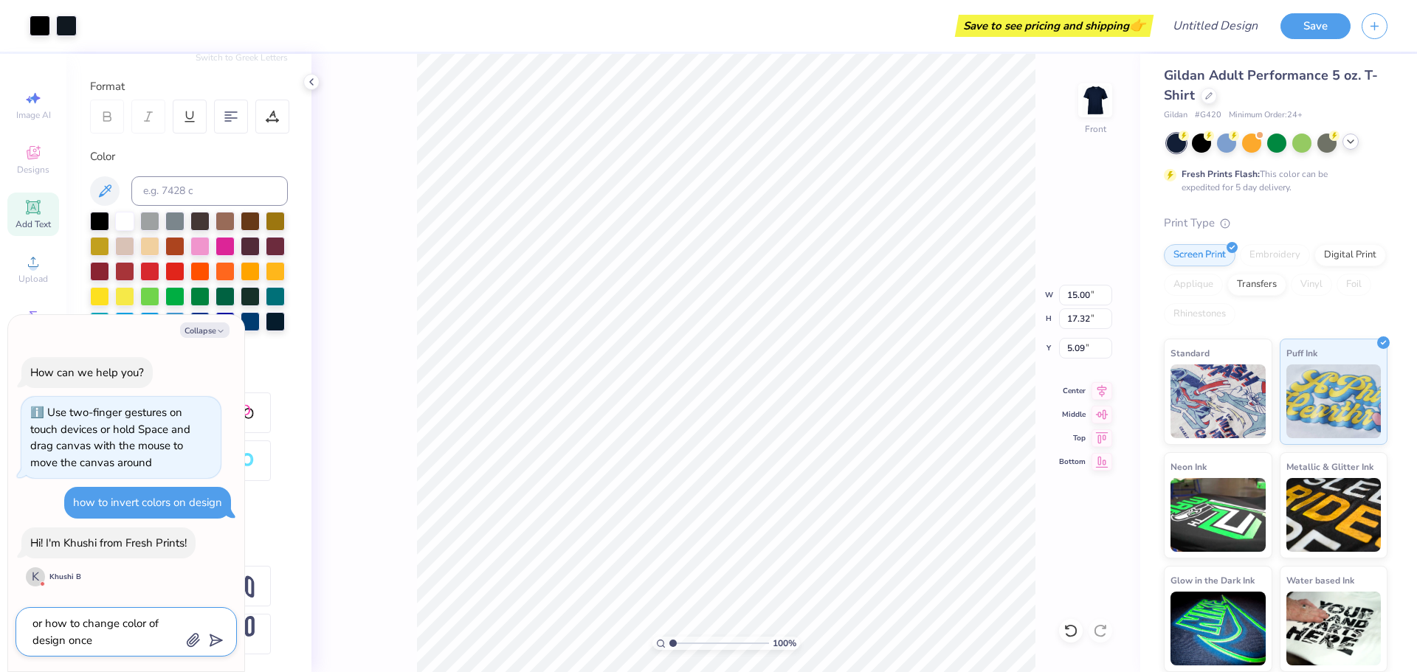
type textarea "or how to change color of design once"
type textarea "x"
type textarea "or how to change color of design once i"
type textarea "x"
type textarea "or how to change color of design once i"
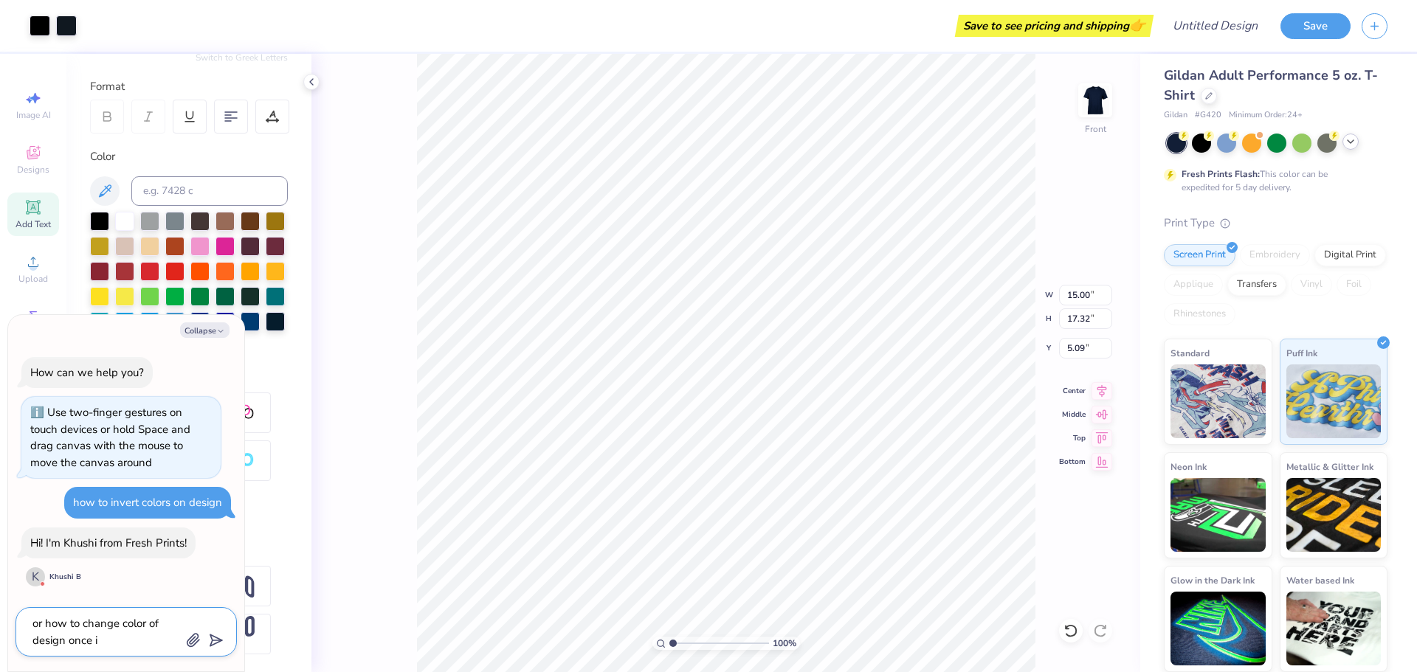
type textarea "x"
type textarea "or how to change color of design once i h"
type textarea "x"
type textarea "or how to change color of design once i ha"
type textarea "x"
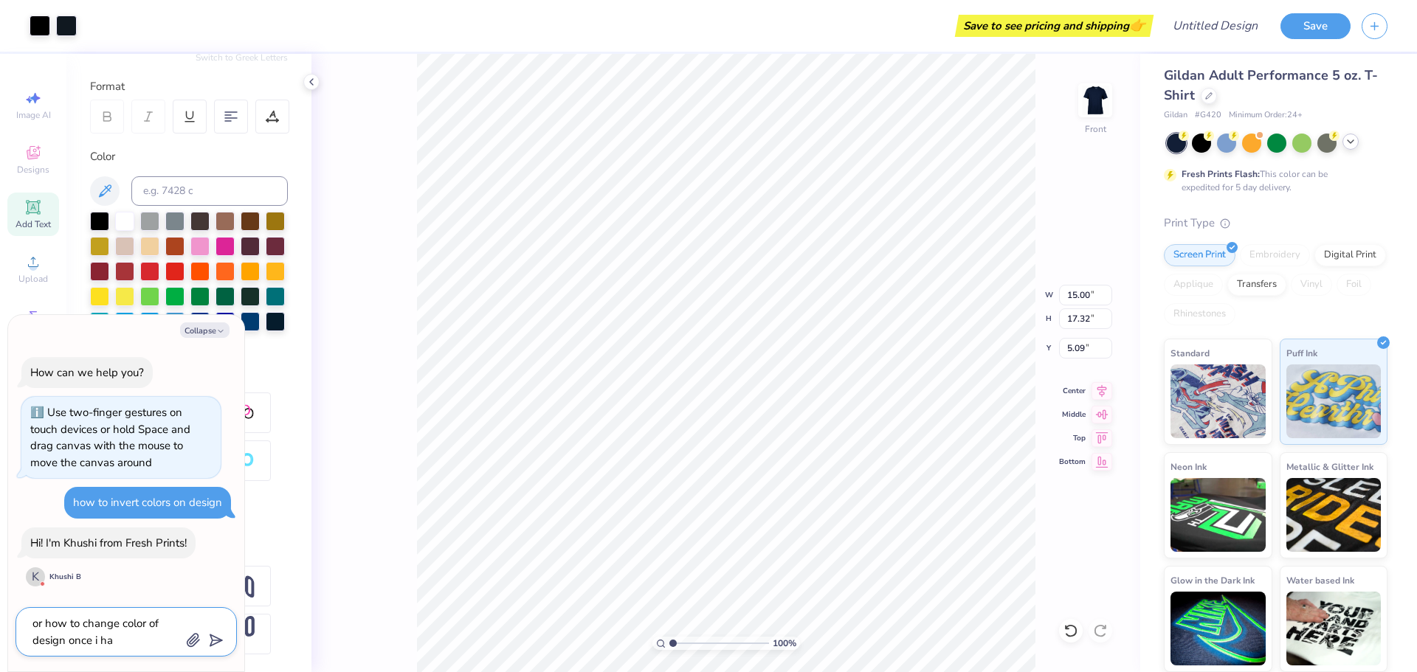
type textarea "or how to change color of design once i hav"
type textarea "x"
type textarea "or how to change color of design once i have"
type textarea "x"
type textarea "or how to change color of design once i have"
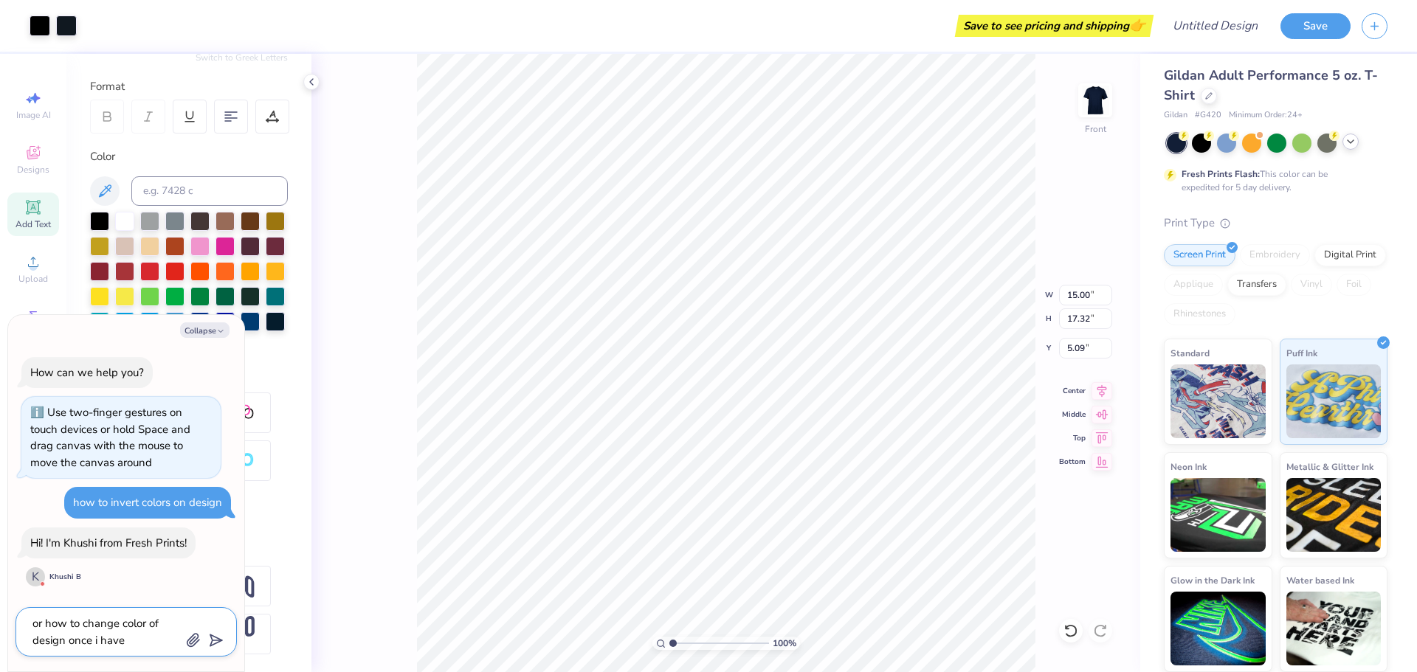
type textarea "x"
type textarea "or how to change color of design once i have r"
type textarea "x"
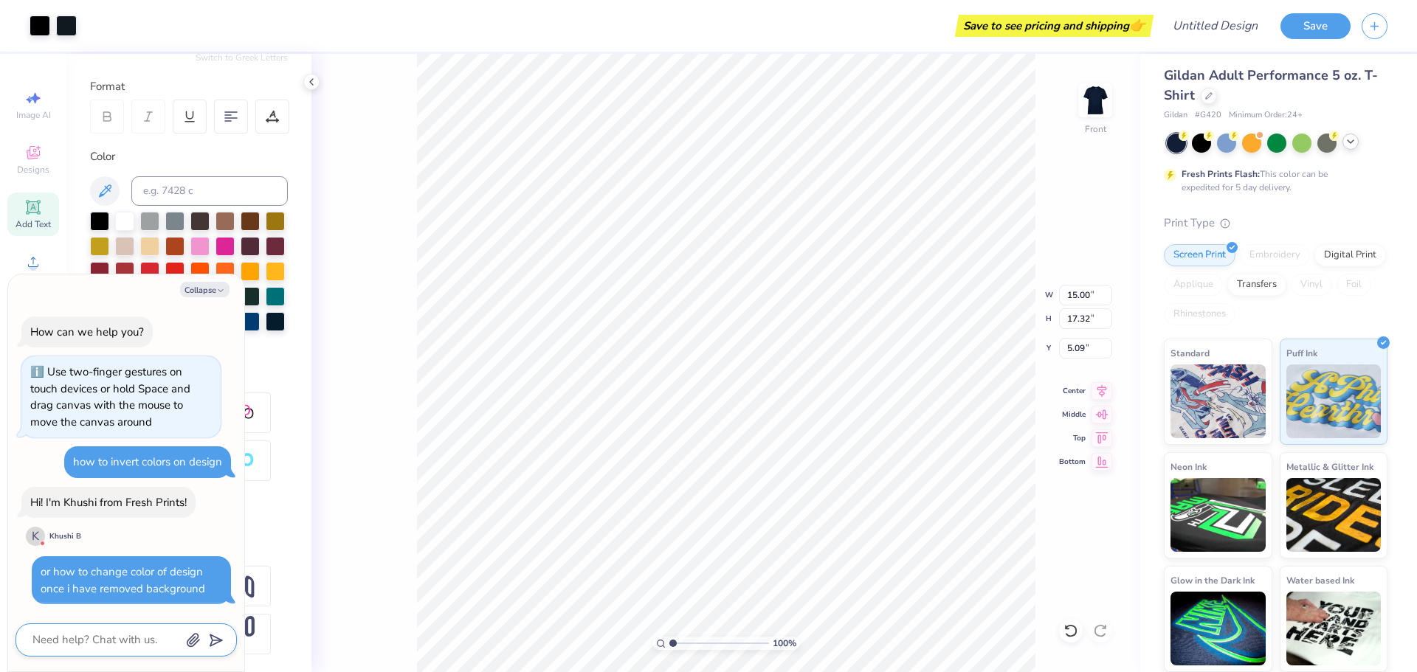
drag, startPoint x: 122, startPoint y: 632, endPoint x: 125, endPoint y: 641, distance: 8.9
click at [125, 641] on textarea at bounding box center [106, 640] width 150 height 20
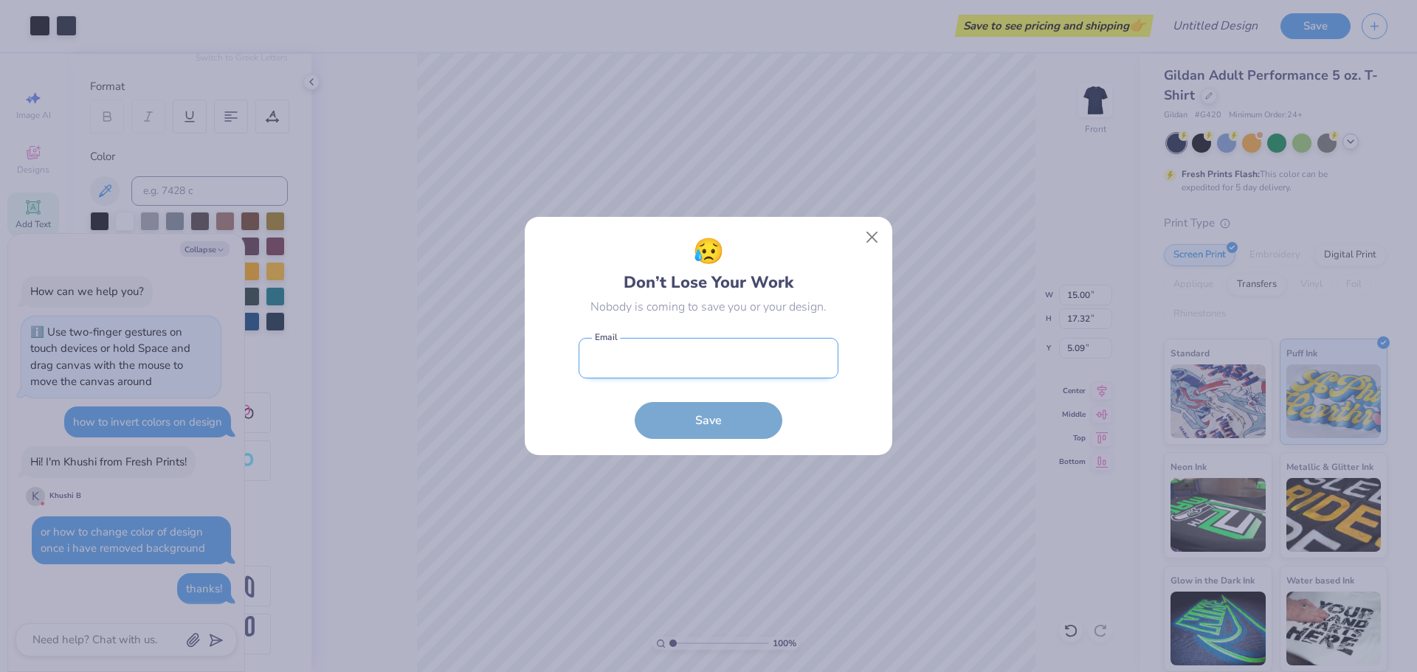
click at [692, 349] on input "email" at bounding box center [709, 358] width 260 height 41
click at [635, 402] on button "Save" at bounding box center [709, 420] width 148 height 37
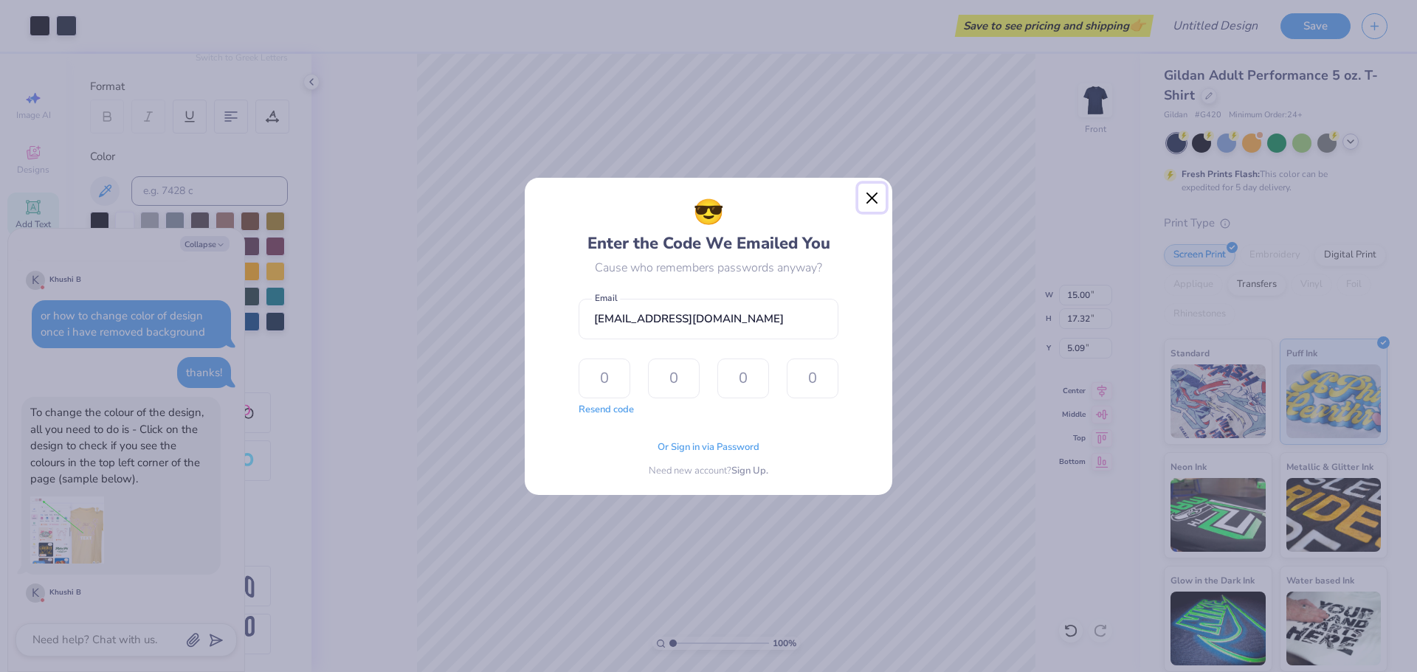
click at [867, 196] on button "Close" at bounding box center [872, 198] width 28 height 28
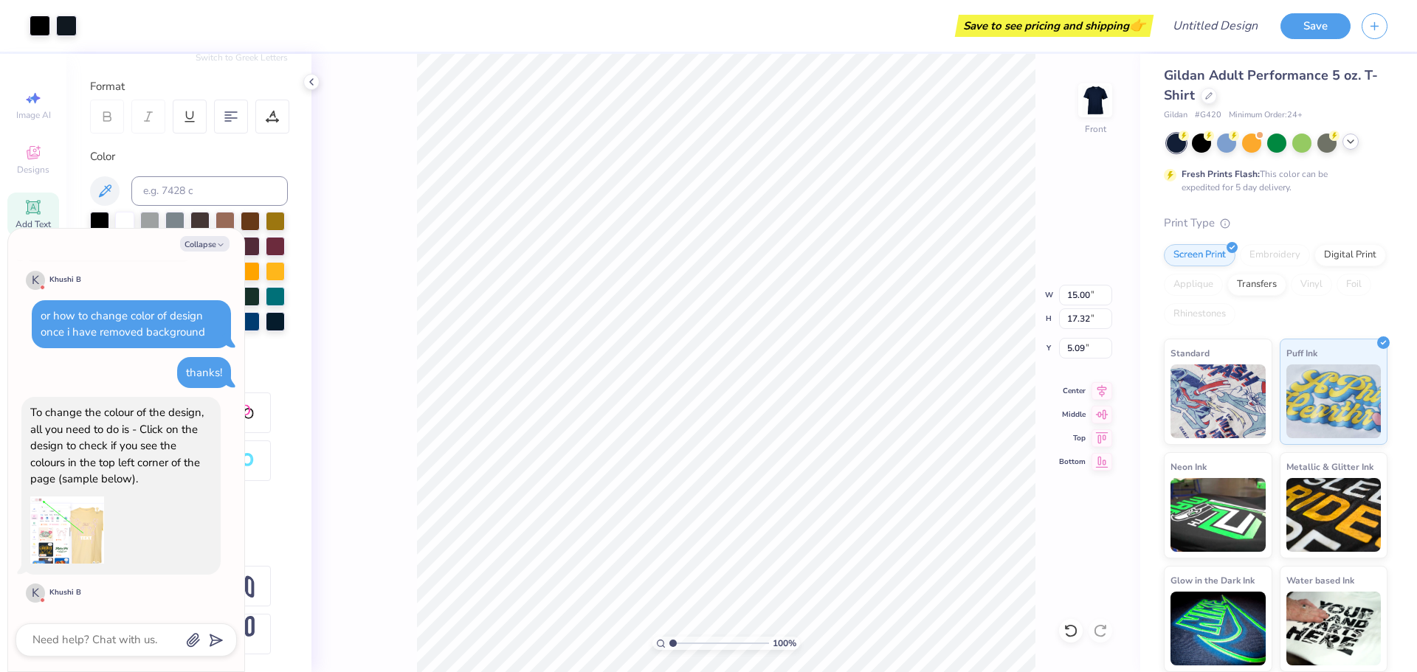
click at [52, 520] on img at bounding box center [67, 531] width 74 height 74
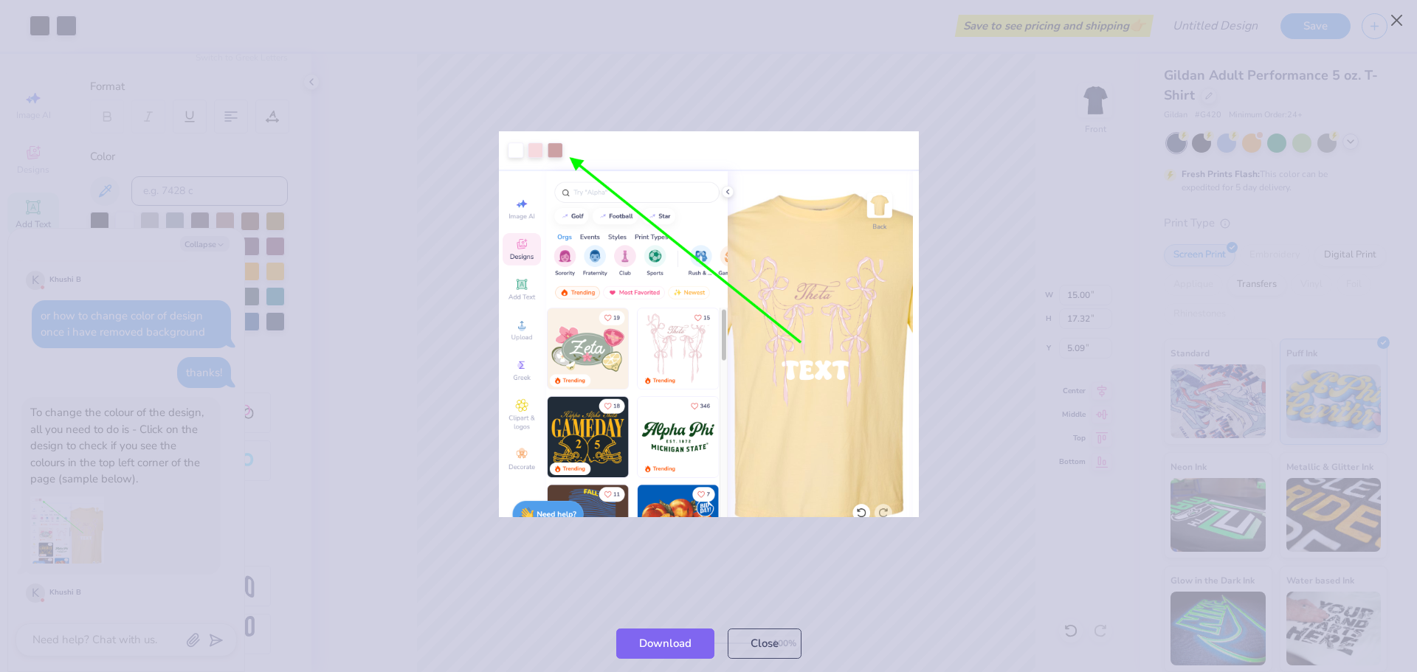
click at [991, 230] on div at bounding box center [708, 324] width 1417 height 582
click at [769, 644] on button "Close" at bounding box center [765, 640] width 74 height 30
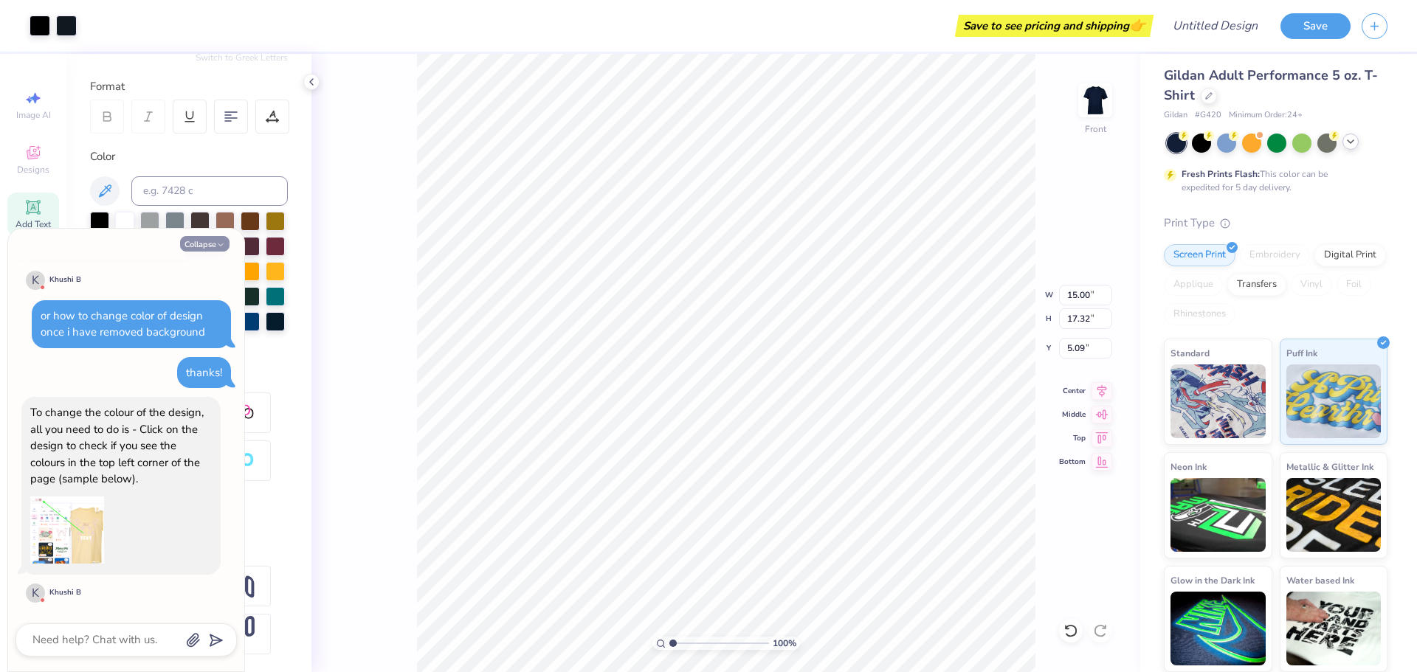
click at [204, 240] on button "Collapse" at bounding box center [204, 243] width 49 height 15
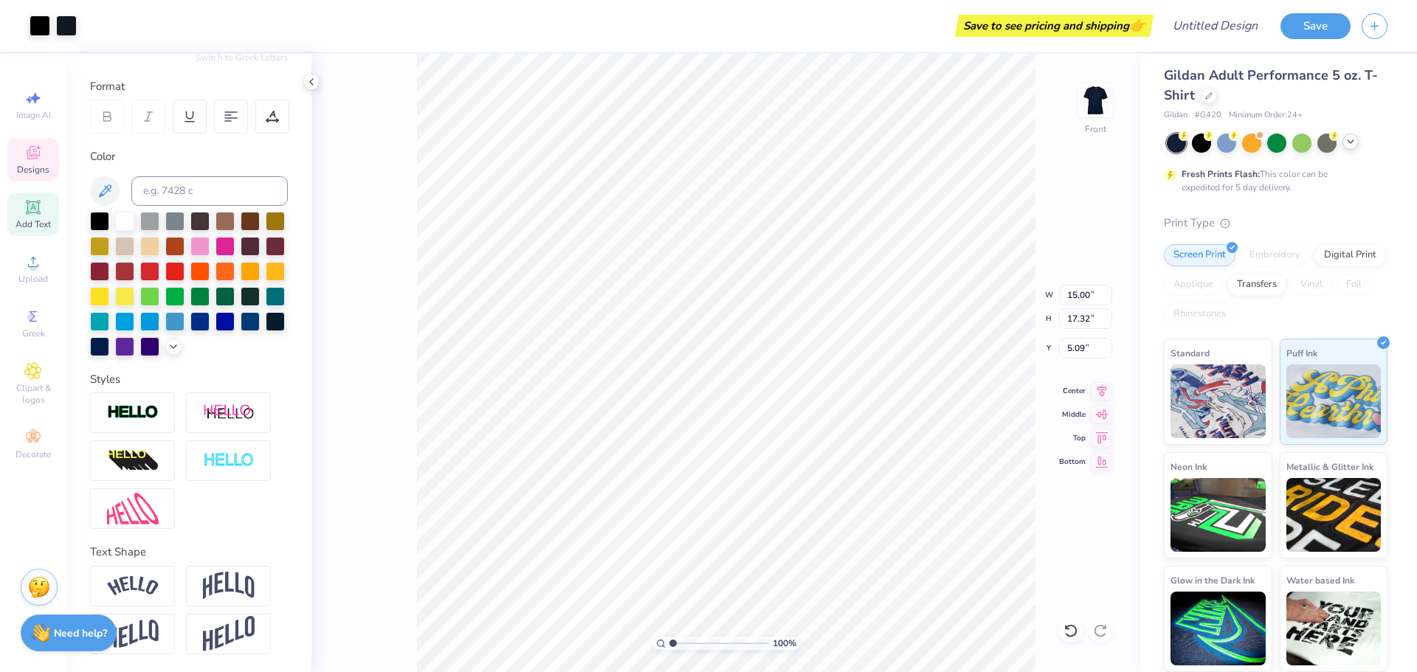
click at [44, 154] on div "Designs" at bounding box center [33, 160] width 52 height 44
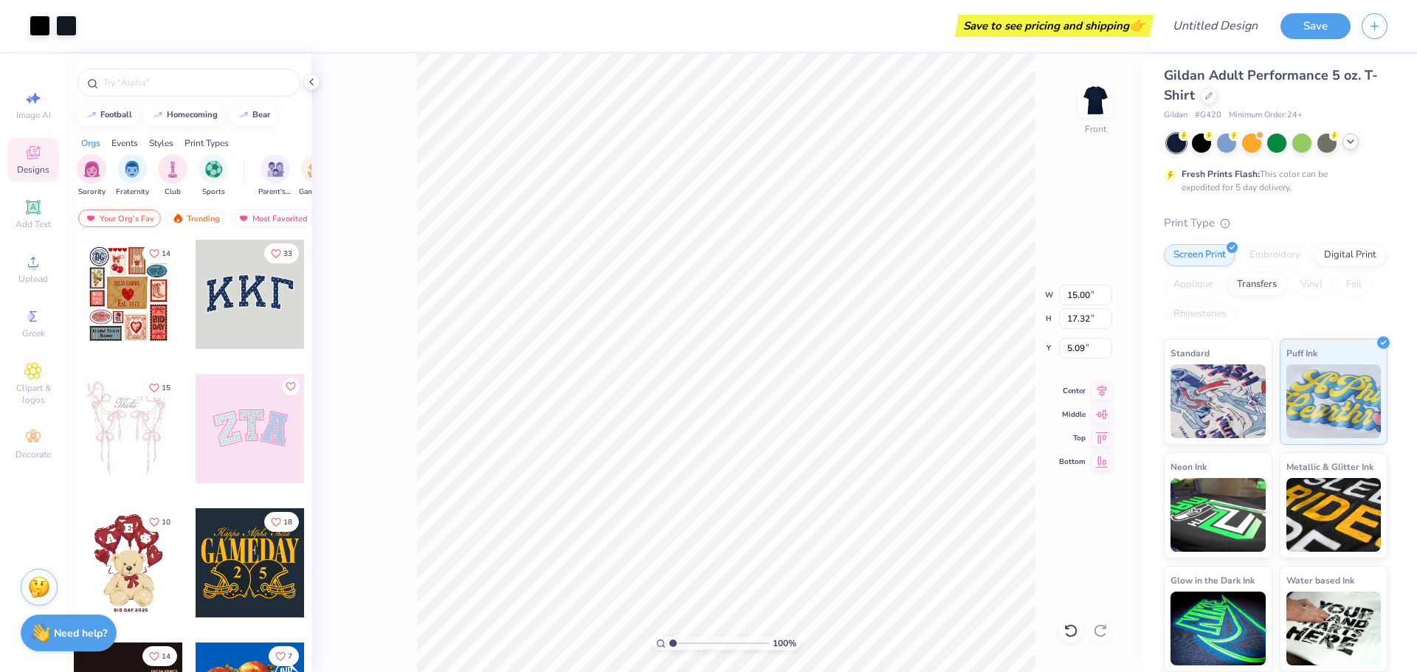
click at [19, 24] on div "Art colors" at bounding box center [38, 26] width 77 height 52
click at [13, 24] on div "Art colors" at bounding box center [38, 26] width 77 height 52
click at [0, 25] on div "Art colors" at bounding box center [38, 26] width 77 height 52
click at [38, 30] on div at bounding box center [40, 24] width 21 height 21
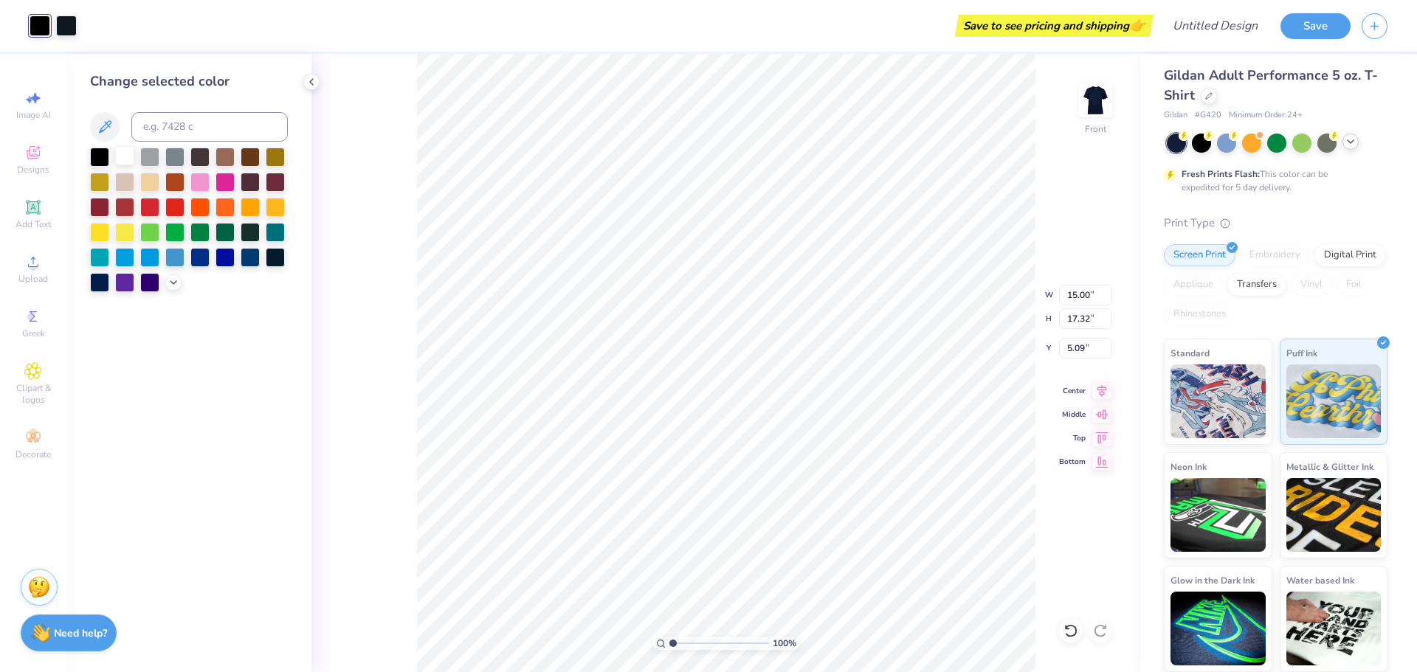
click at [126, 158] on div at bounding box center [124, 155] width 19 height 19
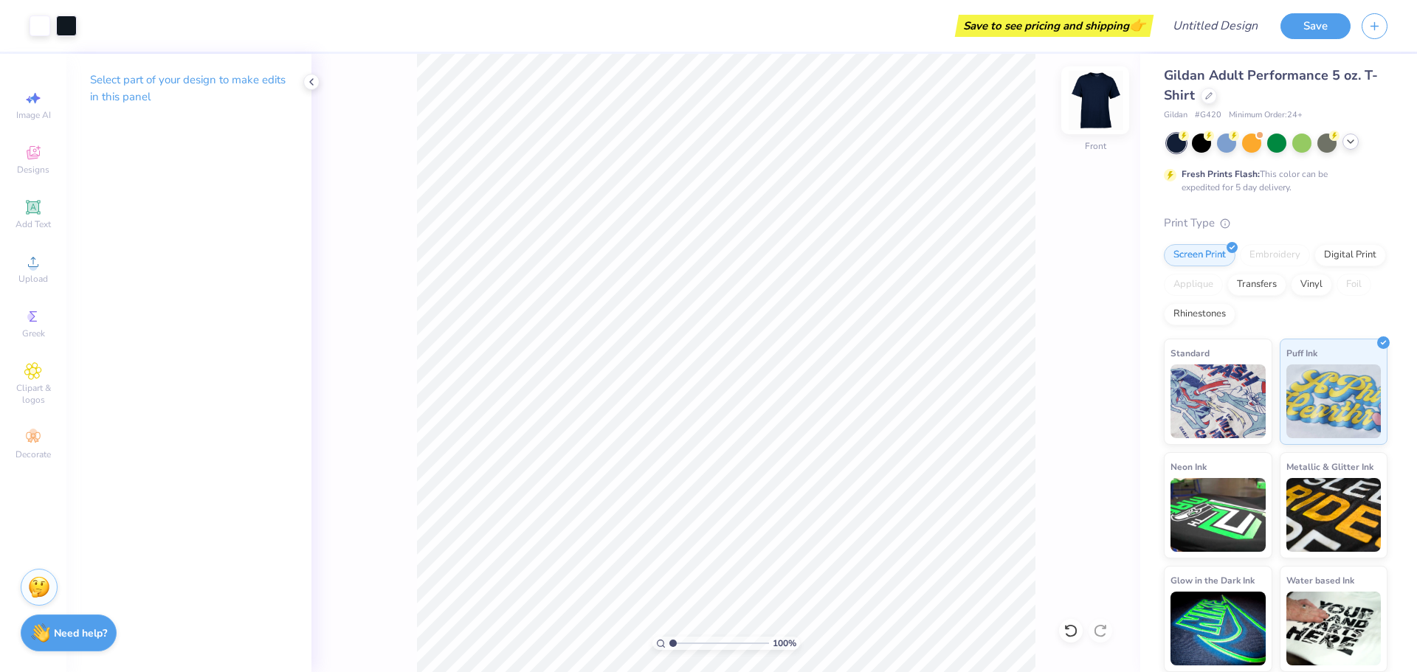
click at [1099, 103] on img at bounding box center [1095, 100] width 59 height 59
click at [31, 147] on icon at bounding box center [33, 152] width 13 height 13
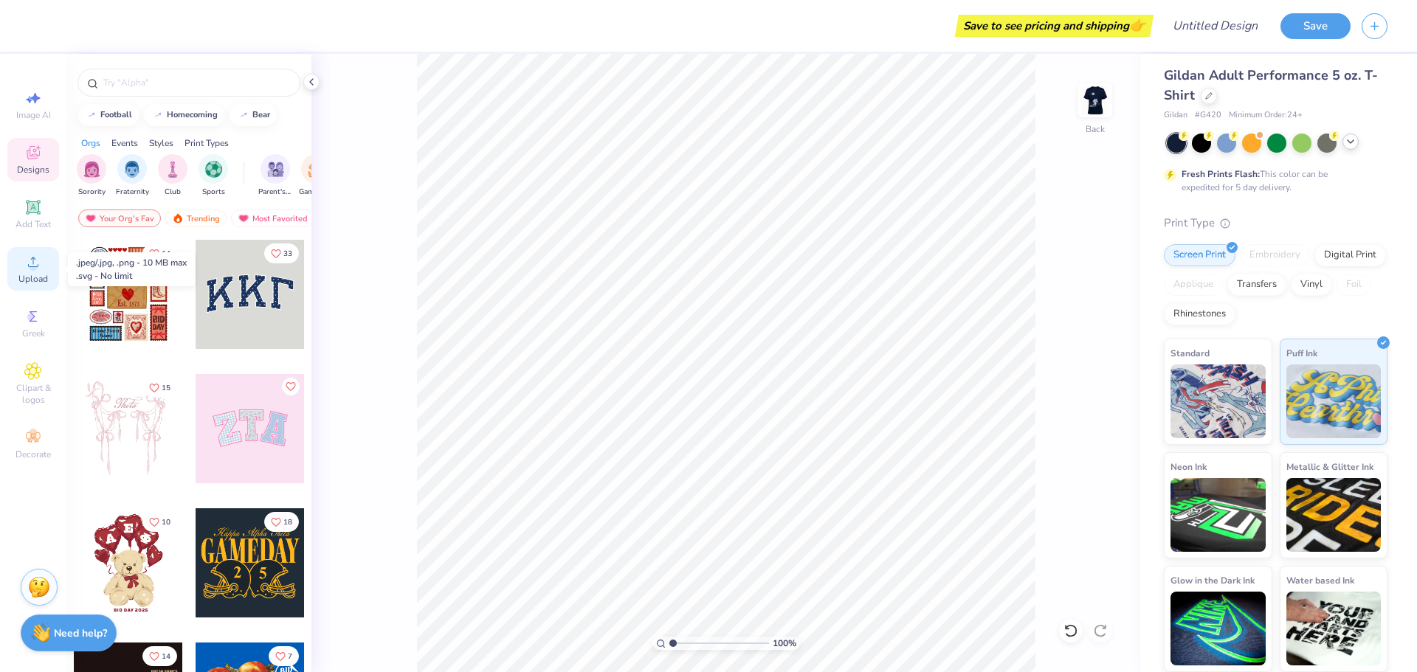
click at [35, 277] on span "Upload" at bounding box center [33, 279] width 30 height 12
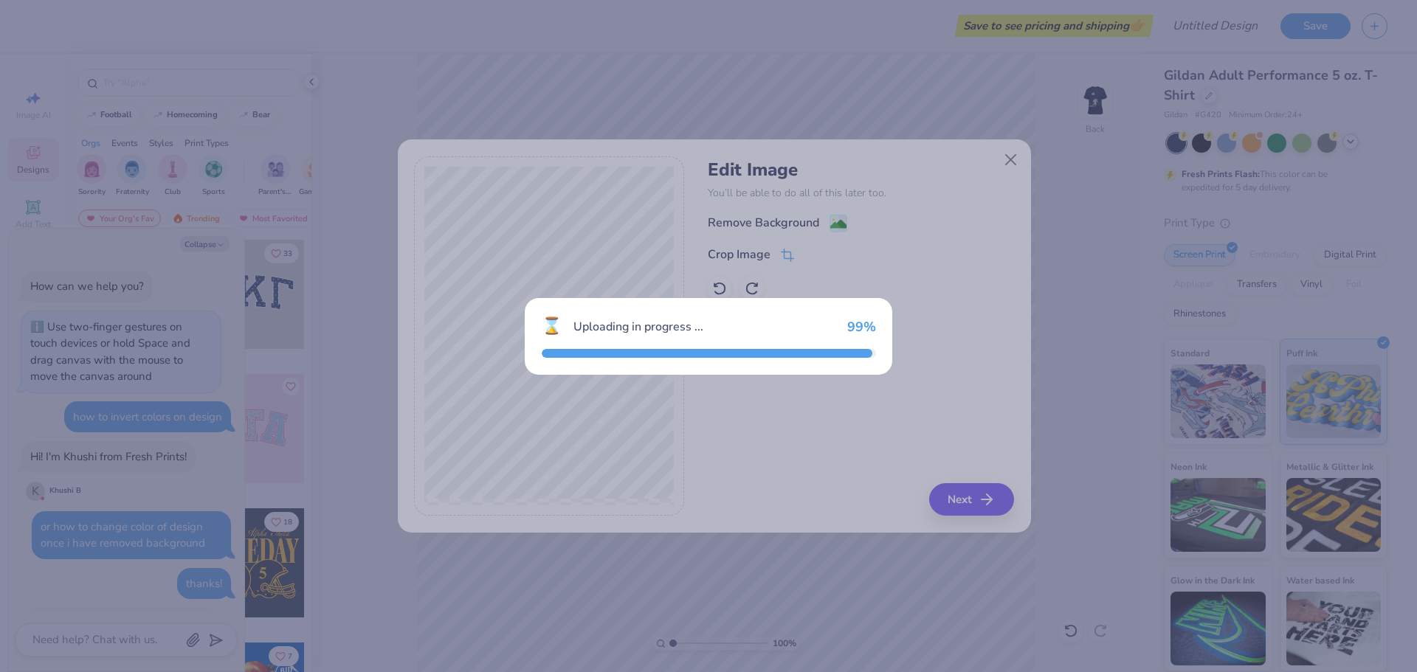
scroll to position [480, 0]
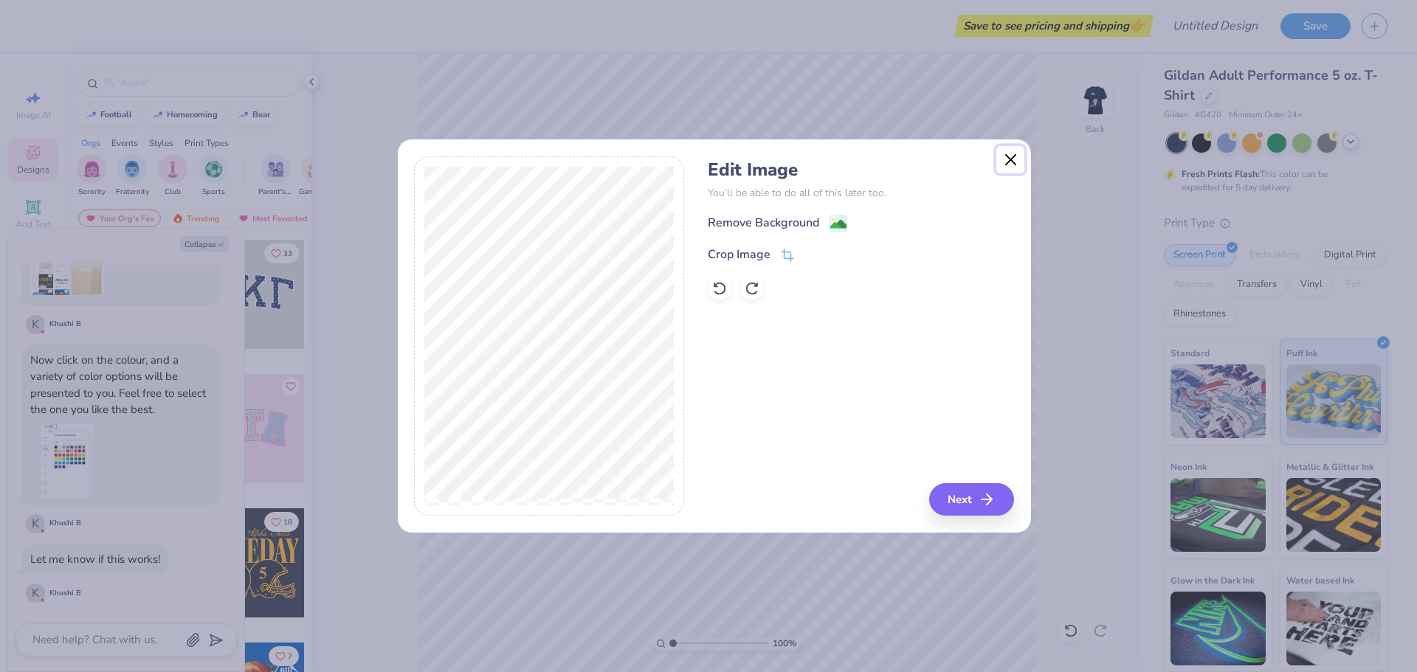
click at [1012, 164] on button "Close" at bounding box center [1010, 160] width 28 height 28
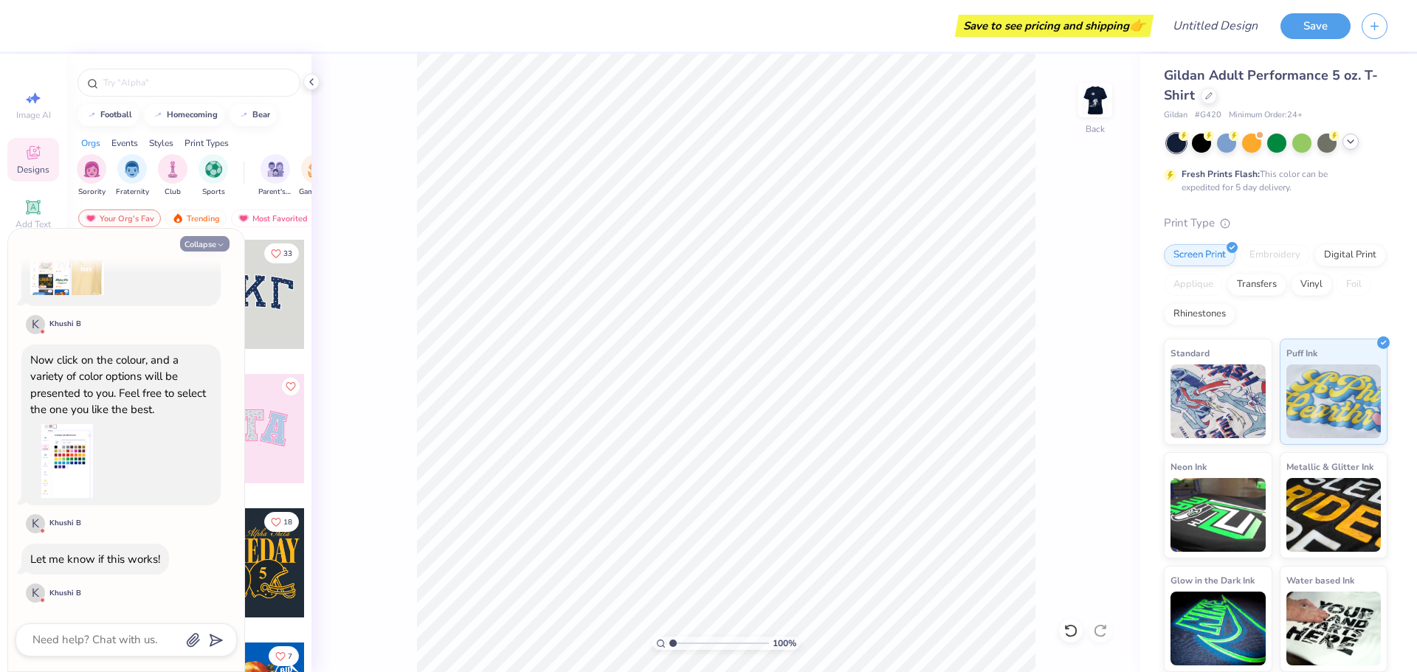
click at [202, 245] on button "Collapse" at bounding box center [204, 243] width 49 height 15
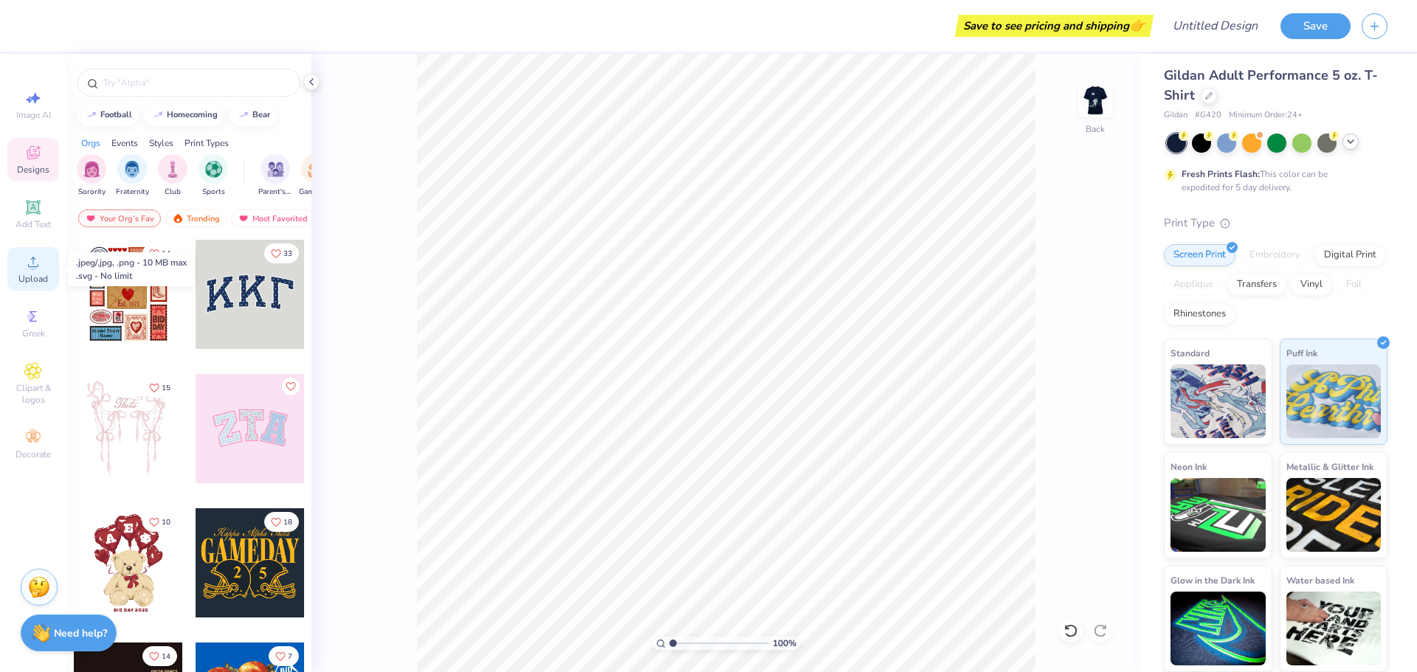
click at [15, 262] on div "Upload" at bounding box center [33, 269] width 52 height 44
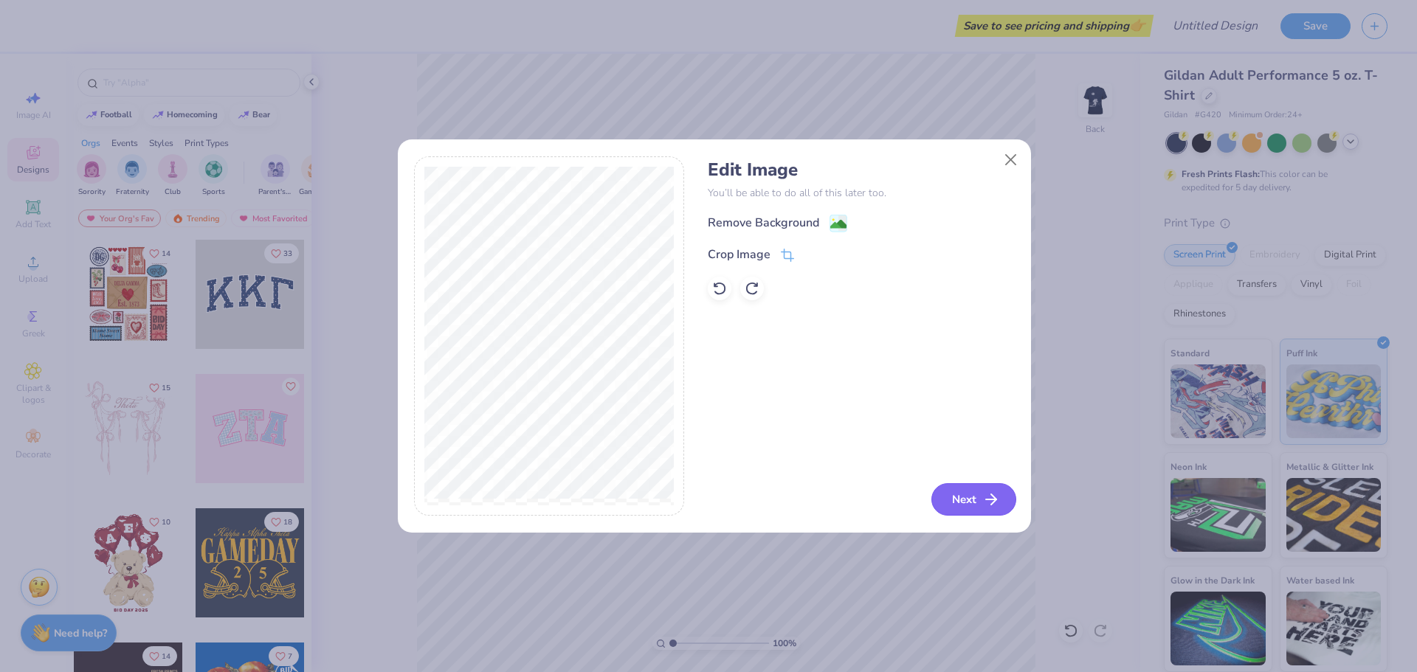
click at [983, 501] on icon "button" at bounding box center [991, 500] width 18 height 18
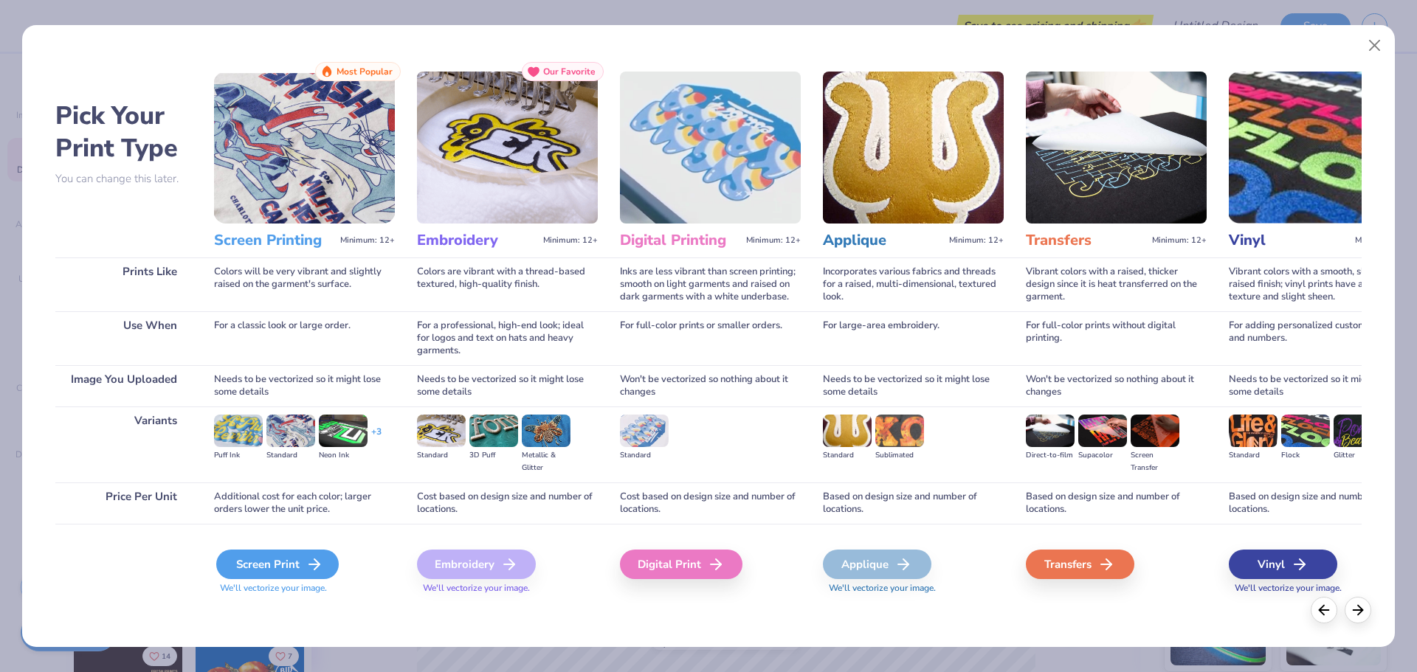
click at [314, 553] on div "Screen Print" at bounding box center [277, 565] width 123 height 30
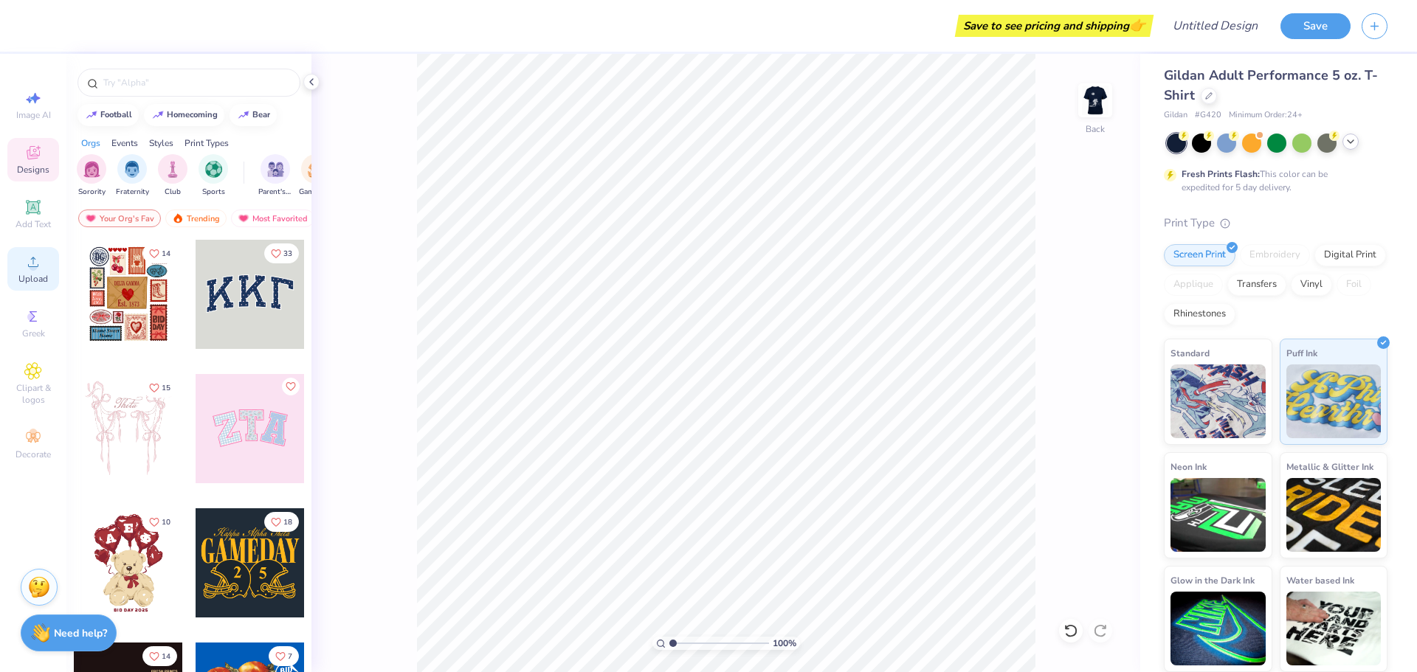
click at [29, 266] on icon at bounding box center [33, 262] width 18 height 18
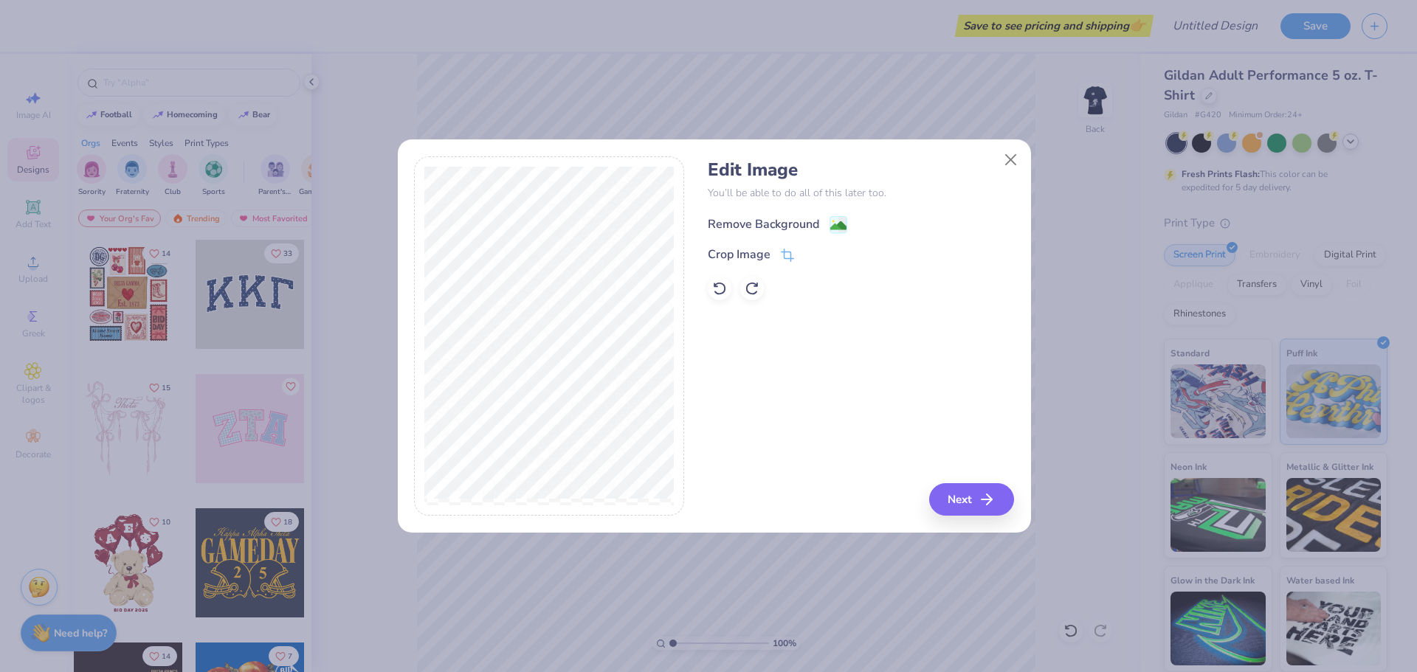
click at [830, 224] on icon at bounding box center [839, 225] width 18 height 18
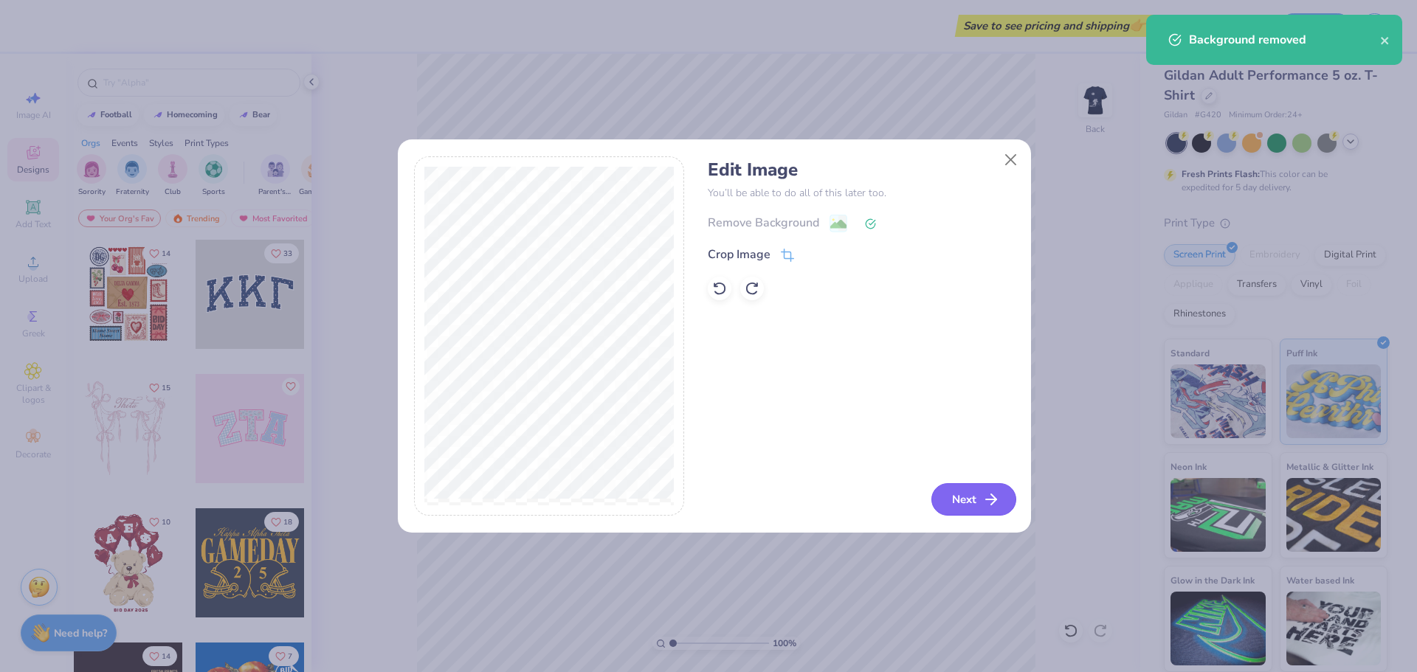
click at [988, 495] on icon "button" at bounding box center [991, 500] width 18 height 18
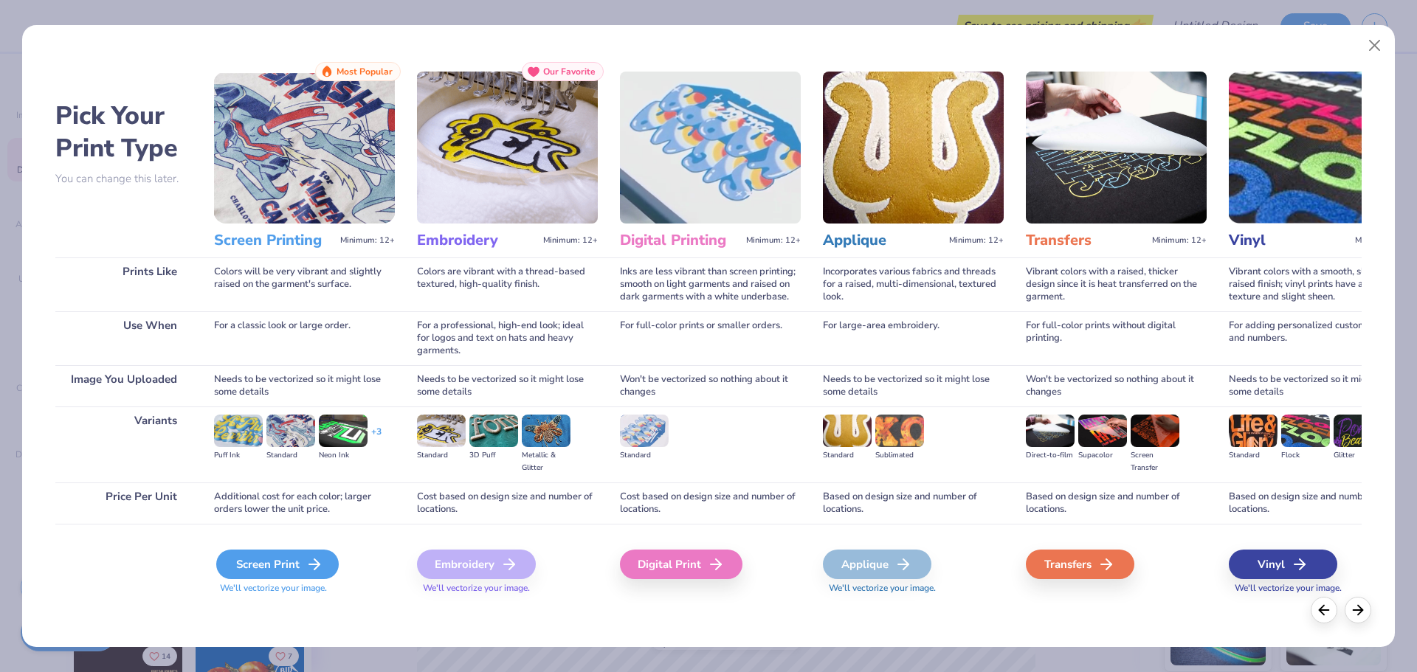
click at [310, 559] on icon at bounding box center [315, 565] width 18 height 18
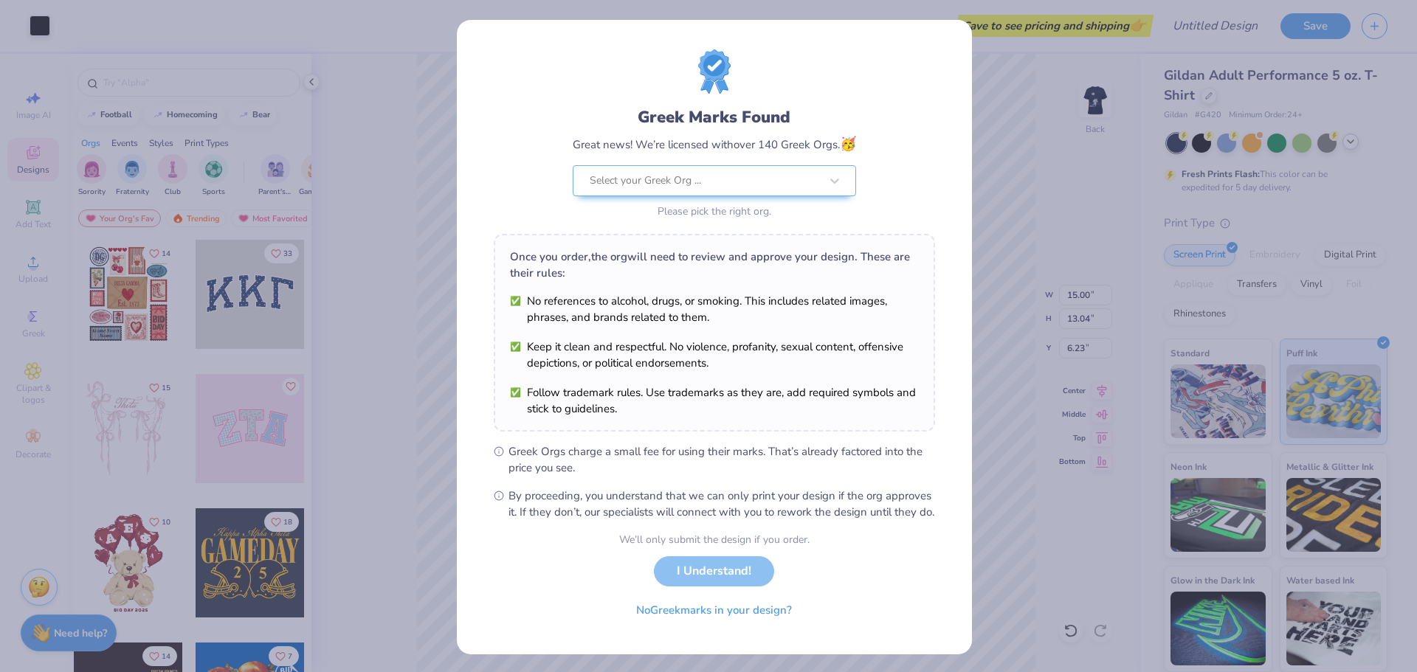
click at [658, 441] on div "Greek Marks Found Great news! We’re licensed with over 140 Greek Orgs. 🥳 Select…" at bounding box center [714, 284] width 441 height 471
click at [702, 592] on div "We’ll only submit the design if you order. I Understand! No Greek marks in your…" at bounding box center [714, 578] width 190 height 93
click at [684, 548] on div "We’ll only submit the design if you order." at bounding box center [714, 539] width 190 height 15
click at [712, 622] on button "No Greek marks in your design?" at bounding box center [714, 607] width 181 height 30
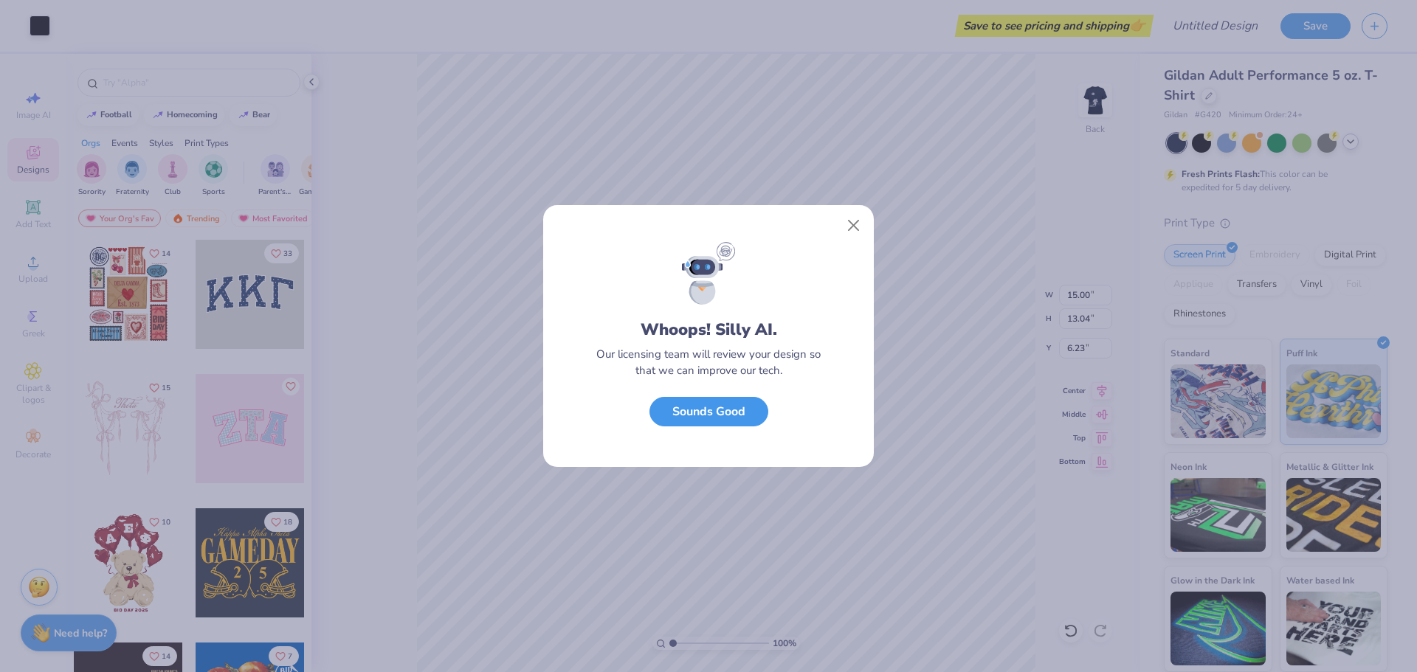
click at [728, 414] on button "Sounds Good" at bounding box center [708, 412] width 119 height 30
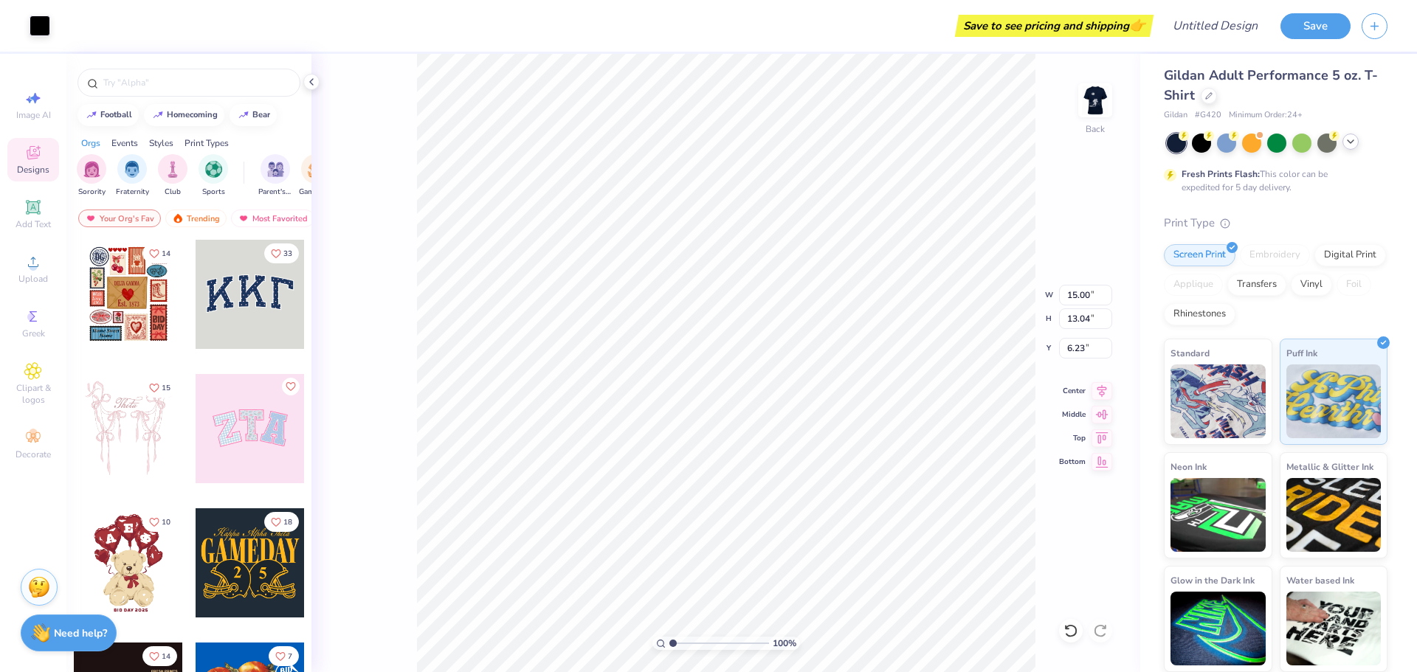
click at [15, 17] on div "Art colors" at bounding box center [25, 26] width 50 height 52
click at [36, 165] on span "Designs" at bounding box center [33, 170] width 32 height 12
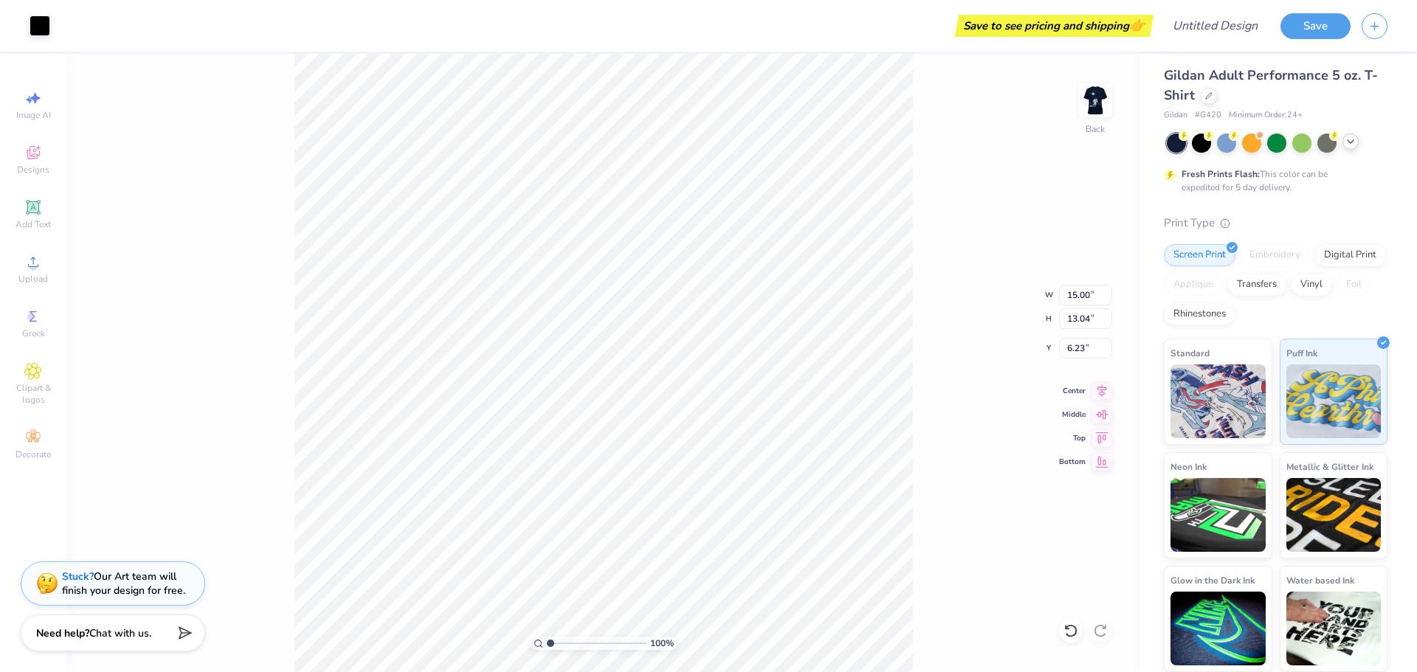
click at [12, 21] on div "Art colors" at bounding box center [25, 26] width 50 height 52
click at [59, 26] on div "Art colors Save to see pricing and shipping 👉 Design Title Save" at bounding box center [708, 26] width 1417 height 52
click at [41, 24] on div at bounding box center [40, 24] width 21 height 21
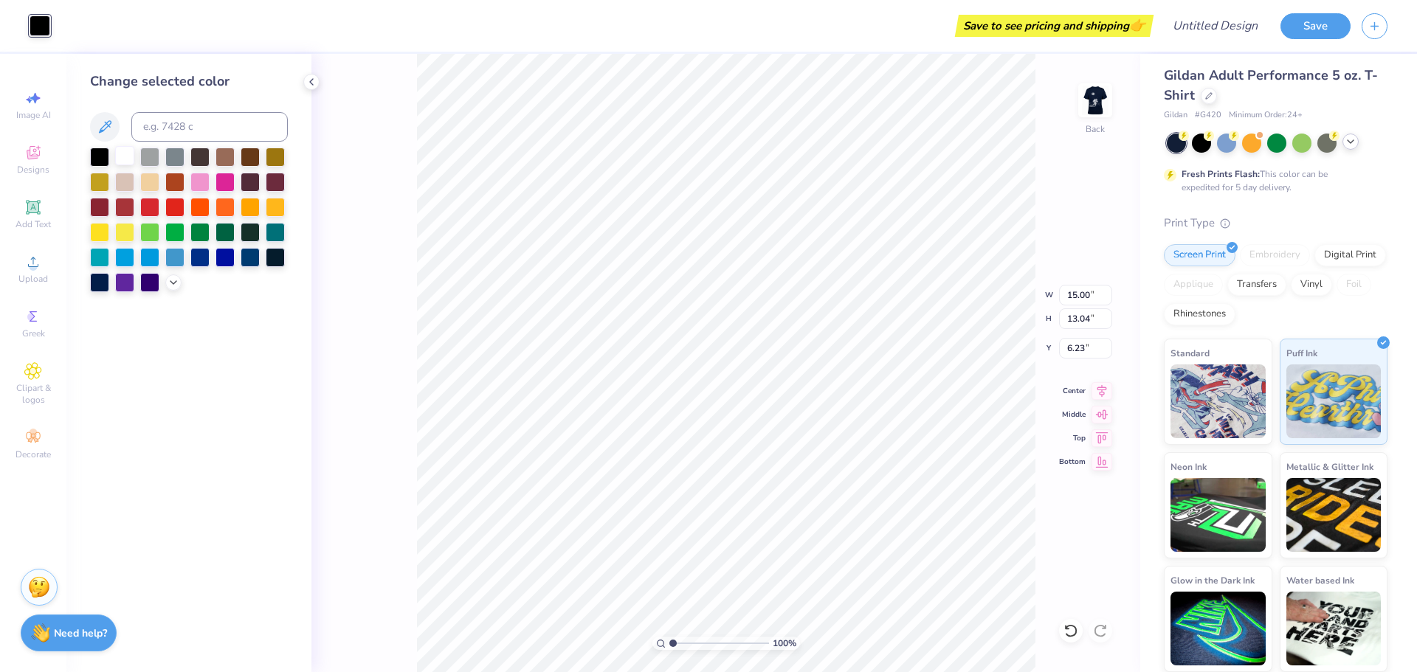
click at [117, 149] on div at bounding box center [124, 155] width 19 height 19
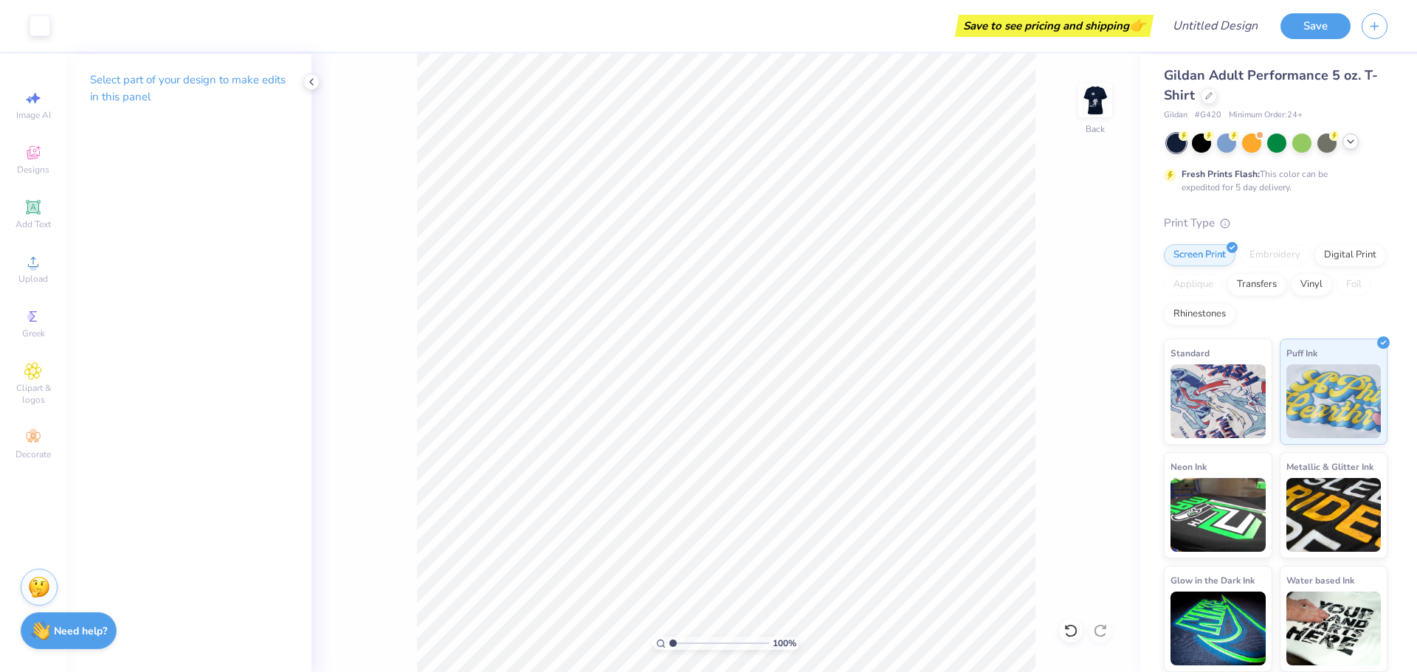
click at [75, 628] on strong "Need help?" at bounding box center [80, 631] width 53 height 14
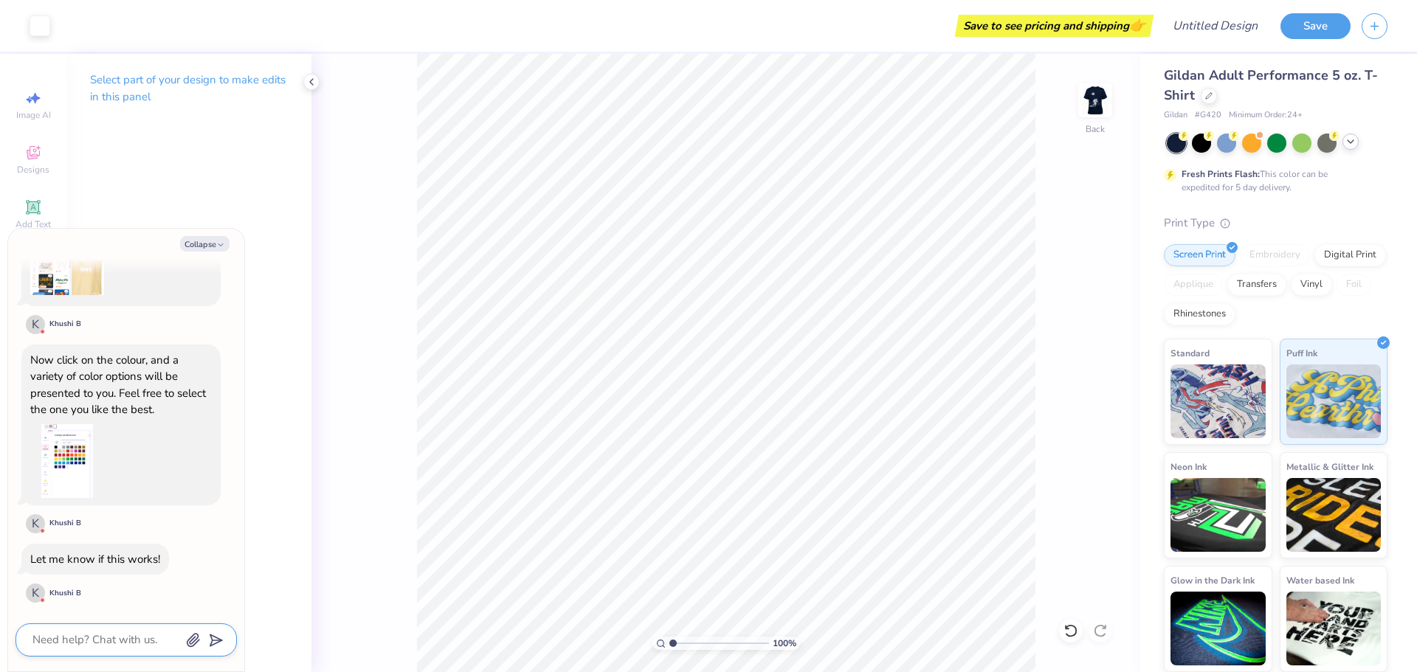
click at [101, 648] on textarea at bounding box center [106, 640] width 150 height 20
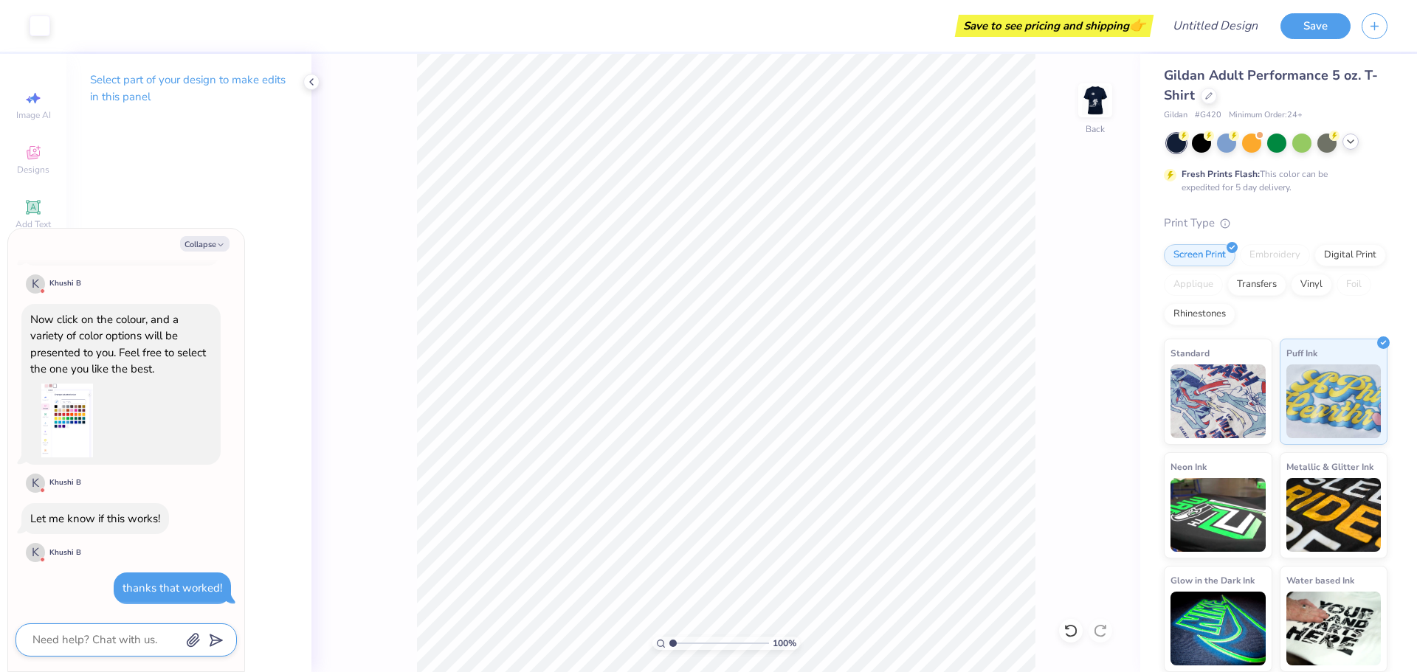
click at [105, 635] on textarea at bounding box center [106, 640] width 150 height 20
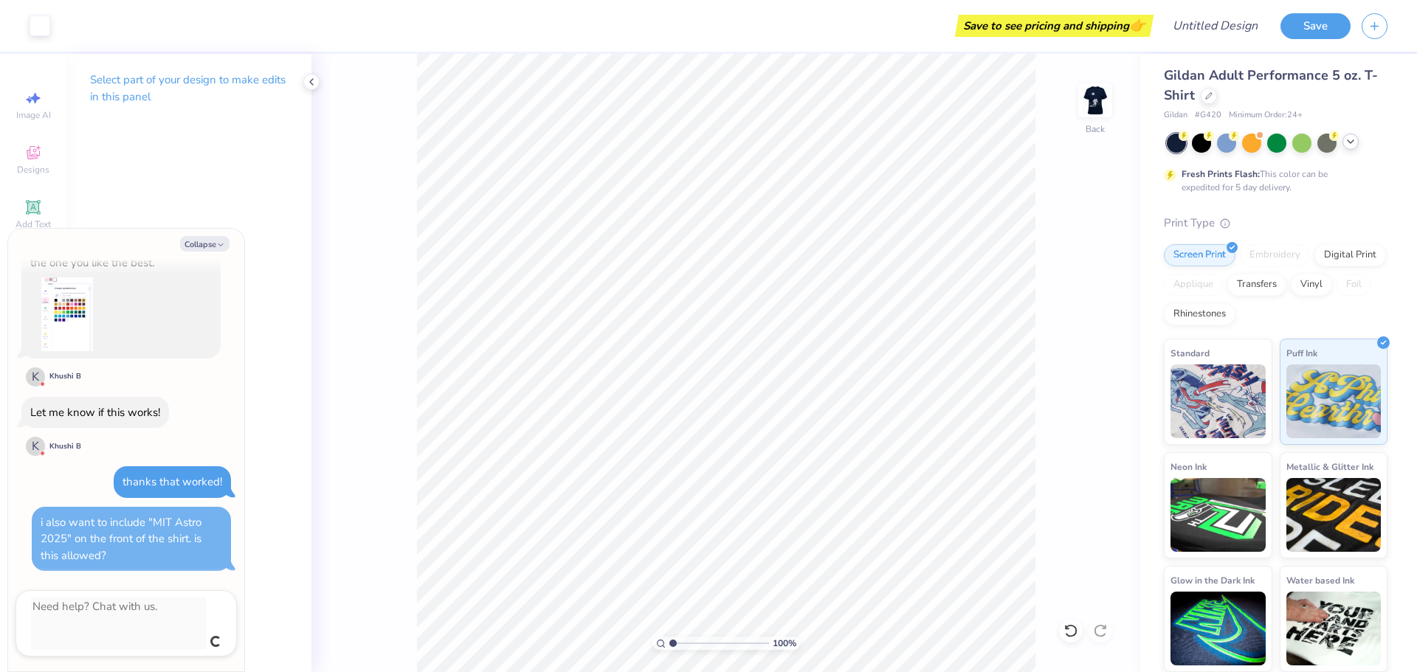
scroll to position [593, 0]
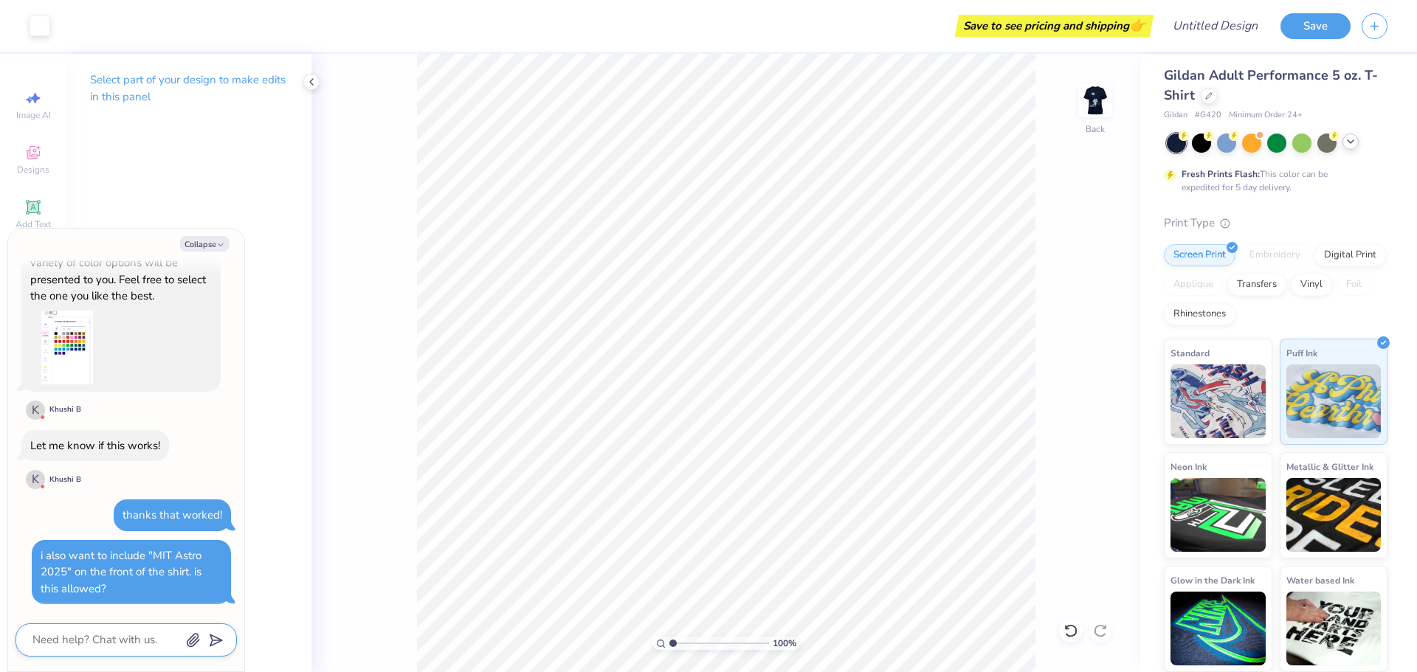
click at [105, 635] on textarea at bounding box center [106, 640] width 150 height 20
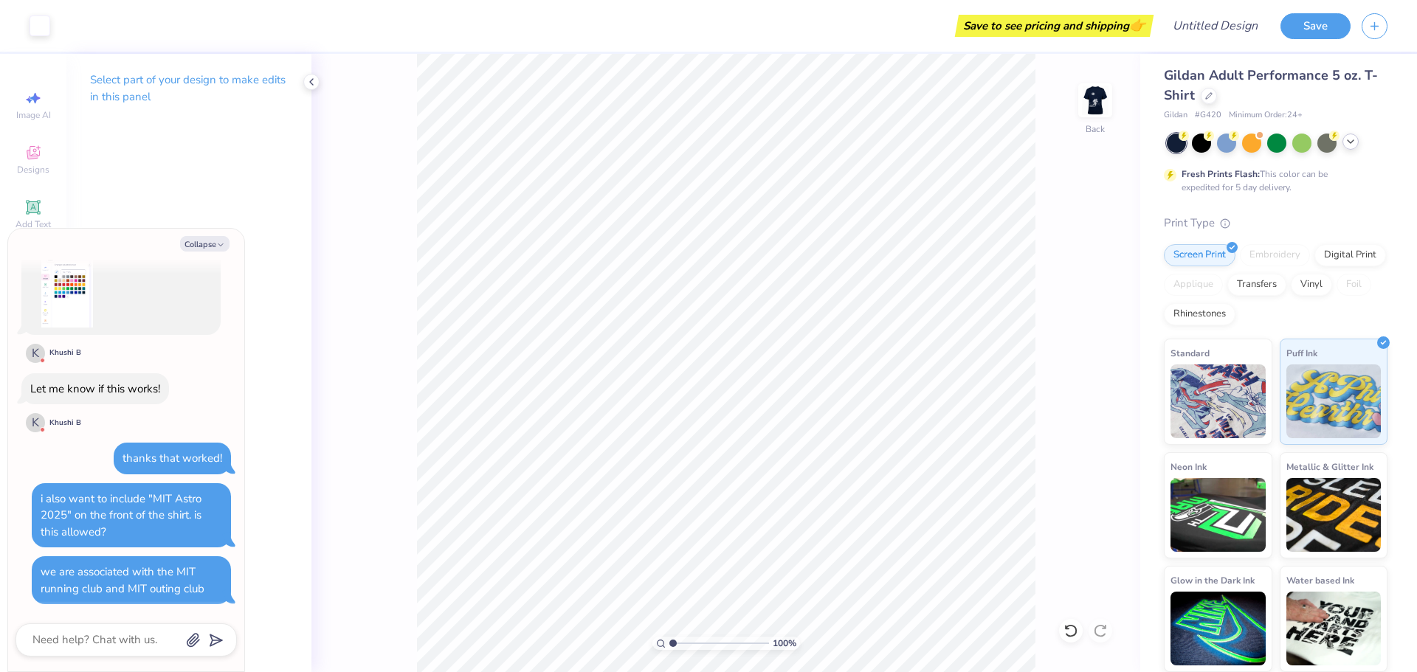
scroll to position [650, 0]
click at [105, 632] on textarea at bounding box center [106, 640] width 150 height 20
click at [114, 636] on textarea at bounding box center [106, 640] width 150 height 20
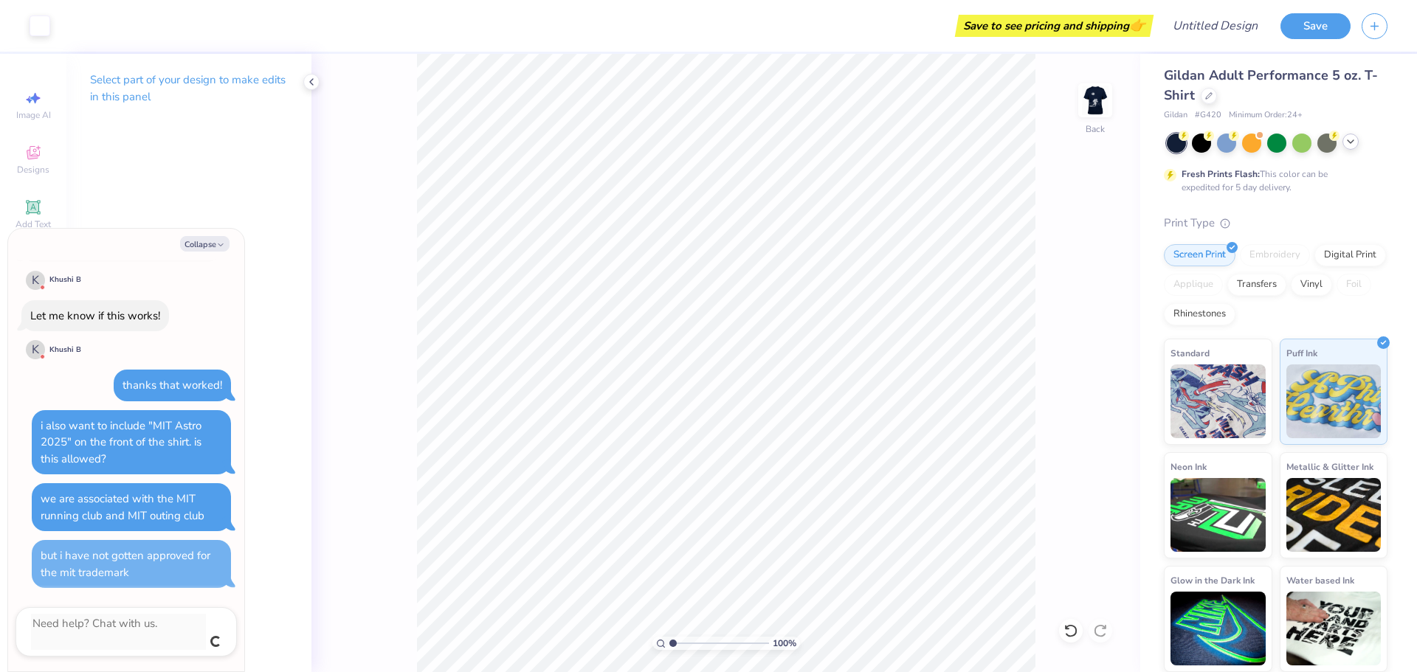
scroll to position [707, 0]
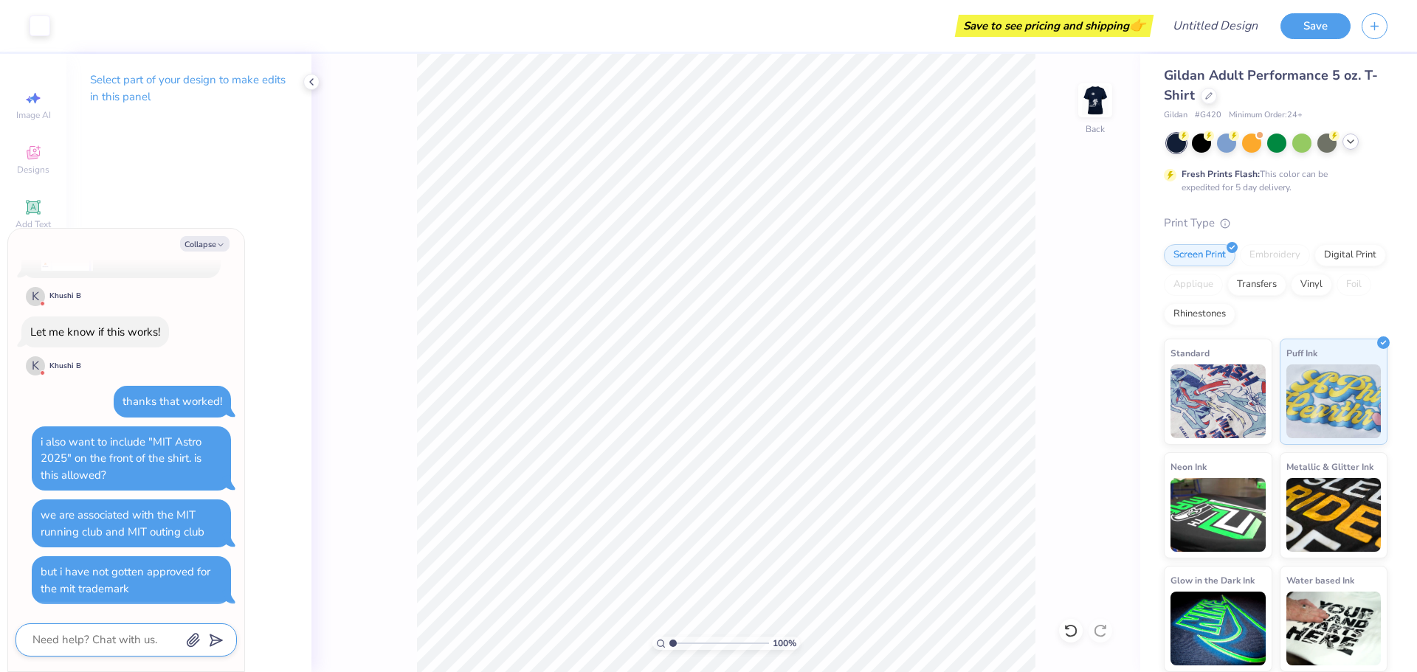
click at [114, 636] on textarea at bounding box center [106, 640] width 150 height 20
click at [388, 523] on div "100 % Back" at bounding box center [725, 363] width 829 height 618
click at [1318, 15] on button "Save" at bounding box center [1315, 24] width 70 height 26
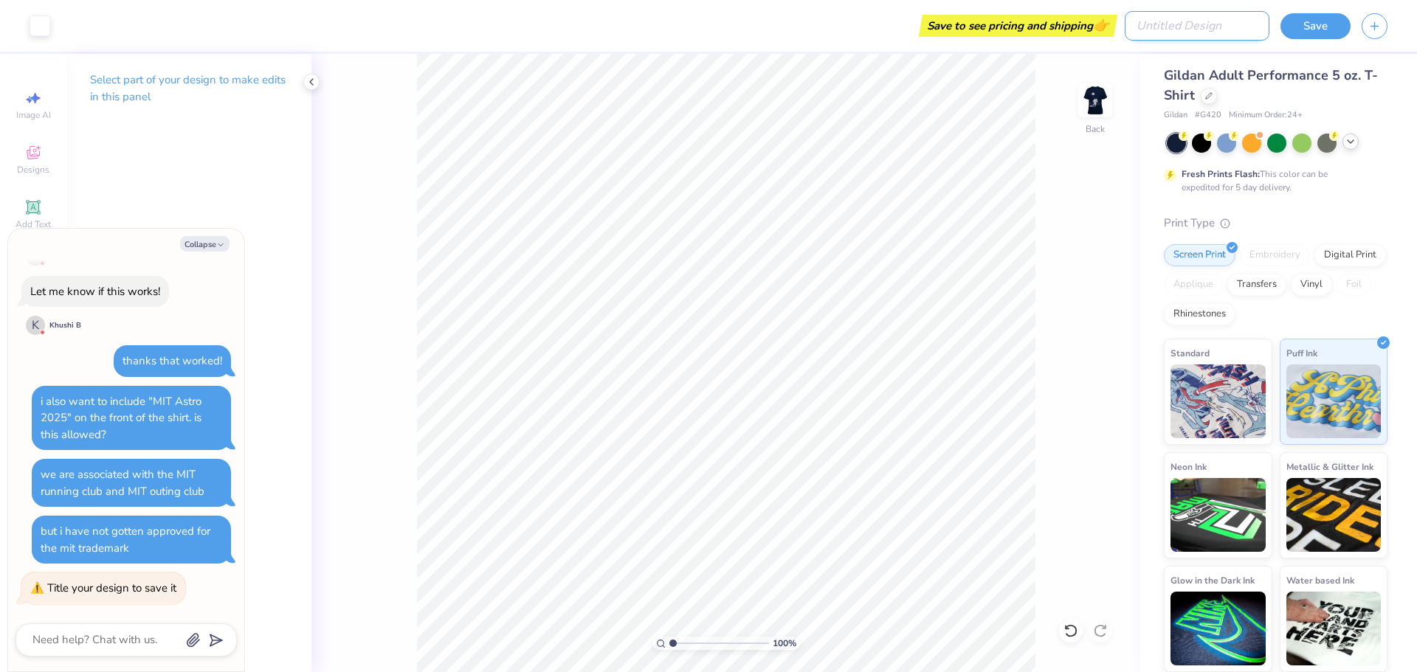
click at [1207, 25] on input "Design Title" at bounding box center [1197, 26] width 145 height 30
click at [1293, 25] on button "Save" at bounding box center [1315, 24] width 70 height 26
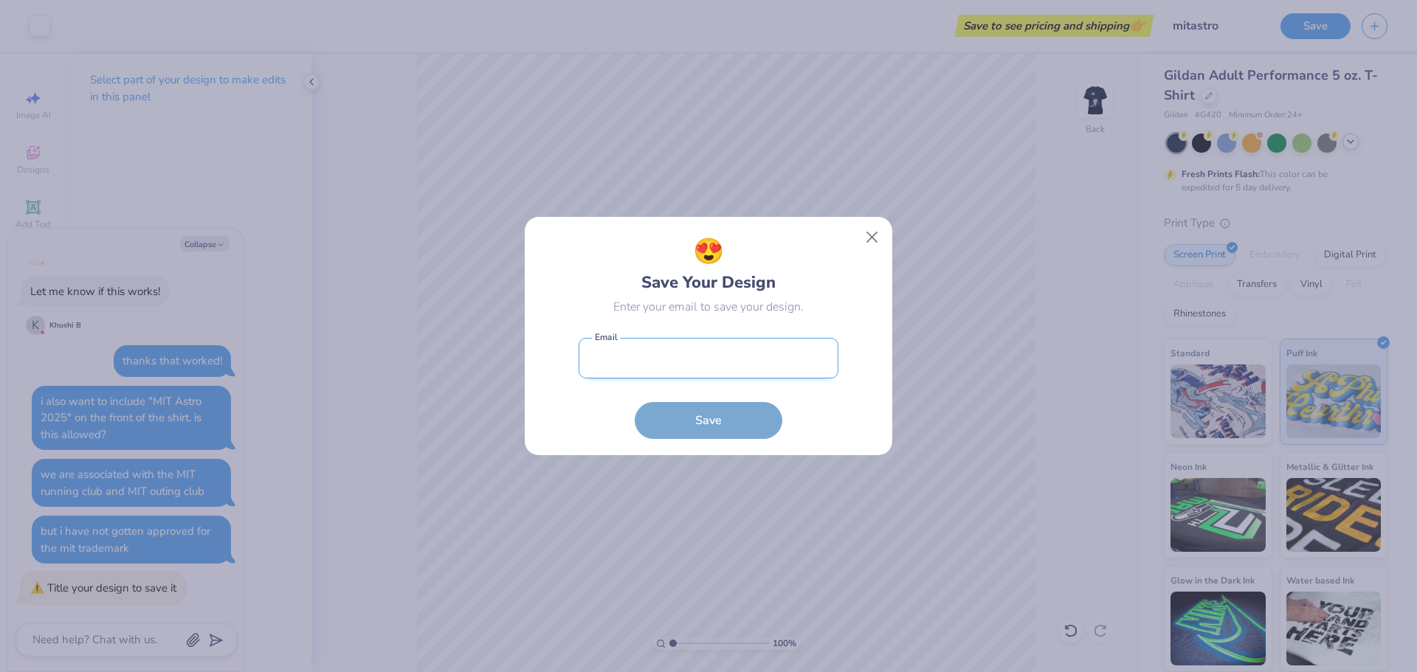
click at [621, 368] on input "email" at bounding box center [709, 358] width 260 height 41
click at [681, 425] on button "Save" at bounding box center [709, 417] width 148 height 37
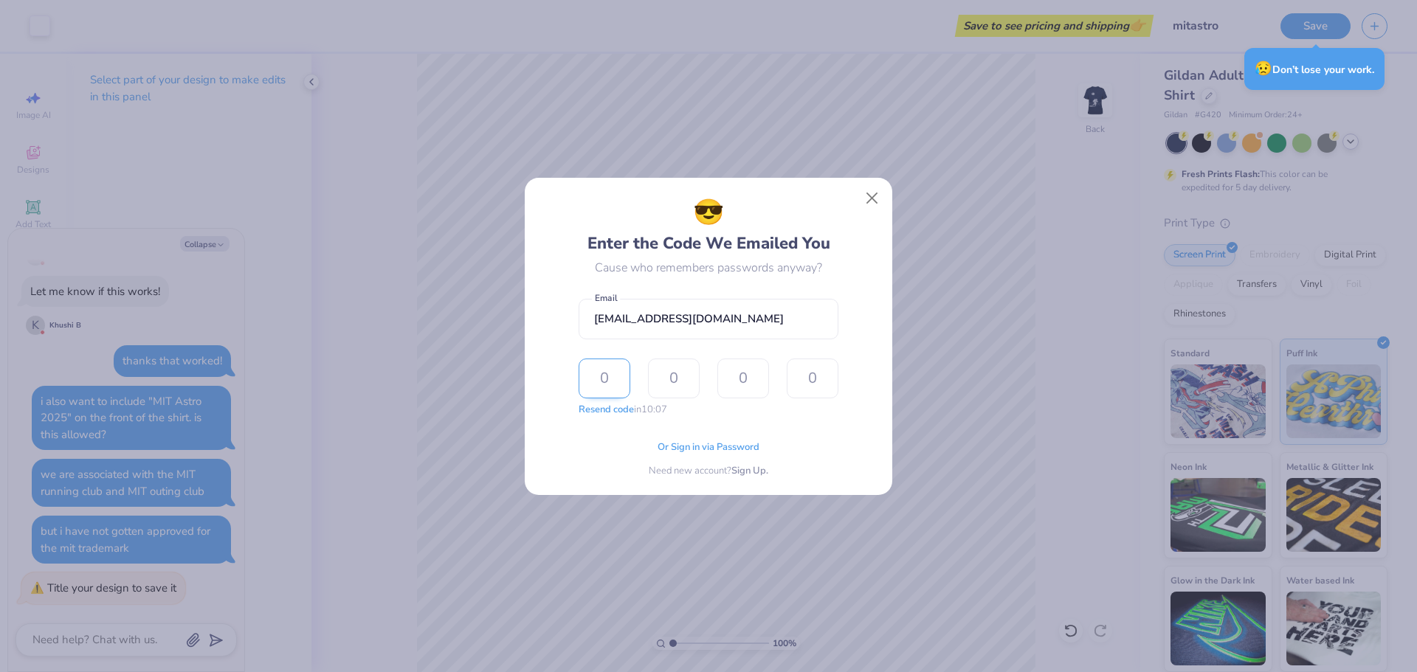
click at [598, 389] on input "text" at bounding box center [605, 379] width 52 height 40
click at [711, 445] on span "Or Sign in via Password" at bounding box center [709, 445] width 102 height 15
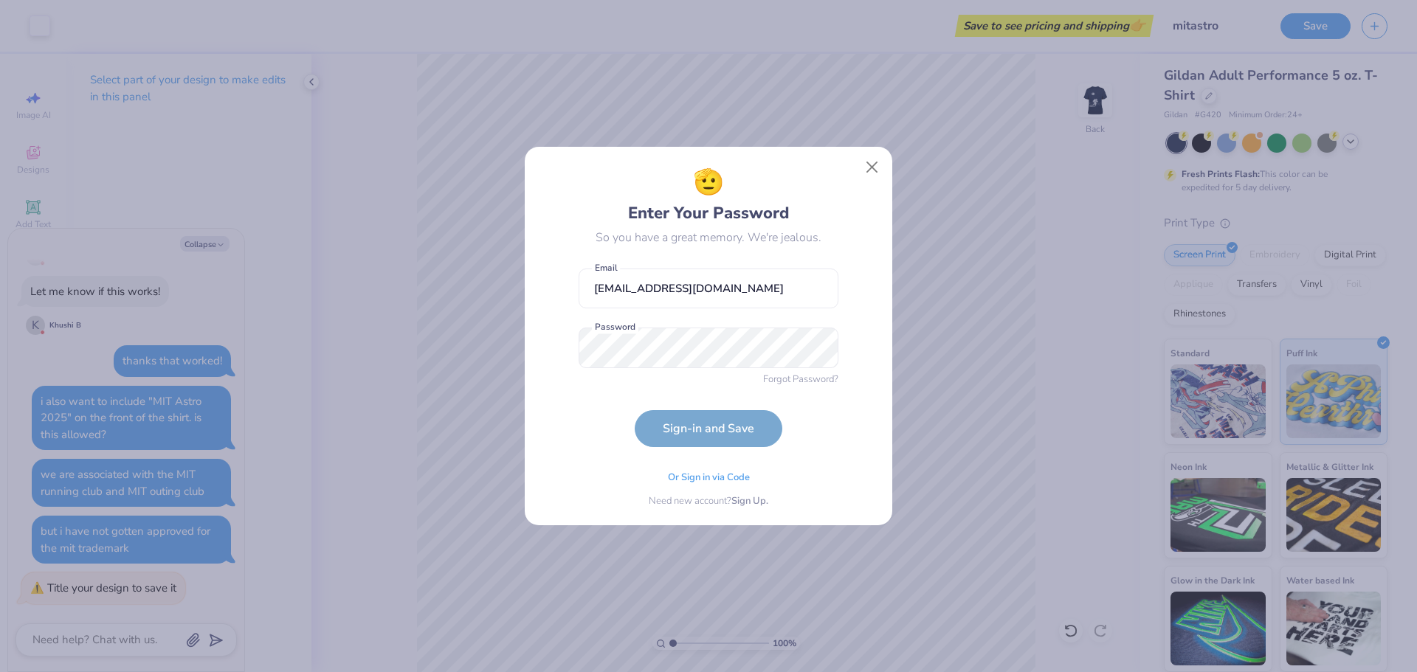
click at [654, 368] on form "[EMAIL_ADDRESS][DOMAIN_NAME] Email Password is a required field Password Forgot…" at bounding box center [709, 354] width 260 height 187
click at [635, 410] on button "Sign-in and Save" at bounding box center [709, 428] width 148 height 37
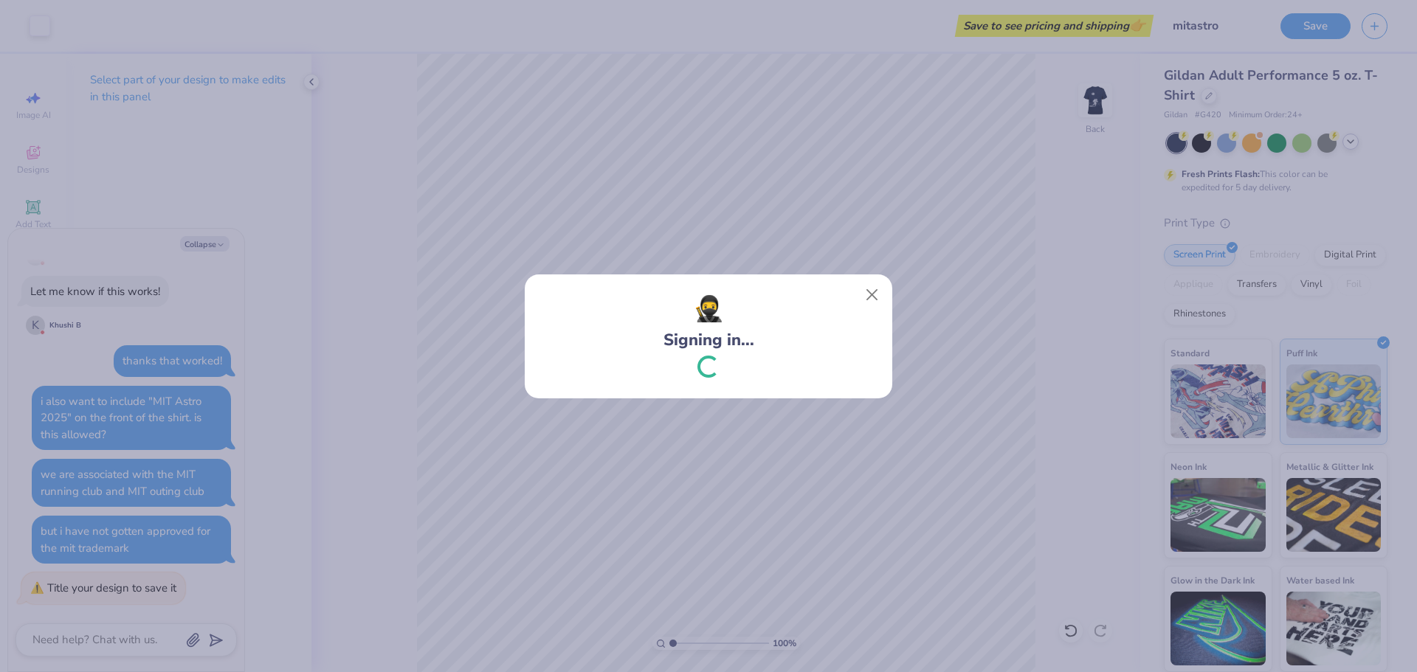
scroll to position [883, 0]
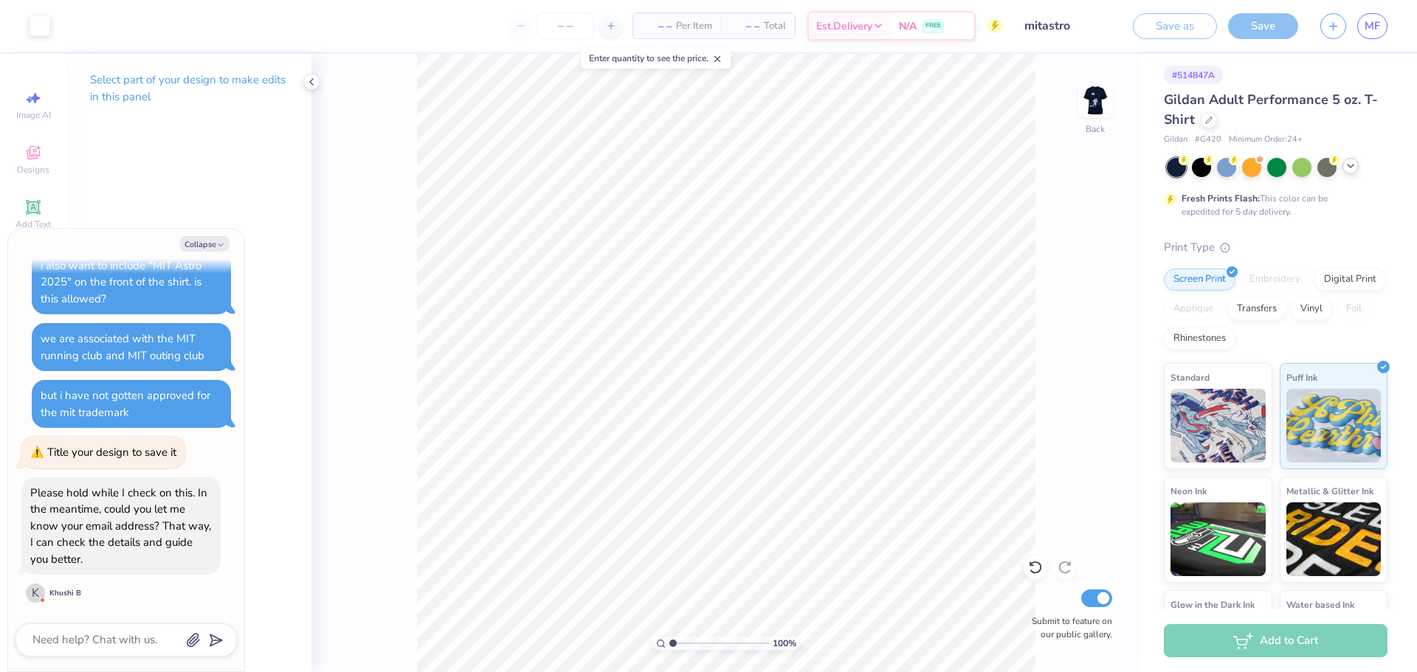
scroll to position [30, 0]
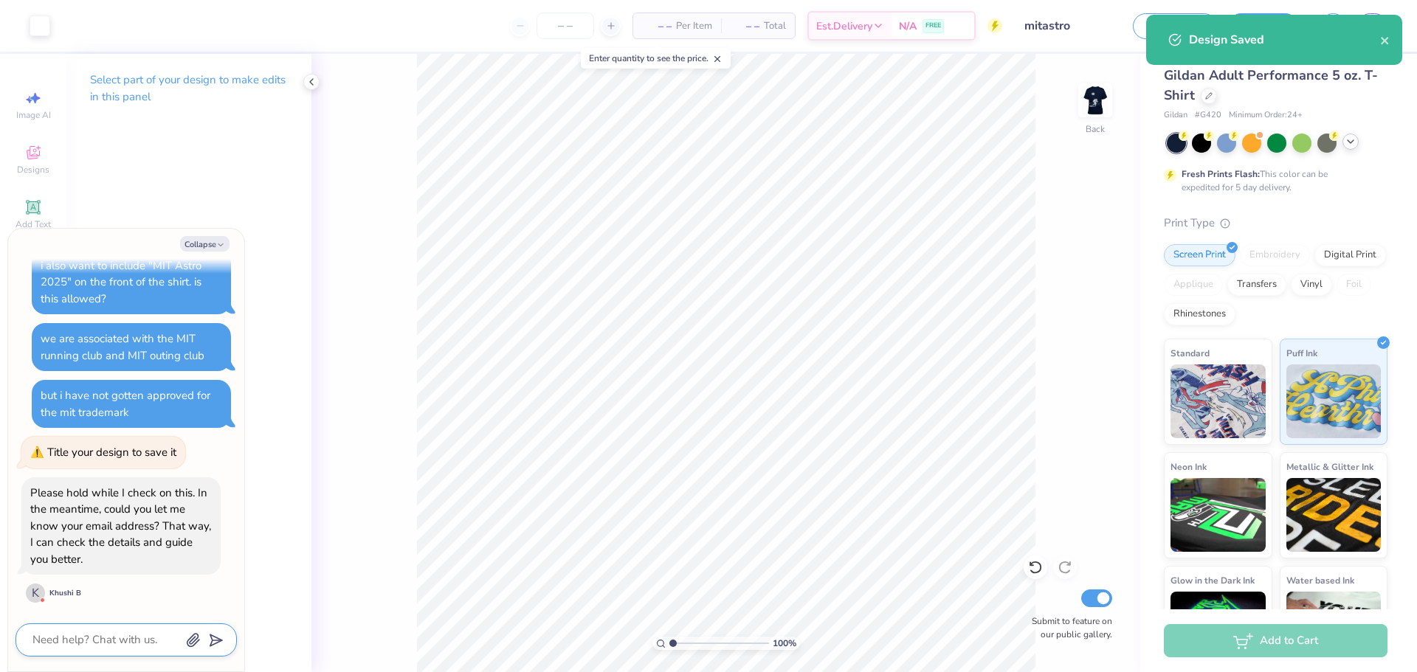
click at [135, 635] on textarea at bounding box center [106, 640] width 150 height 20
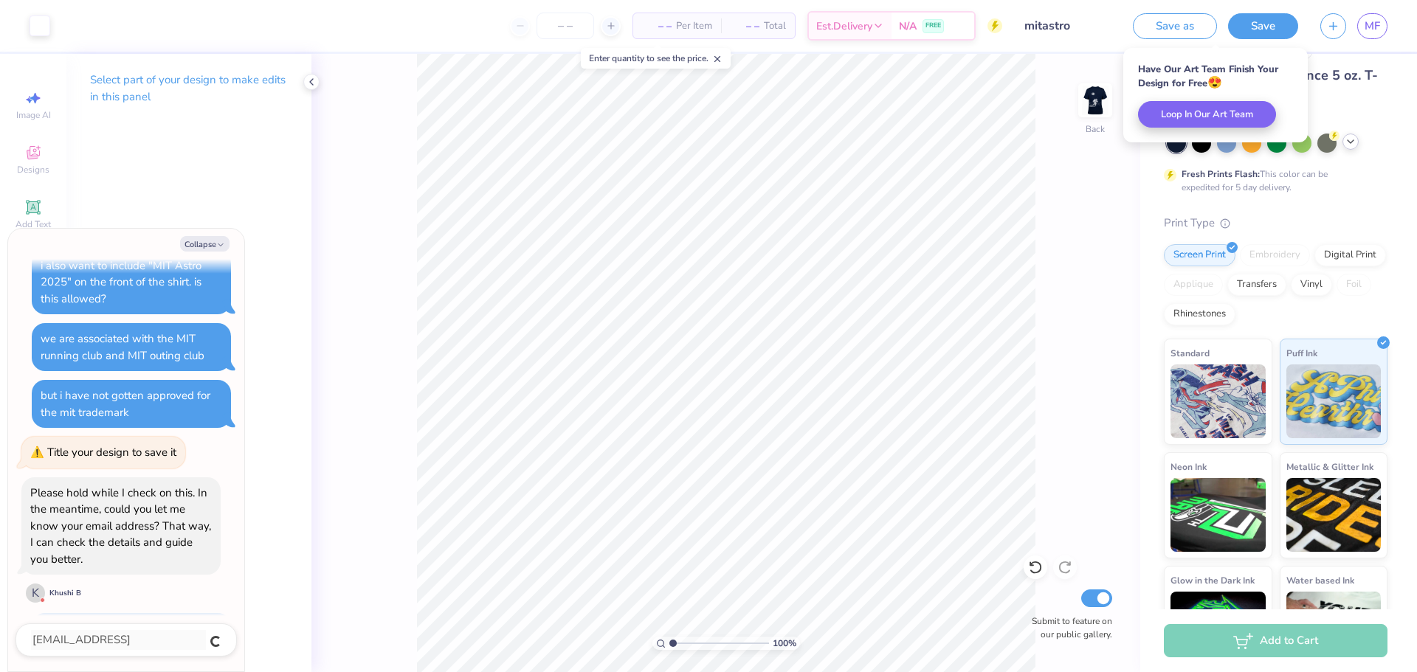
scroll to position [924, 0]
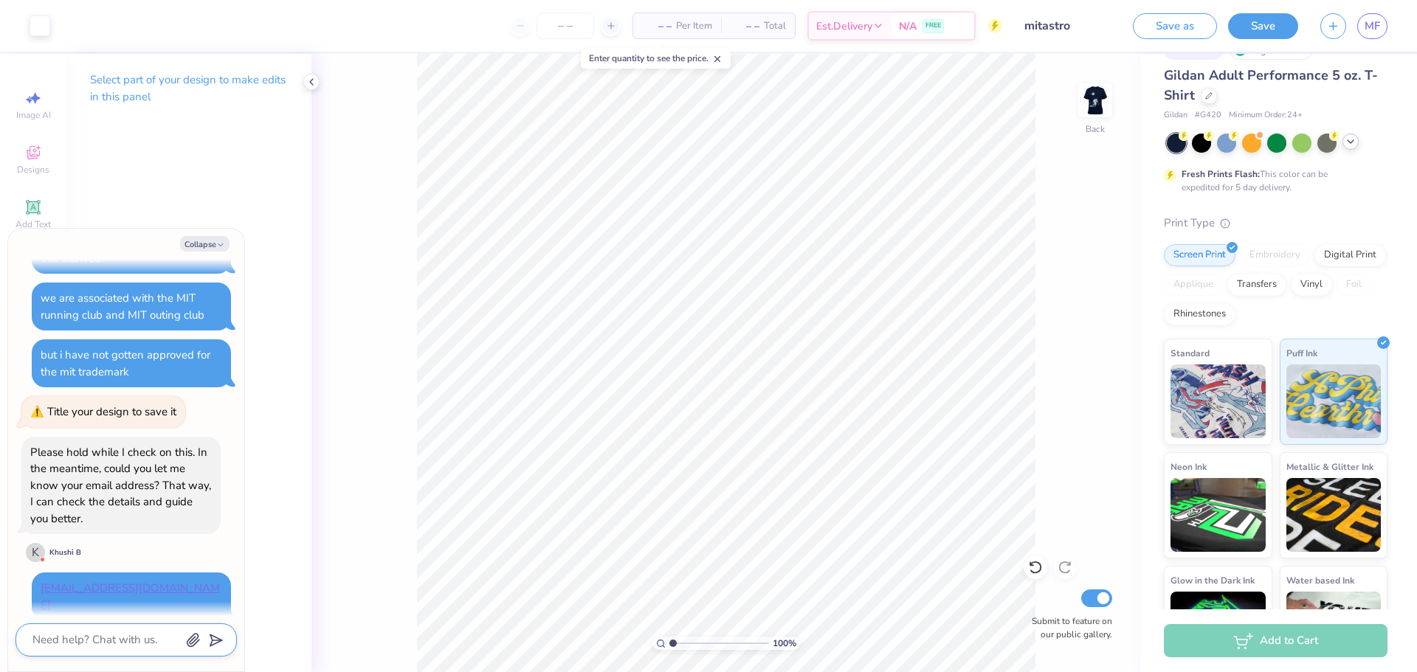
click at [136, 635] on textarea at bounding box center [106, 640] width 150 height 20
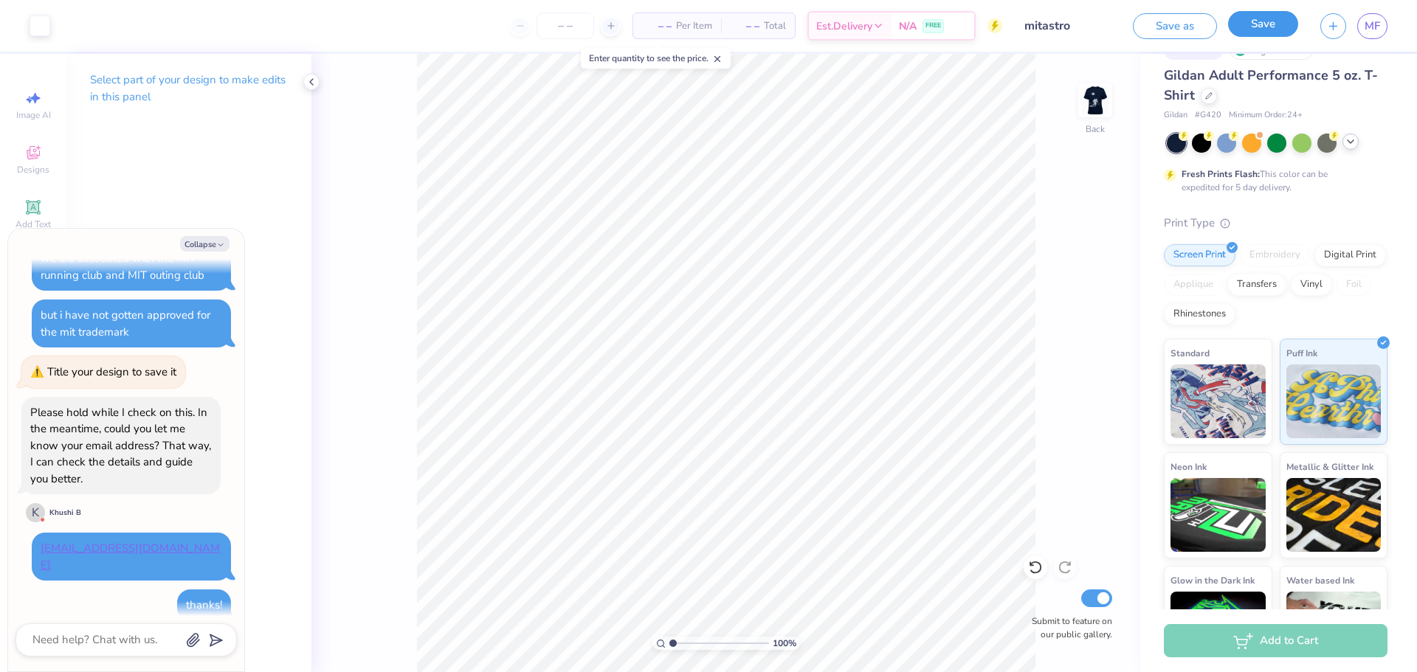
click at [1253, 21] on button "Save" at bounding box center [1263, 24] width 70 height 26
click at [658, 28] on span "Per Item" at bounding box center [664, 25] width 36 height 15
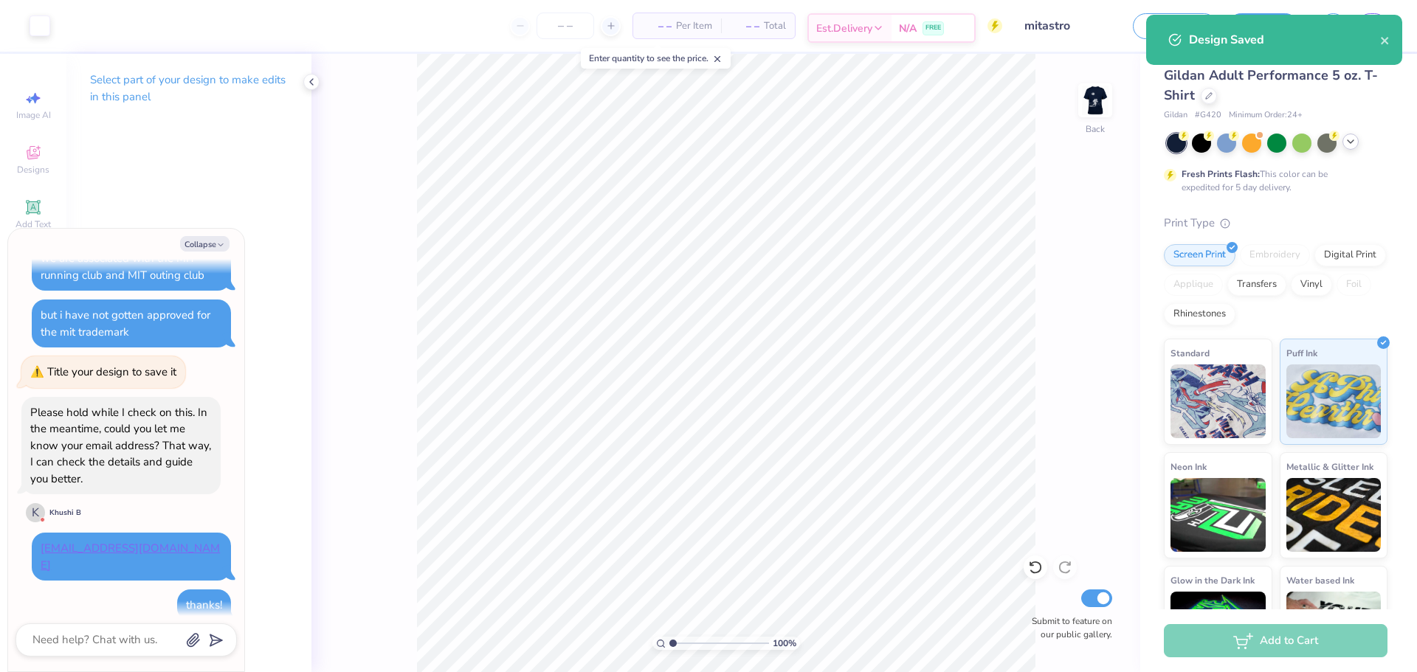
click at [881, 24] on icon at bounding box center [878, 28] width 12 height 12
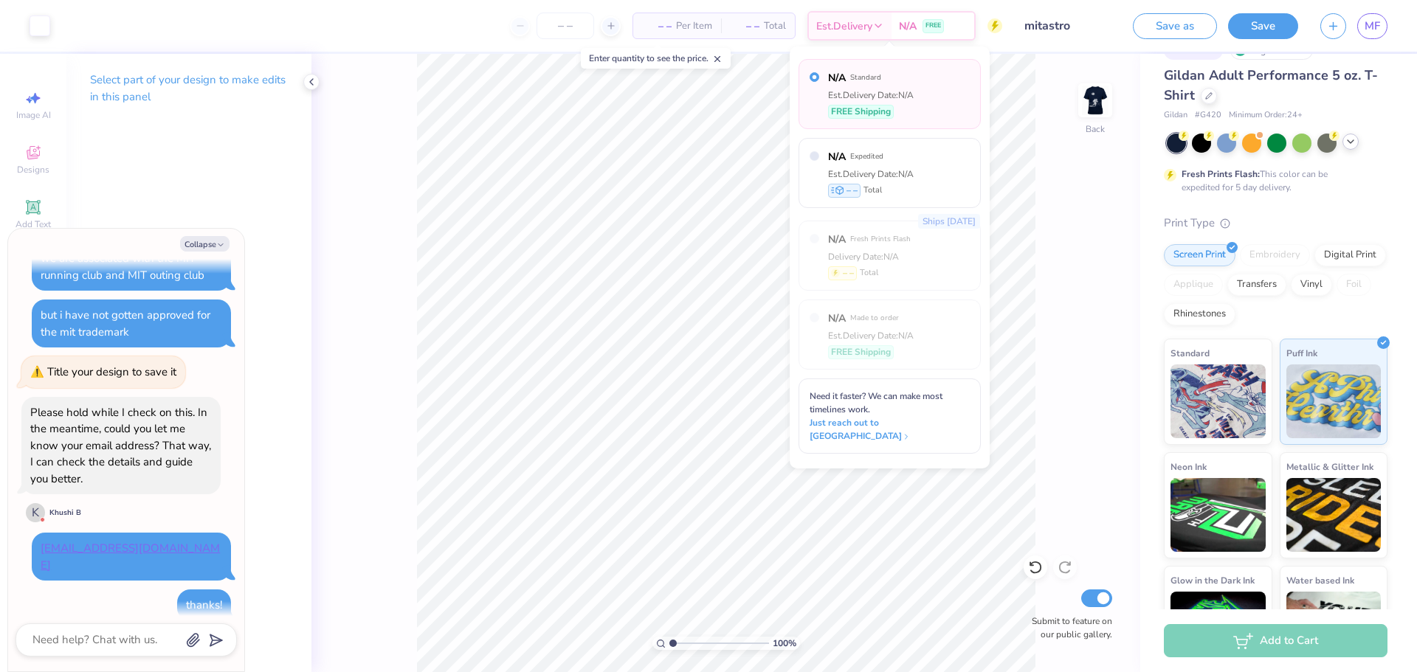
click at [1043, 202] on div "100 % Back Submit to feature on our public gallery." at bounding box center [725, 363] width 829 height 618
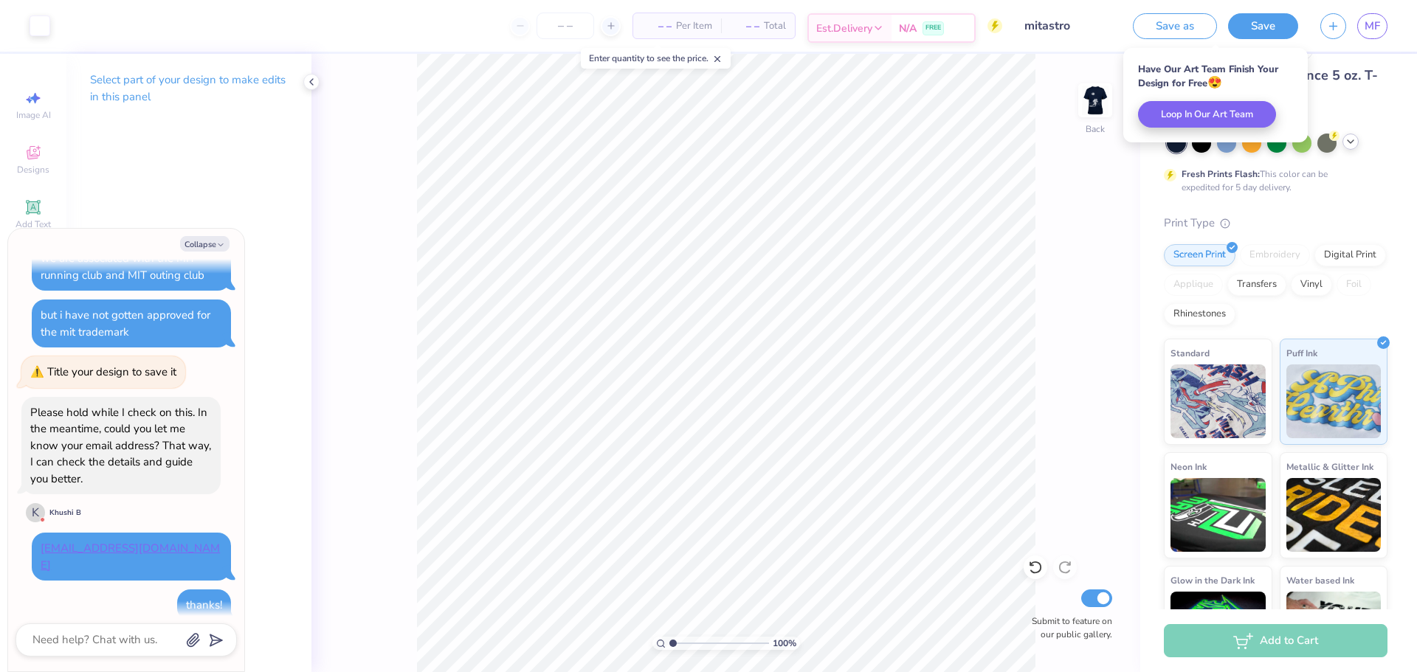
click at [911, 34] on span "N/A" at bounding box center [908, 28] width 18 height 15
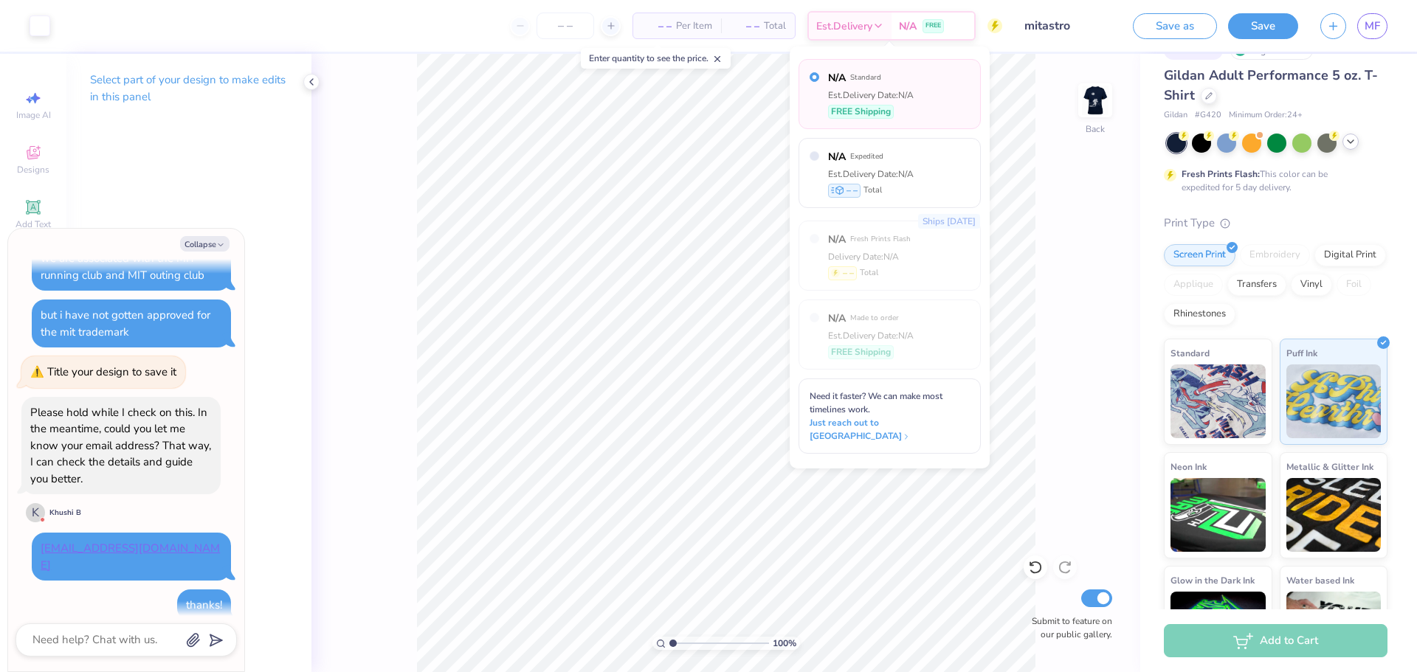
click at [667, 28] on span "– –" at bounding box center [657, 25] width 30 height 15
click at [563, 27] on input "number" at bounding box center [566, 26] width 58 height 27
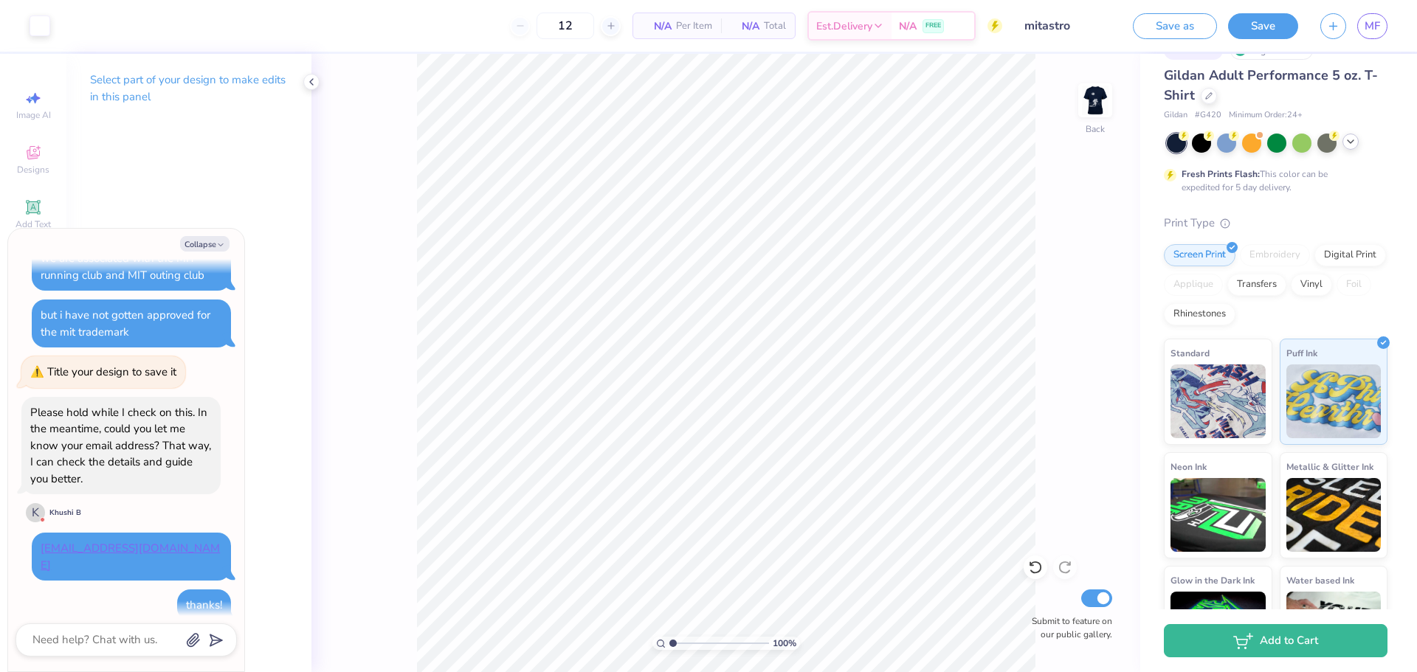
click at [677, 32] on span "Per Item" at bounding box center [694, 25] width 36 height 15
click at [934, 30] on span "[DATE] - [DATE]" at bounding box center [900, 28] width 80 height 15
